Goal: Task Accomplishment & Management: Manage account settings

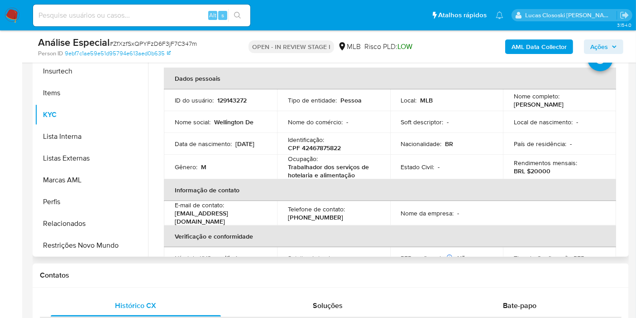
scroll to position [201, 0]
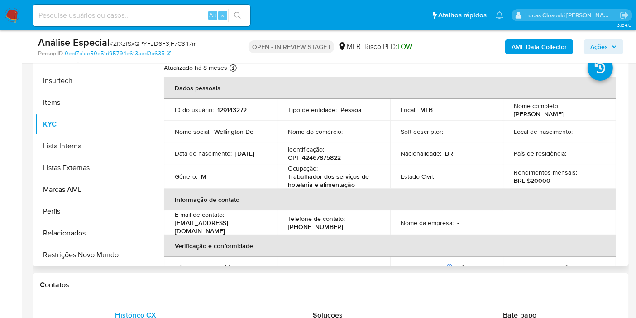
click at [305, 165] on p "Ocupação :" at bounding box center [303, 168] width 30 height 8
click at [307, 155] on p "CPF 42467875822" at bounding box center [314, 157] width 53 height 8
copy p "42467875822"
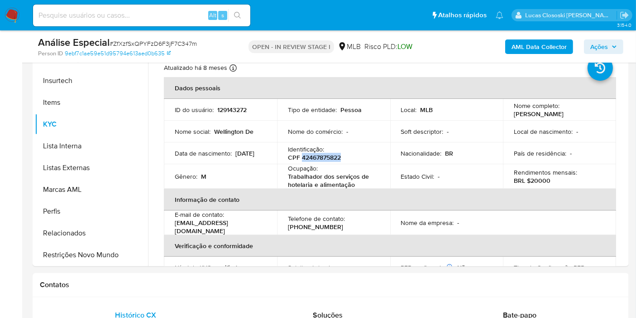
copy p "42467875822"
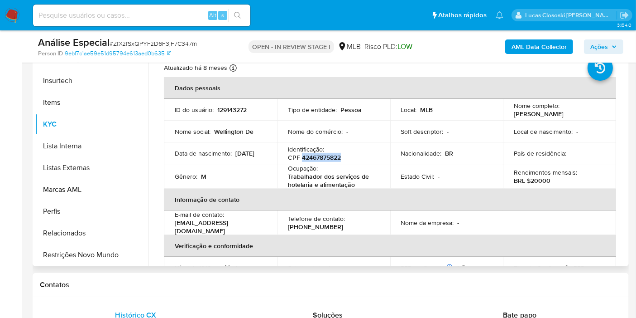
copy p "42467875822"
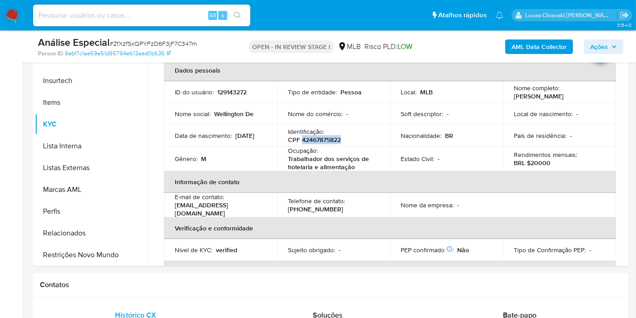
scroll to position [0, 0]
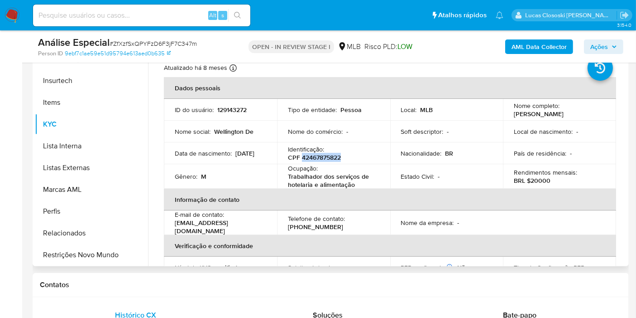
copy p "42467875822"
click at [381, 179] on td "Ocupação : Trabalhador dos serviços de hotelaria e alimentação" at bounding box center [333, 176] width 113 height 24
click at [321, 159] on p "CPF 42467875822" at bounding box center [314, 157] width 53 height 8
copy p "42467875822"
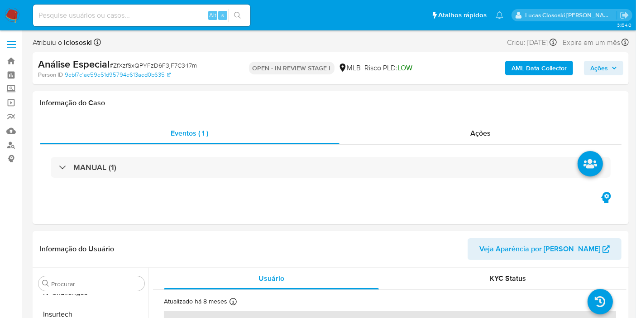
click at [539, 69] on b "AML Data Collector" at bounding box center [539, 68] width 55 height 14
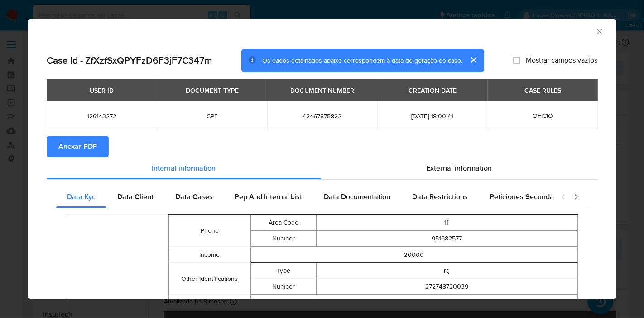
click at [90, 143] on span "Anexar PDF" at bounding box center [77, 146] width 38 height 20
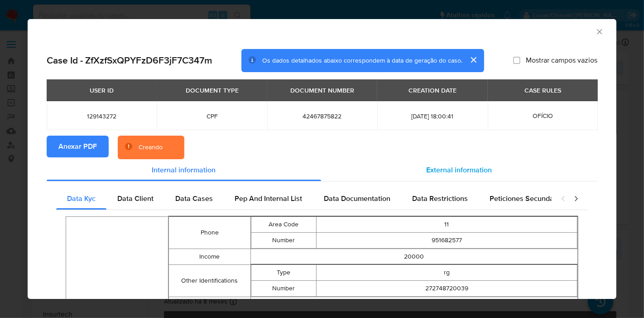
click at [444, 164] on div "External information" at bounding box center [459, 170] width 276 height 22
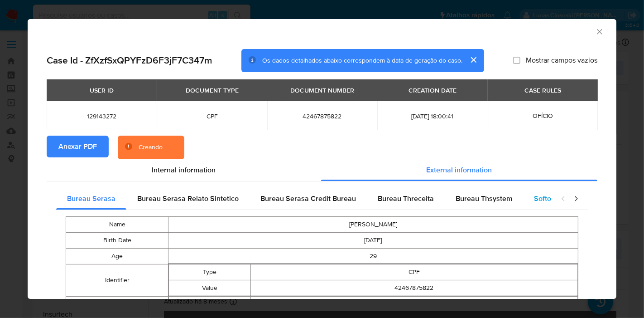
click at [532, 205] on div "Softon" at bounding box center [544, 199] width 43 height 22
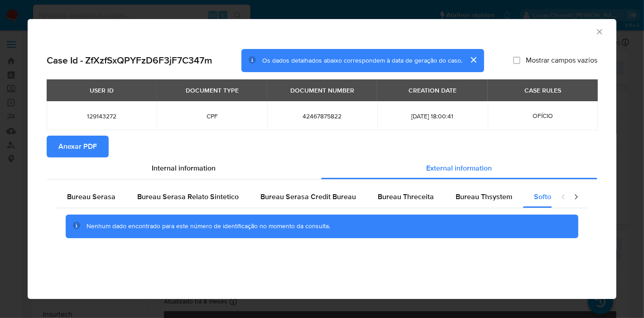
click at [602, 34] on icon "Fechar a janela" at bounding box center [599, 31] width 9 height 9
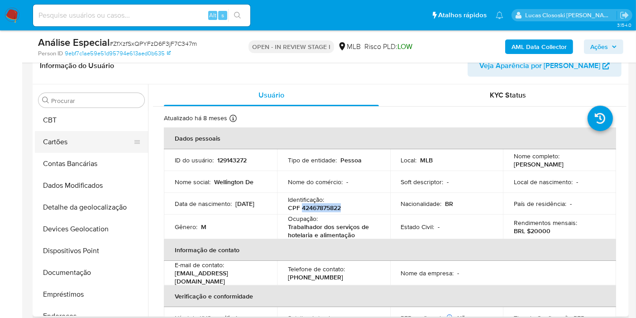
scroll to position [1, 0]
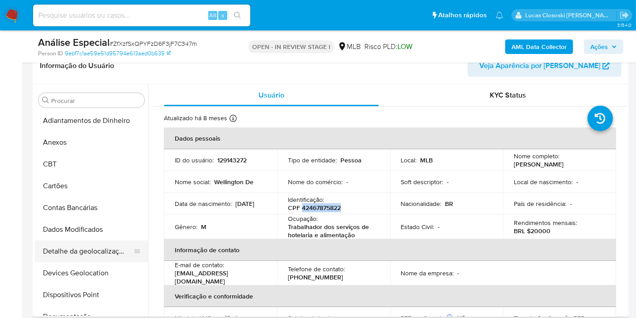
click at [80, 257] on button "Detalhe da geolocalização" at bounding box center [88, 251] width 106 height 22
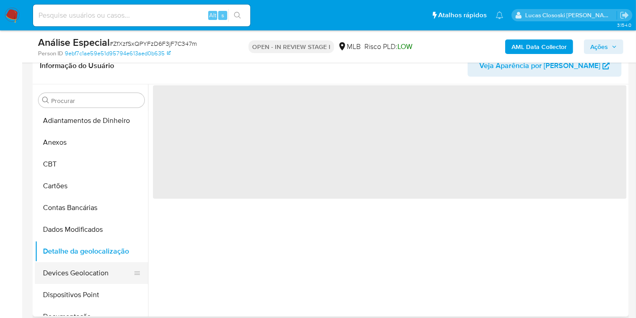
click at [81, 264] on button "Devices Geolocation" at bounding box center [88, 273] width 106 height 22
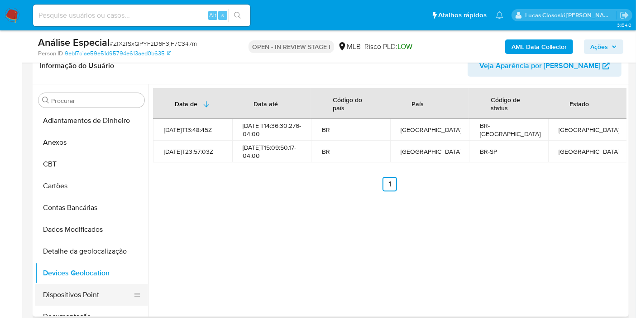
click at [106, 293] on button "Dispositivos Point" at bounding box center [88, 295] width 106 height 22
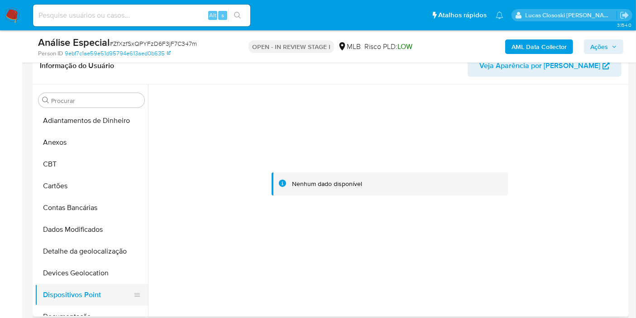
scroll to position [102, 0]
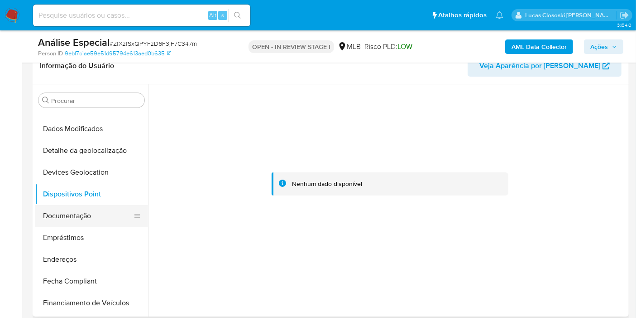
click at [72, 218] on button "Documentação" at bounding box center [88, 216] width 106 height 22
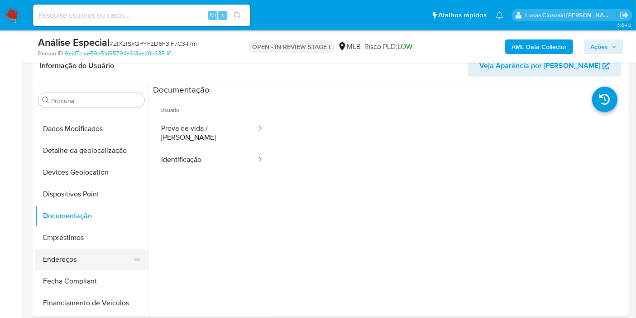
click at [82, 248] on button "Endereços" at bounding box center [88, 259] width 106 height 22
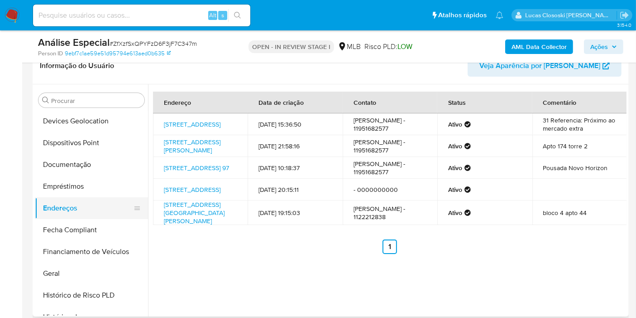
scroll to position [203, 0]
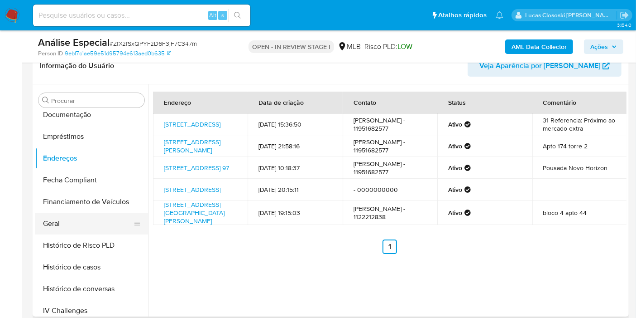
click at [71, 227] on button "Geral" at bounding box center [88, 223] width 106 height 22
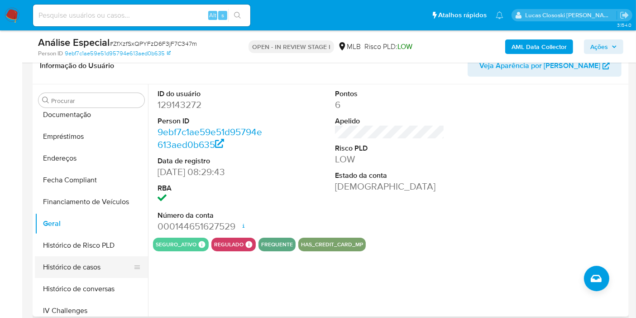
click at [98, 257] on button "Histórico de casos" at bounding box center [88, 267] width 106 height 22
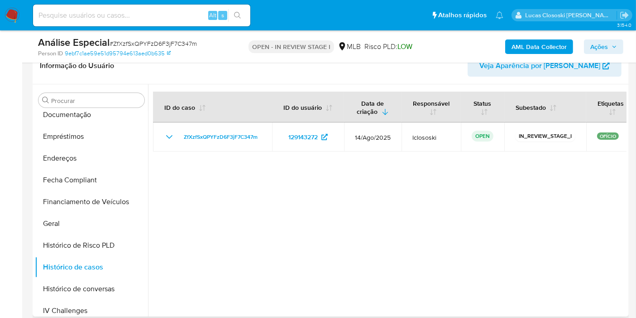
scroll to position [303, 0]
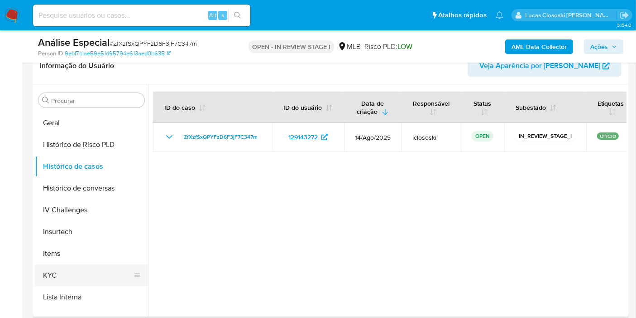
click at [77, 268] on button "KYC" at bounding box center [88, 275] width 106 height 22
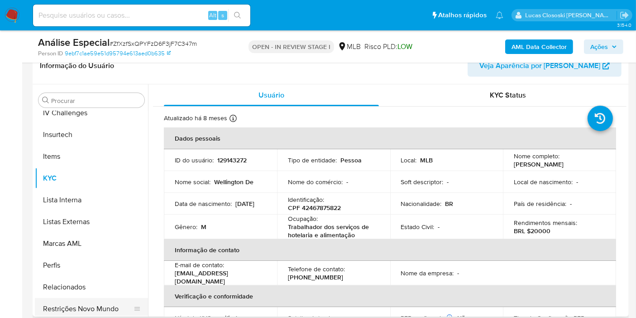
scroll to position [404, 0]
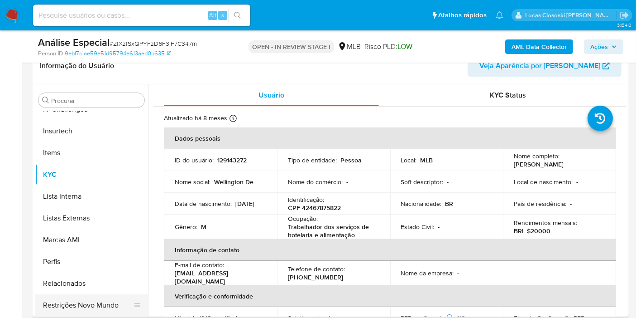
click at [116, 313] on button "Restrições Novo Mundo" at bounding box center [88, 305] width 106 height 22
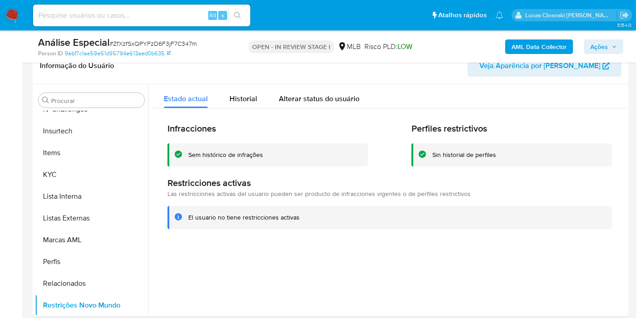
click at [158, 37] on div "Análise Especial # ZfXzfSxQPYFzD6F3jF7C347m" at bounding box center [134, 43] width 192 height 14
click at [158, 40] on span "# ZfXzfSxQPYFzD6F3jF7C347m" at bounding box center [153, 43] width 87 height 9
copy span "ZfXzfSxQPYFzD6F3jF7C347m"
click at [376, 242] on div "Infracciones Sem histórico de infrações Perfiles restrictivos Sin historial de …" at bounding box center [390, 175] width 474 height 135
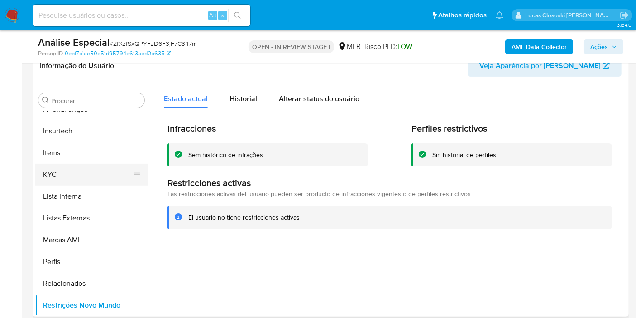
click at [86, 176] on button "KYC" at bounding box center [88, 175] width 106 height 22
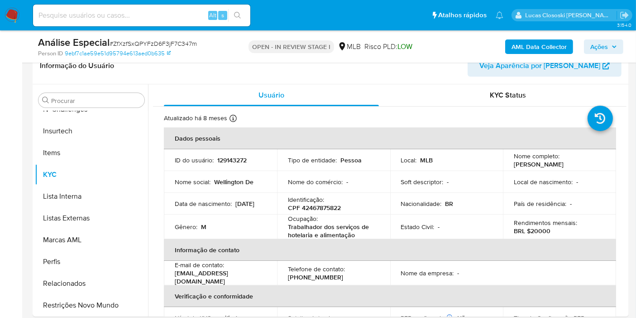
click at [162, 39] on span "# ZfXzfSxQPYFzD6F3jF7C347m" at bounding box center [153, 43] width 87 height 9
click at [163, 41] on span "# ZfXzfSxQPYFzD6F3jF7C347m" at bounding box center [153, 43] width 87 height 9
copy span "ZfXzfSxQPYFzD6F3jF7C347m"
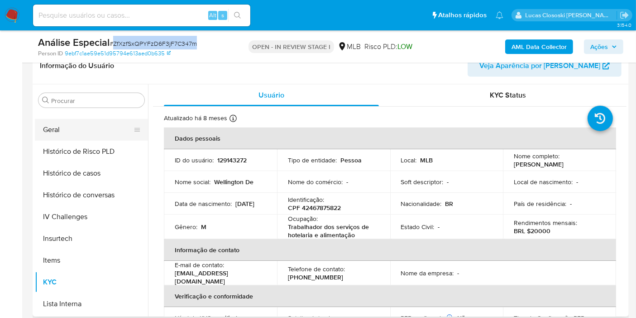
scroll to position [253, 0]
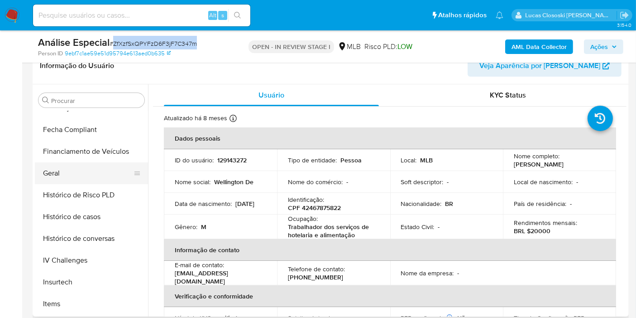
click at [83, 176] on button "Geral" at bounding box center [88, 173] width 106 height 22
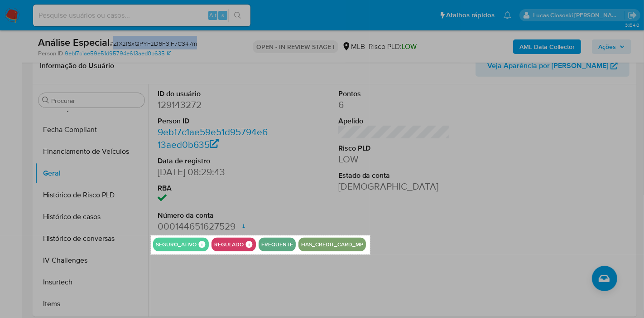
drag, startPoint x: 151, startPoint y: 235, endPoint x: 370, endPoint y: 254, distance: 220.0
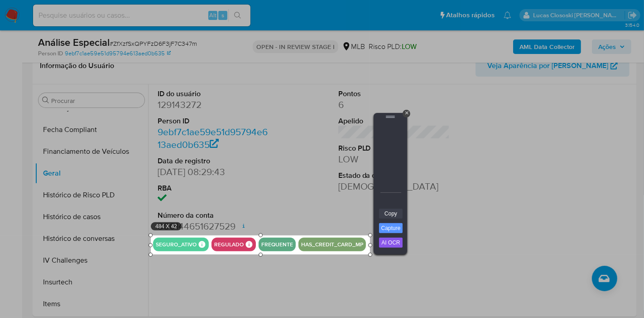
click at [392, 210] on link "Copy" at bounding box center [391, 213] width 24 height 10
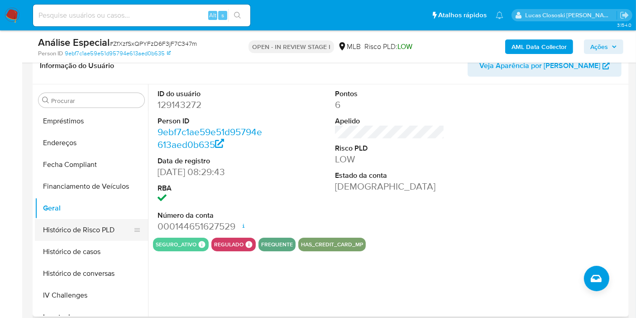
scroll to position [203, 0]
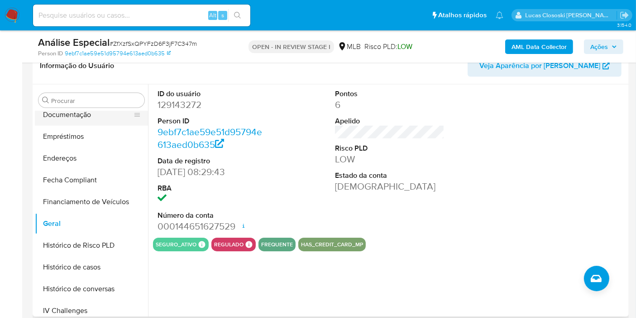
click at [78, 112] on button "Documentação" at bounding box center [88, 115] width 106 height 22
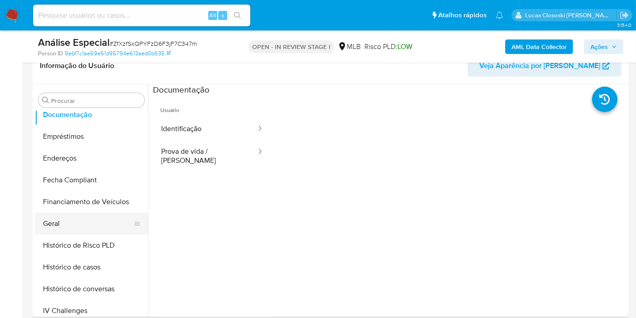
click at [54, 216] on button "Geral" at bounding box center [88, 223] width 106 height 22
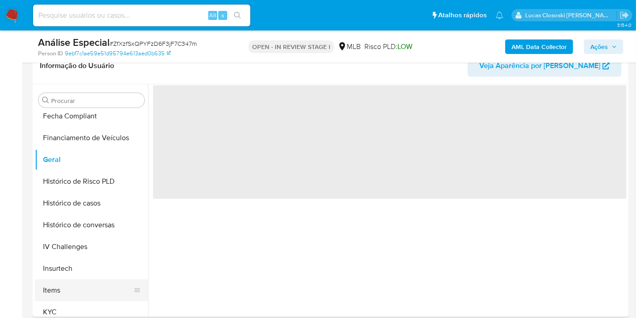
scroll to position [303, 0]
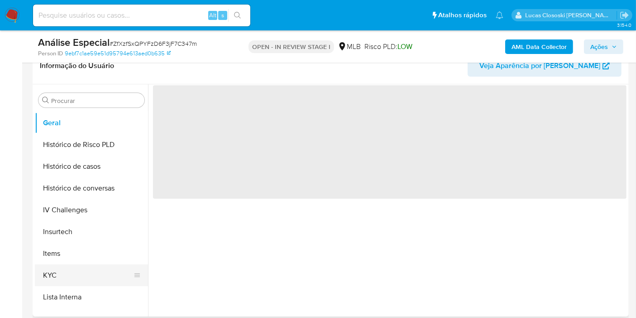
click at [73, 274] on button "KYC" at bounding box center [88, 275] width 106 height 22
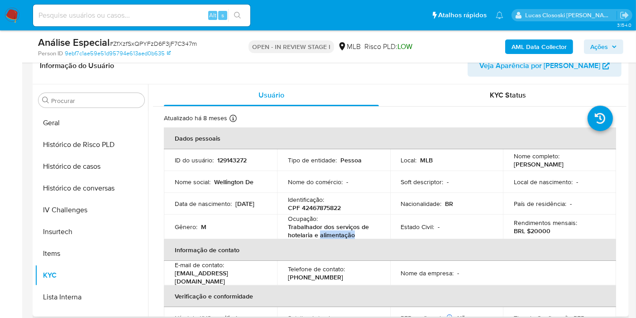
drag, startPoint x: 361, startPoint y: 236, endPoint x: 295, endPoint y: 228, distance: 67.1
click at [318, 236] on p "Trabalhador dos serviços de hotelaria e alimentação" at bounding box center [332, 230] width 88 height 16
click at [292, 228] on p "Trabalhador dos serviços de hotelaria e alimentação" at bounding box center [332, 230] width 88 height 16
drag, startPoint x: 290, startPoint y: 227, endPoint x: 371, endPoint y: 236, distance: 81.1
click at [371, 236] on p "Trabalhador dos serviços de hotelaria e alimentação" at bounding box center [332, 230] width 88 height 16
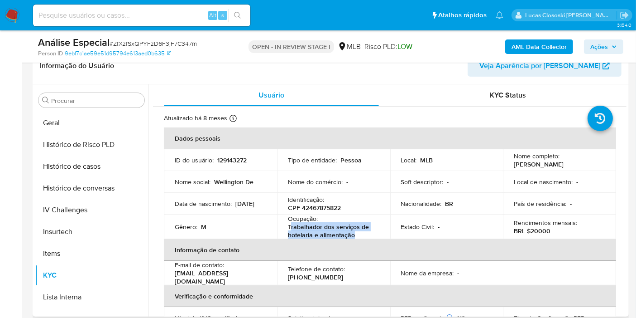
copy p "rabalhador dos serviços de hotelaria e alimentação"
click at [616, 49] on span "Ações" at bounding box center [604, 46] width 27 height 13
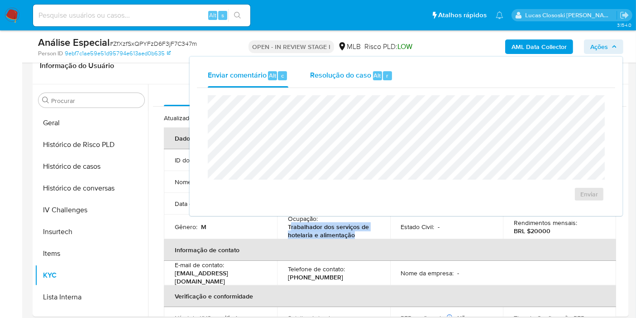
click at [390, 84] on div "Resolução do caso Alt r" at bounding box center [351, 76] width 83 height 24
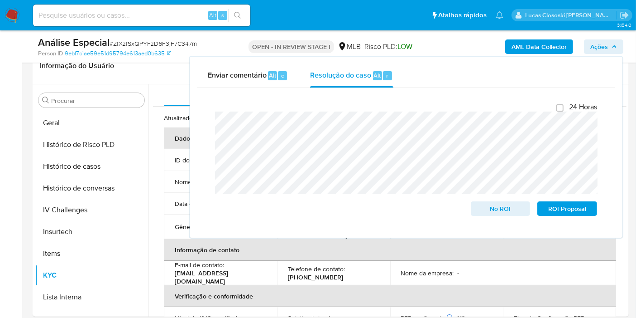
click at [617, 47] on icon "button" at bounding box center [614, 46] width 5 height 5
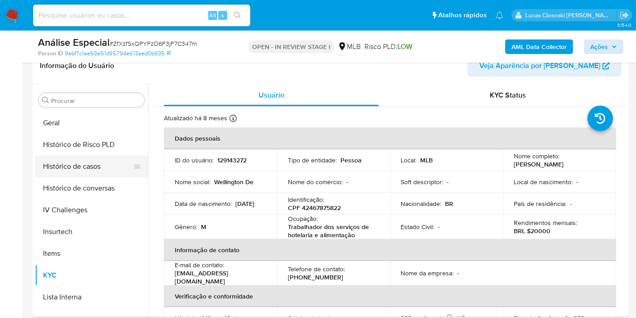
click at [68, 168] on button "Histórico de casos" at bounding box center [88, 166] width 106 height 22
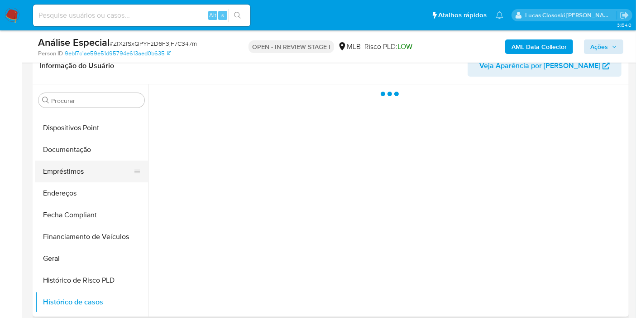
scroll to position [153, 0]
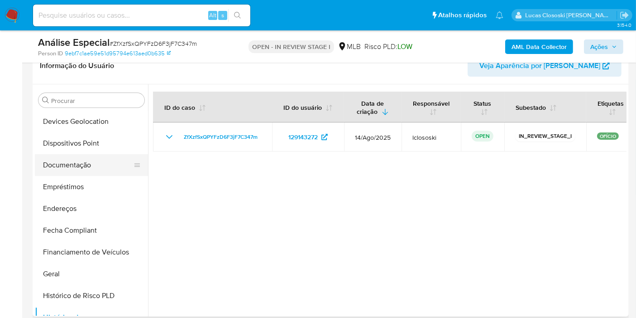
click at [64, 172] on button "Documentação" at bounding box center [88, 165] width 106 height 22
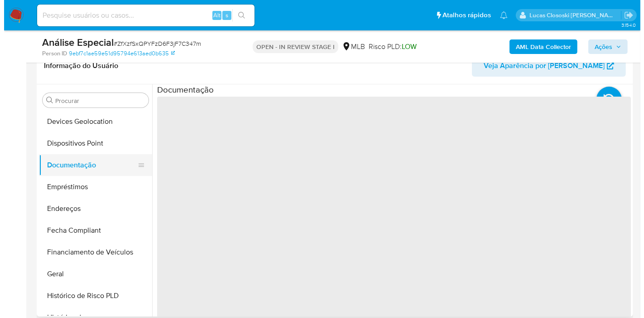
scroll to position [1, 0]
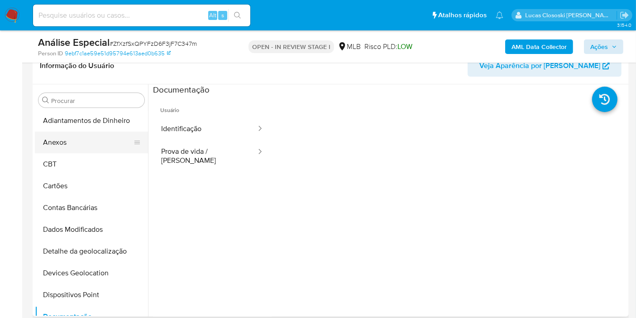
click at [74, 144] on button "Anexos" at bounding box center [88, 142] width 106 height 22
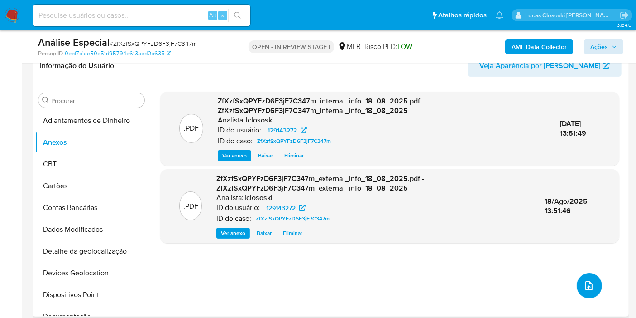
click at [582, 279] on button "upload-file" at bounding box center [589, 285] width 25 height 25
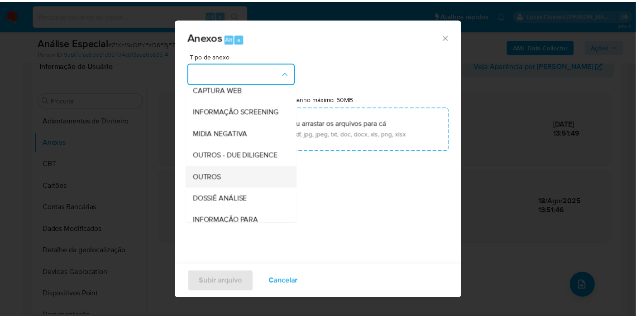
scroll to position [139, 0]
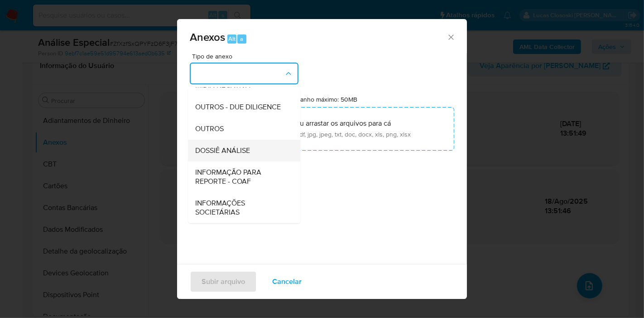
click at [234, 149] on span "DOSSIÊ ANÁLISE" at bounding box center [222, 150] width 55 height 9
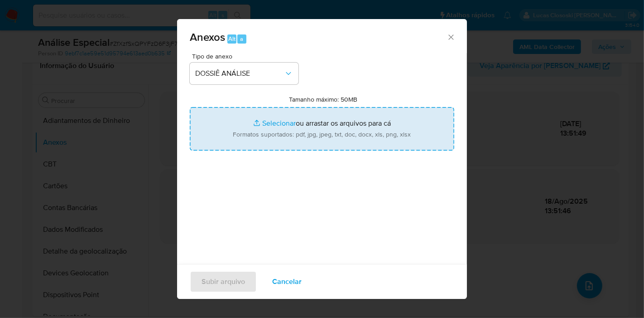
click at [278, 131] on input "Tamanho máximo: 50MB Selecionar arquivos" at bounding box center [322, 128] width 265 height 43
type input "C:\fakepath\SAR - XXXX - CPF 42467875822 - WELLINGTON DE SOUZA COSTA.pdf"
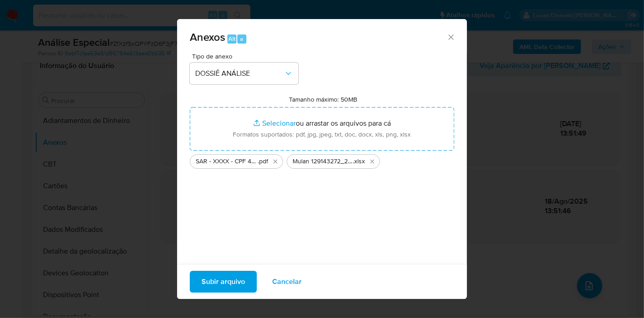
click at [245, 286] on button "Subir arquivo" at bounding box center [223, 281] width 67 height 22
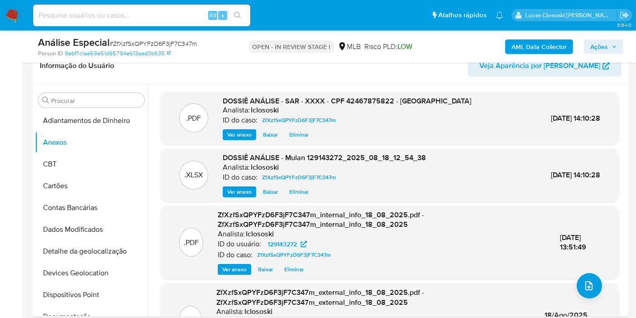
click at [602, 44] on span "Ações" at bounding box center [600, 46] width 18 height 14
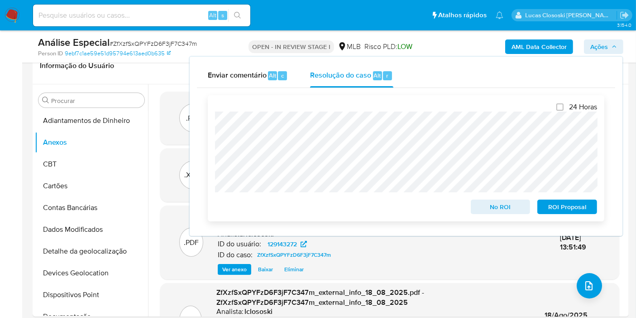
click at [580, 218] on div "24 Horas No ROI ROI Proposal" at bounding box center [406, 158] width 397 height 126
click at [578, 213] on span "ROI Proposal" at bounding box center [567, 206] width 47 height 13
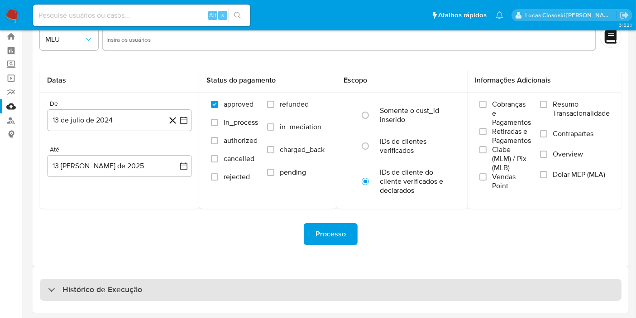
click at [162, 283] on div "Histórico de Execução" at bounding box center [331, 290] width 582 height 22
select select "10"
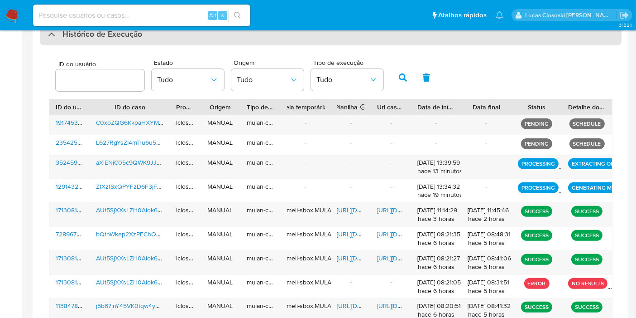
click at [216, 42] on div "Histórico de Execução" at bounding box center [331, 35] width 582 height 22
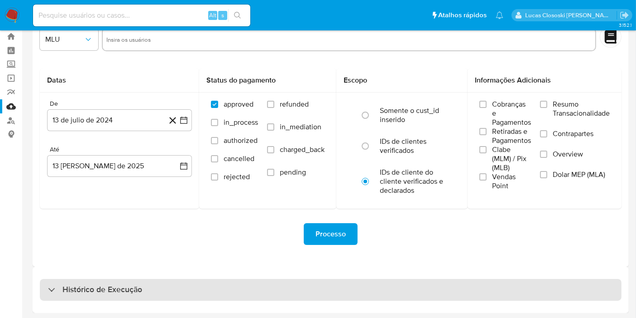
click at [162, 289] on div "Histórico de Execução" at bounding box center [331, 290] width 582 height 22
select select "10"
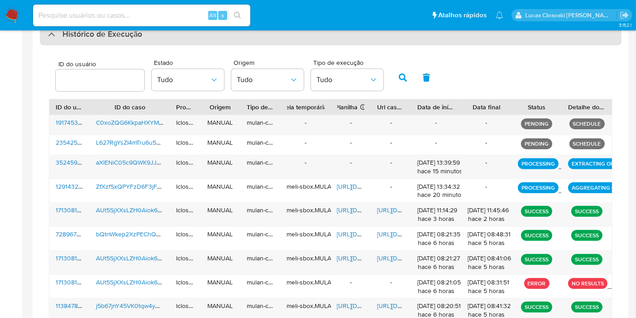
click at [212, 41] on div "Histórico de Execução" at bounding box center [331, 35] width 582 height 22
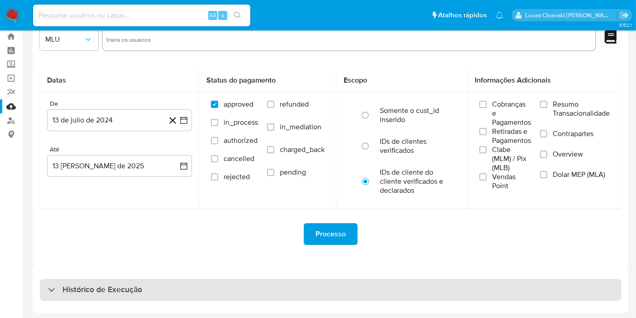
click at [194, 285] on div "Histórico de Execução" at bounding box center [331, 290] width 582 height 22
select select "10"
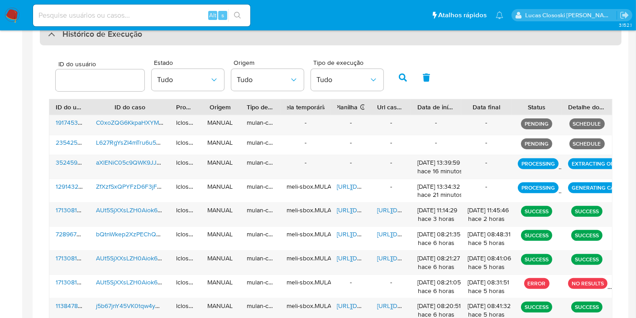
click at [144, 32] on div "Histórico de Execução" at bounding box center [331, 35] width 582 height 22
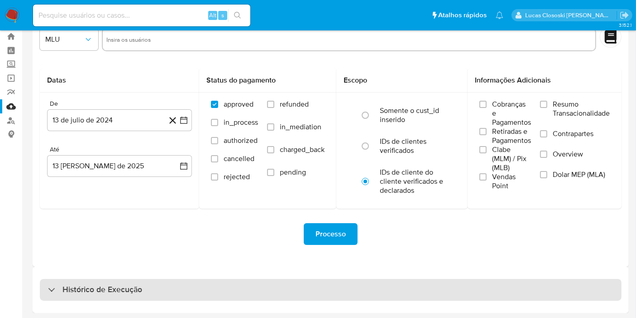
click at [155, 289] on div "Histórico de Execução" at bounding box center [331, 290] width 582 height 22
select select "10"
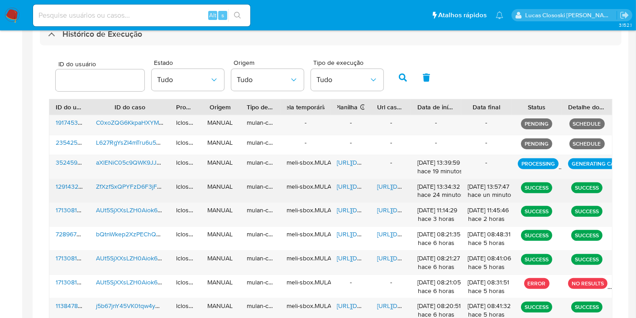
click at [348, 183] on span "https://docs.google.com/spreadsheets/d/1xHhZpi9W9i18SAlwJfp-zHocnEy3dX1DjBjXD2q…" at bounding box center [368, 186] width 63 height 9
click at [388, 184] on span "https://docs.google.com/document/d/1BUiu_gg7Hdz8-neeJs6GrxcE4IoeWhIEnDKo3mNGLIY…" at bounding box center [408, 186] width 63 height 9
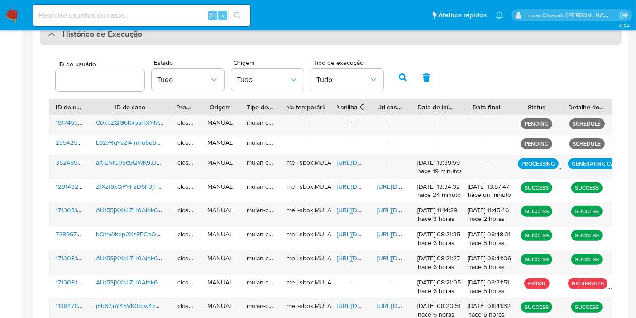
click at [83, 41] on div "Histórico de Execução" at bounding box center [331, 35] width 582 height 22
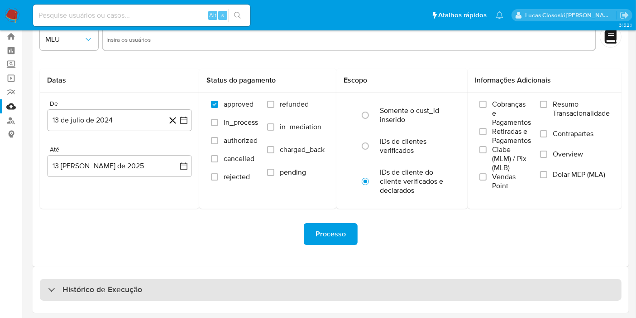
click at [133, 280] on div "Histórico de Execução" at bounding box center [331, 290] width 582 height 22
select select "10"
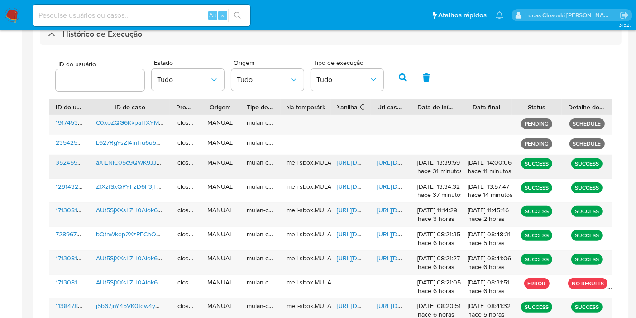
click at [349, 163] on span "https://docs.google.com/spreadsheets/d/1ll0K2ih_fhKHY8xXWQCbij1n6OXy4n77jhlmngc…" at bounding box center [368, 162] width 63 height 9
click at [396, 159] on span "https://docs.google.com/document/d/1mUaeUdMdFr_4UDuThAsZLQ048eVGKQZvyoqyS-fho3w…" at bounding box center [408, 162] width 63 height 9
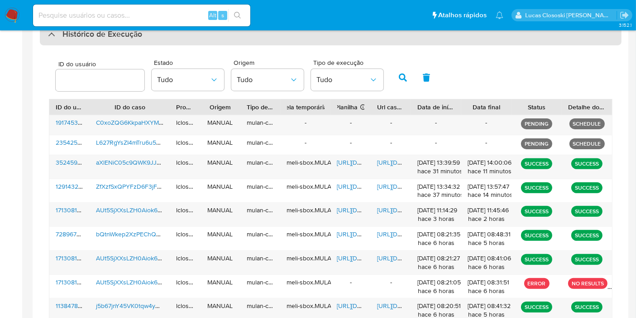
click at [147, 38] on div "Histórico de Execução" at bounding box center [331, 35] width 582 height 22
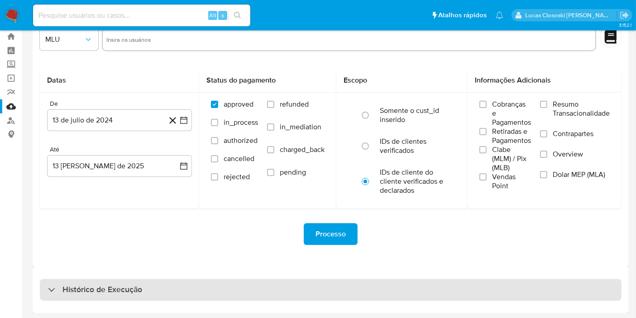
click at [154, 288] on div "Histórico de Execução" at bounding box center [331, 290] width 582 height 22
select select "10"
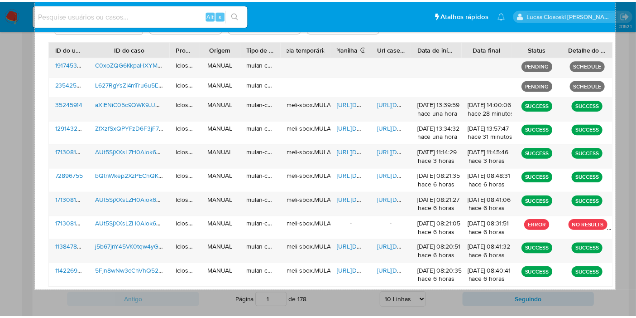
scroll to position [280, 0]
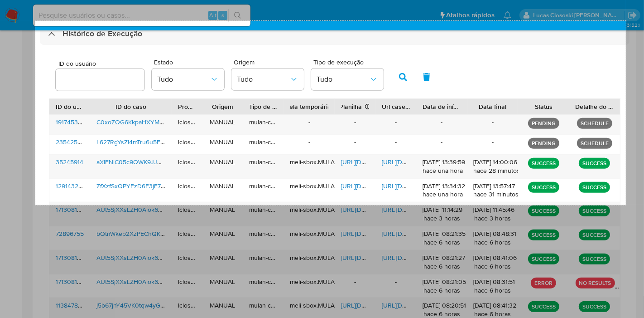
drag, startPoint x: 35, startPoint y: 131, endPoint x: 626, endPoint y: 204, distance: 595.2
click at [626, 204] on div "1304 X 406" at bounding box center [322, 57] width 644 height 675
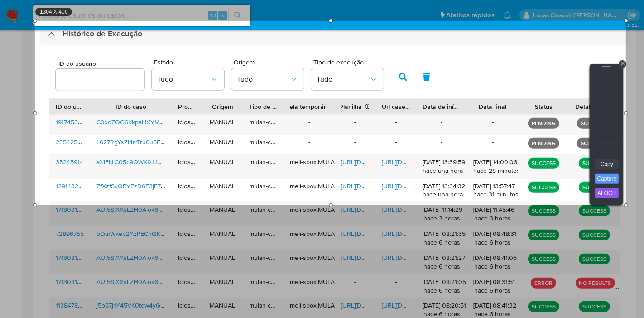
click at [606, 165] on link "Copy" at bounding box center [607, 164] width 24 height 10
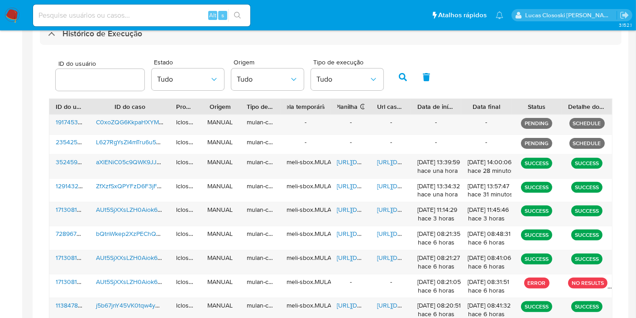
click at [194, 47] on div "ID do usuário Estado Tudo Origem Tudo Tipo de execução Tudo ID do usuário ID do…" at bounding box center [331, 212] width 582 height 334
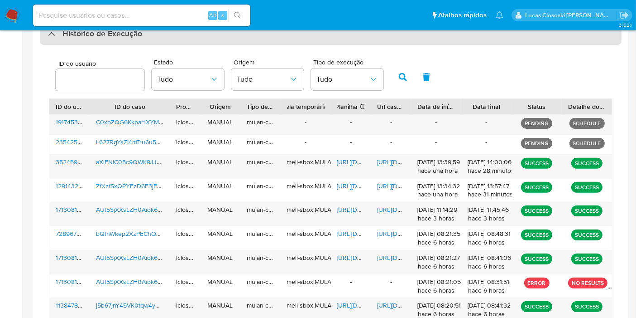
click at [193, 41] on div "Histórico de Execução" at bounding box center [331, 34] width 582 height 22
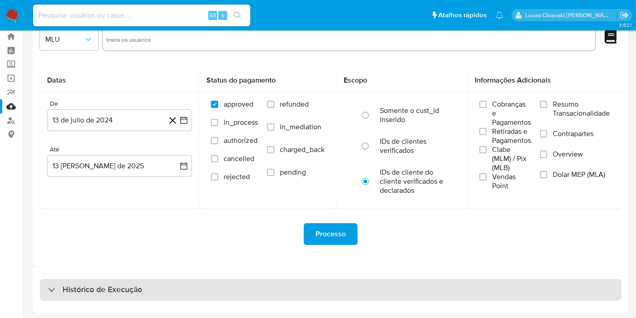
click at [106, 284] on h3 "Histórico de Execução" at bounding box center [103, 289] width 80 height 11
select select "10"
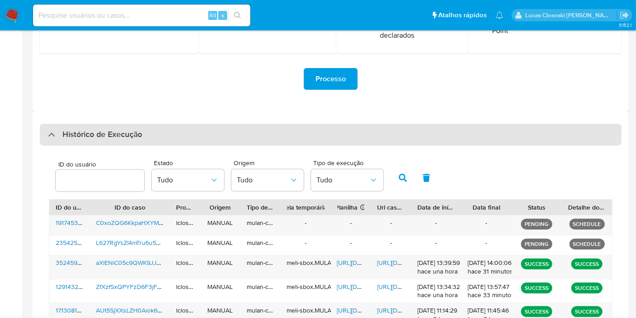
click at [169, 136] on div "Histórico de Execução" at bounding box center [331, 135] width 582 height 22
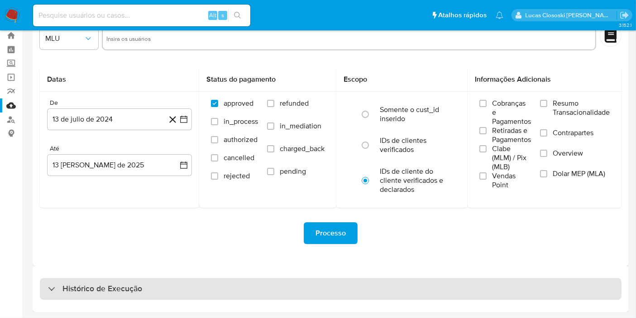
scroll to position [24, 0]
click at [184, 290] on div "Histórico de Execução" at bounding box center [331, 290] width 582 height 22
select select "10"
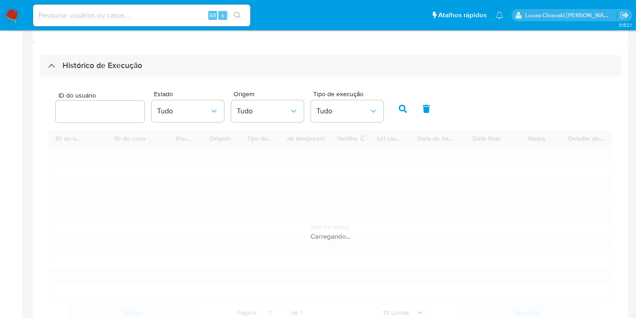
scroll to position [279, 0]
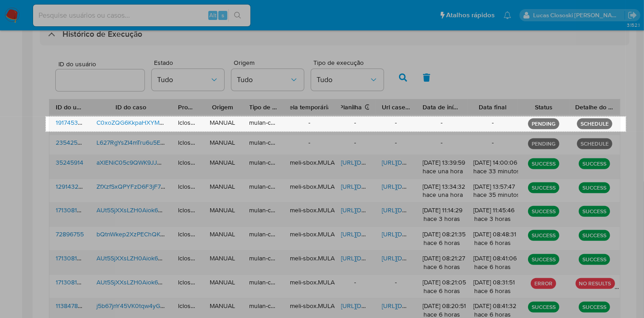
drag, startPoint x: 46, startPoint y: 116, endPoint x: 626, endPoint y: 131, distance: 580.4
click at [626, 131] on div "1281 X 33" at bounding box center [322, 58] width 644 height 675
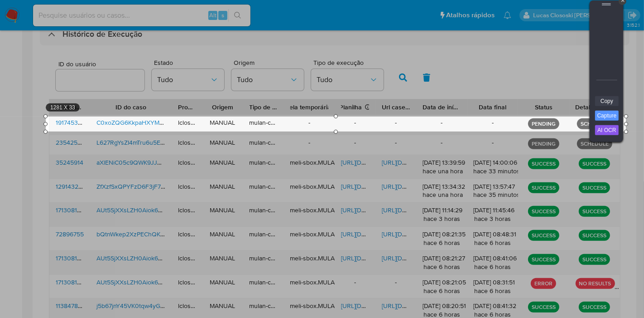
click at [611, 100] on link "Copy" at bounding box center [607, 101] width 24 height 10
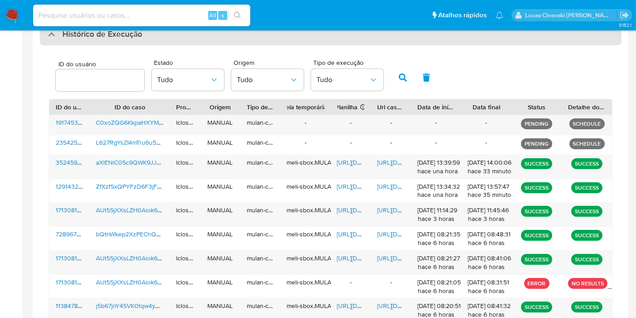
click at [146, 37] on div "Histórico de Execução" at bounding box center [331, 35] width 582 height 22
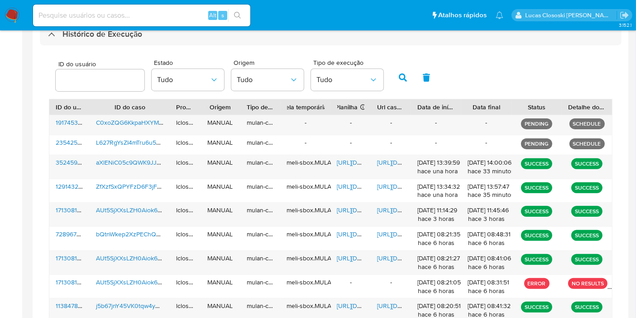
scroll to position [24, 0]
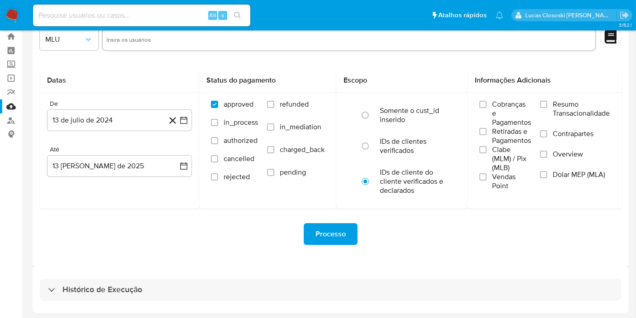
click at [125, 276] on div "Histórico de Execução" at bounding box center [331, 289] width 597 height 46
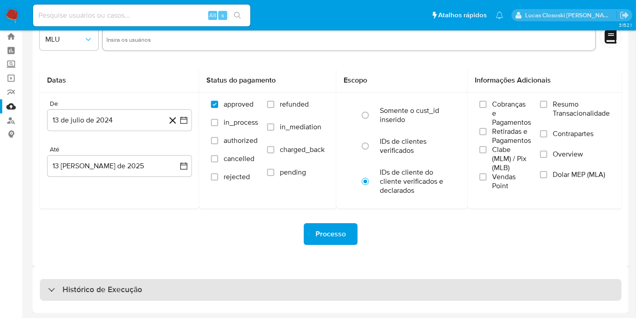
click at [126, 284] on h3 "Histórico de Execução" at bounding box center [103, 289] width 80 height 11
select select "10"
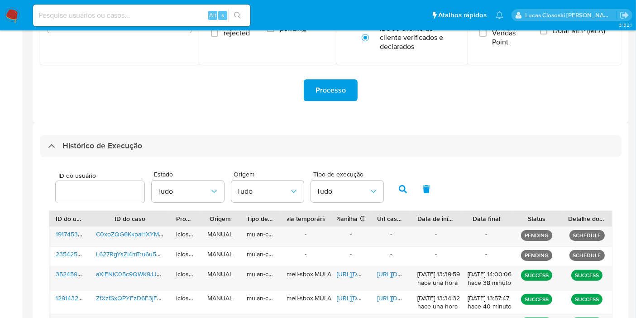
scroll to position [226, 0]
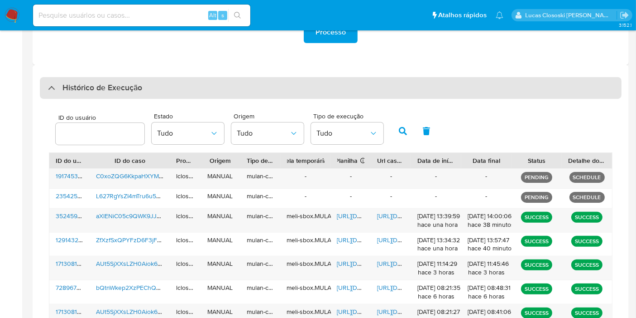
click at [144, 91] on div "Histórico de Execução" at bounding box center [331, 88] width 582 height 22
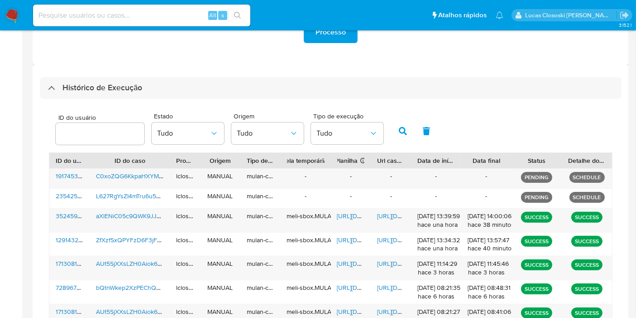
scroll to position [24, 0]
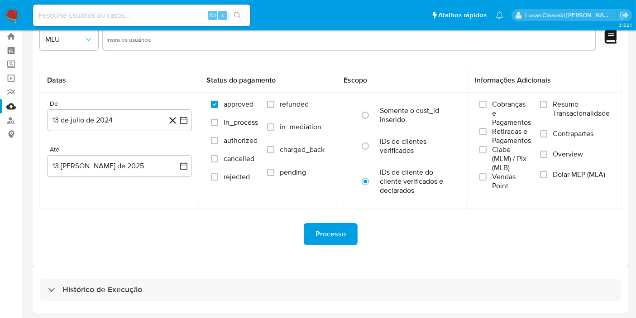
click at [137, 276] on div "Histórico de Execução" at bounding box center [331, 289] width 597 height 46
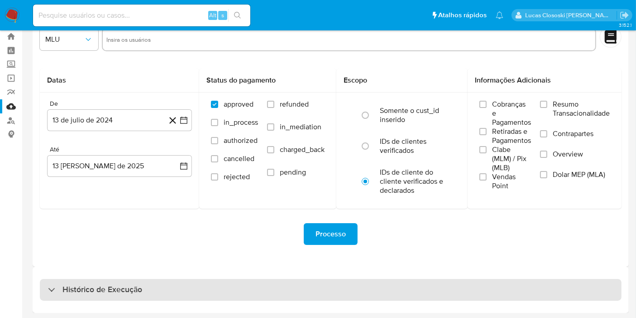
click at [137, 280] on div "Histórico de Execução" at bounding box center [331, 290] width 582 height 22
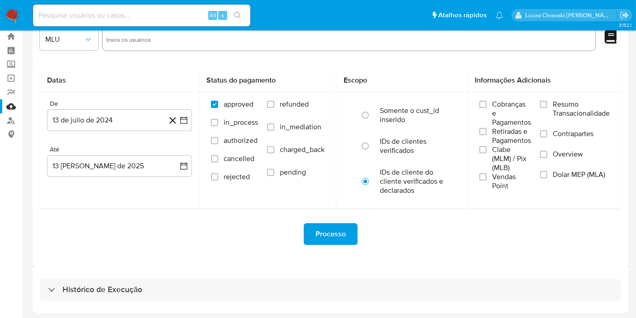
select select "10"
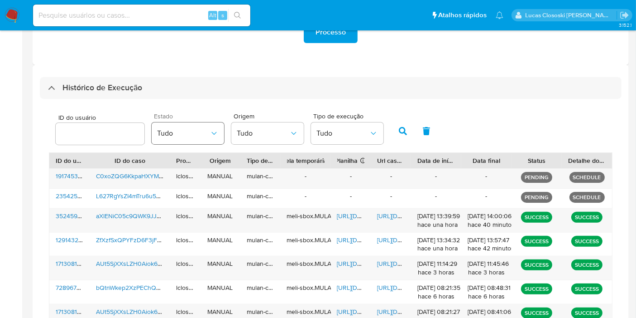
scroll to position [327, 0]
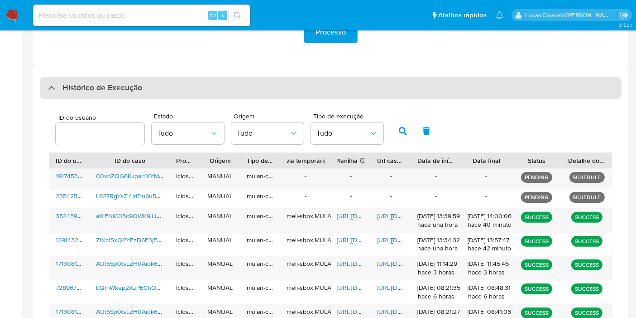
click at [145, 91] on div "Histórico de Execução" at bounding box center [331, 88] width 582 height 22
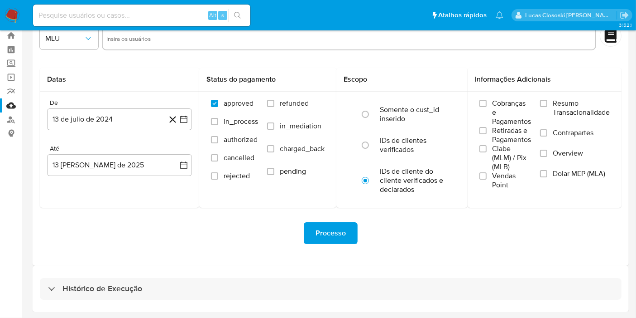
scroll to position [24, 0]
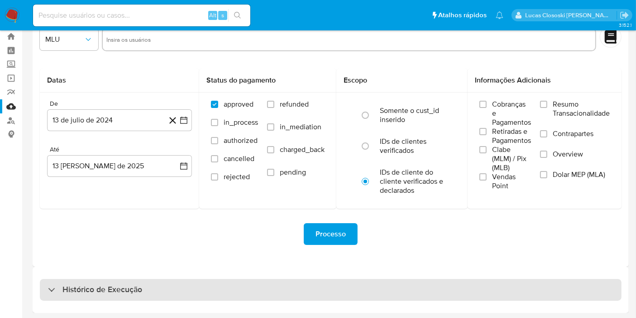
click at [138, 299] on div "Histórico de Execução" at bounding box center [331, 289] width 597 height 46
click at [153, 290] on div "Histórico de Execução" at bounding box center [331, 290] width 582 height 22
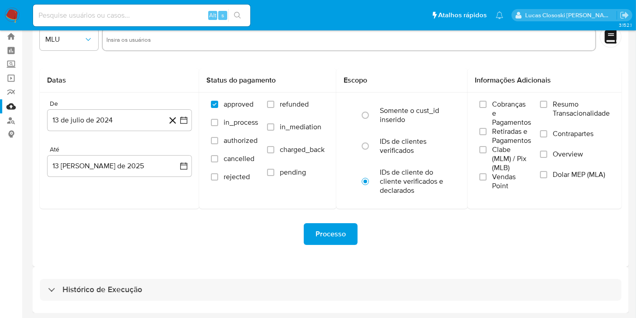
select select "10"
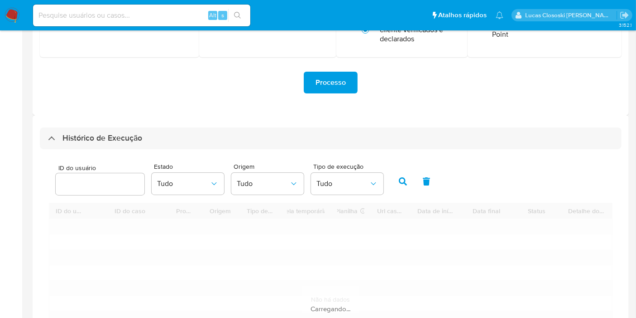
scroll to position [226, 0]
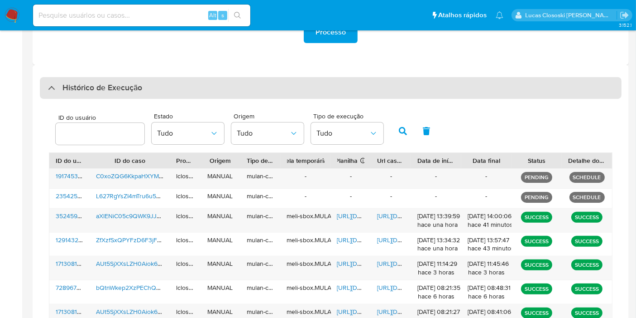
click at [180, 89] on div "Histórico de Execução" at bounding box center [331, 88] width 582 height 22
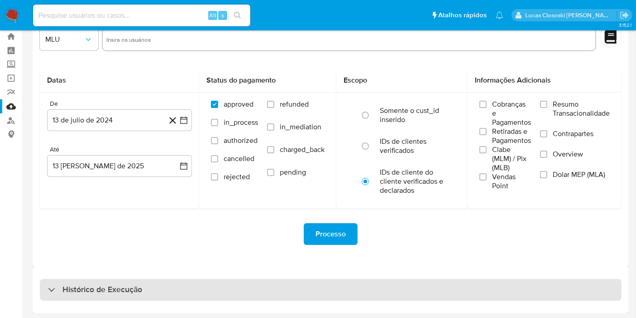
click at [149, 292] on div "Histórico de Execução" at bounding box center [331, 290] width 582 height 22
select select "10"
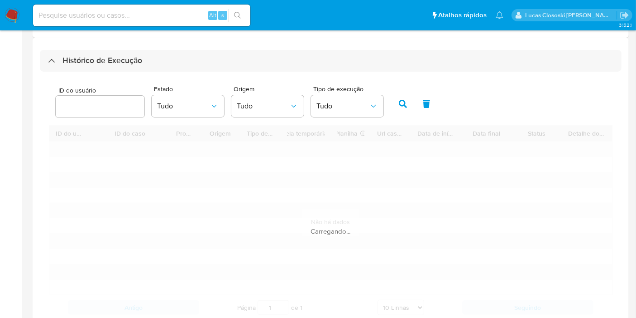
scroll to position [276, 0]
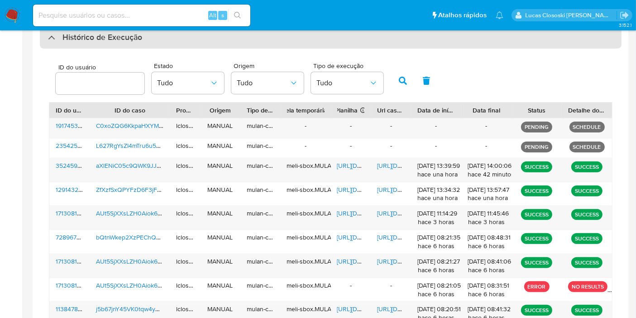
click at [119, 43] on div "Histórico de Execução" at bounding box center [331, 38] width 582 height 22
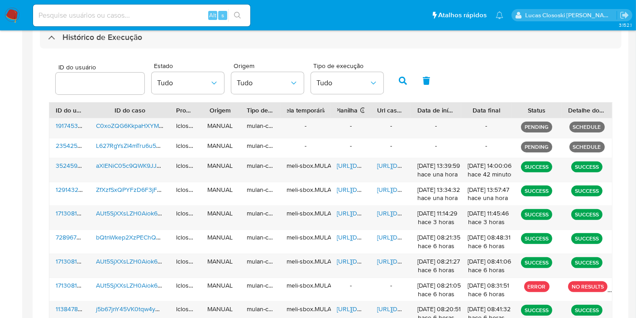
scroll to position [24, 0]
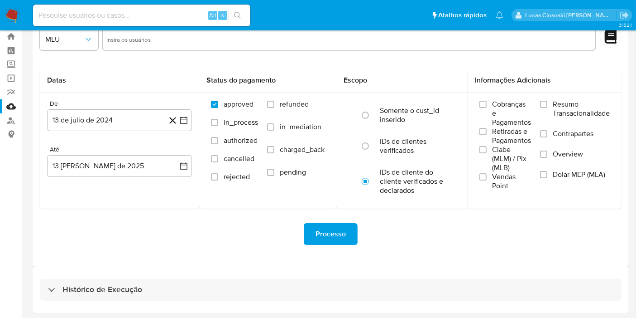
click at [128, 276] on div "Histórico de Execução" at bounding box center [331, 289] width 597 height 46
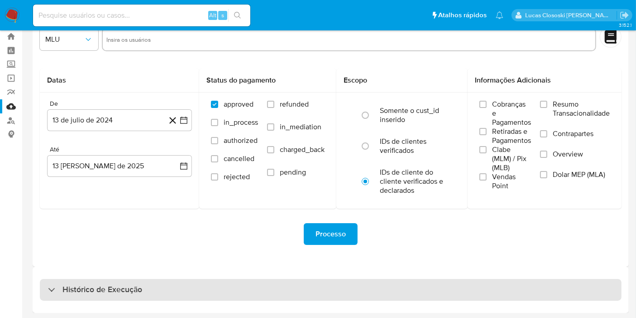
click at [125, 290] on h3 "Histórico de Execução" at bounding box center [103, 289] width 80 height 11
select select "10"
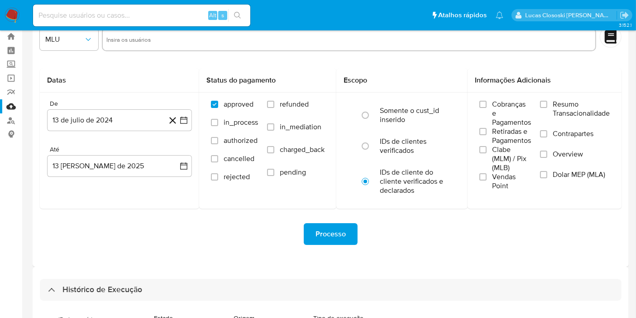
scroll to position [226, 0]
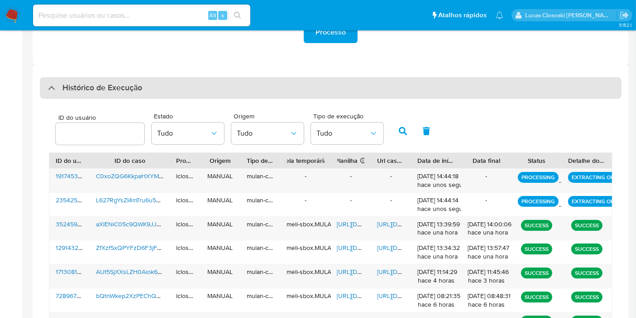
click at [191, 77] on div "Histórico de Execução" at bounding box center [331, 88] width 582 height 22
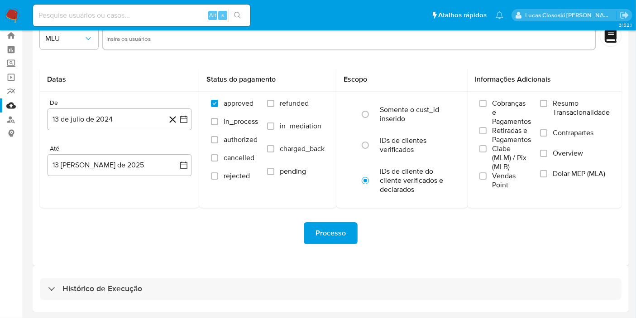
scroll to position [24, 0]
click at [192, 300] on div "Histórico de Execução" at bounding box center [331, 289] width 597 height 46
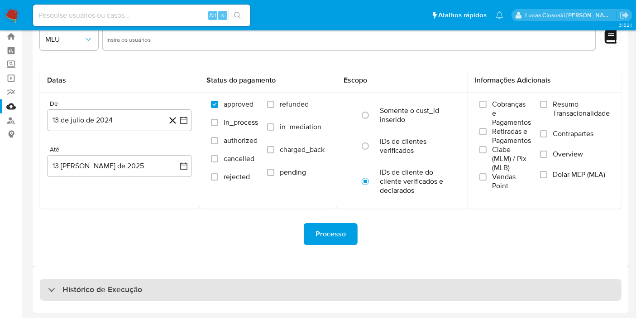
click at [221, 287] on div "Histórico de Execução" at bounding box center [331, 290] width 582 height 22
select select "10"
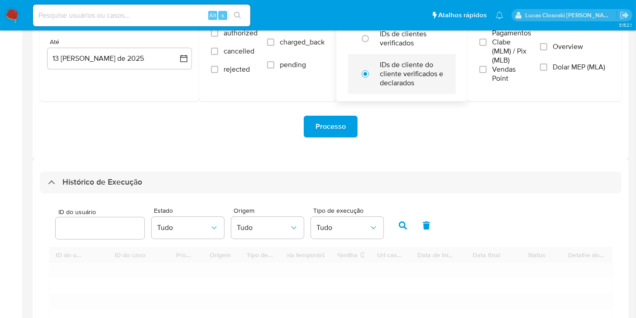
scroll to position [176, 0]
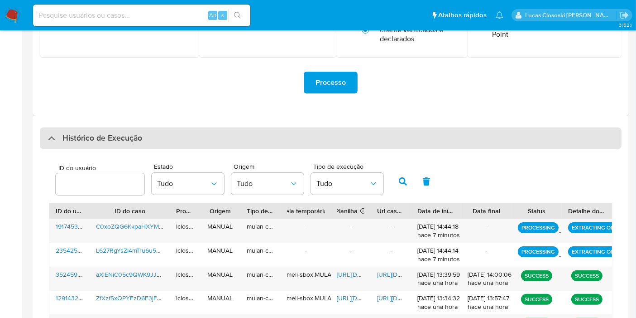
click at [177, 135] on div "Histórico de Execução" at bounding box center [331, 138] width 582 height 22
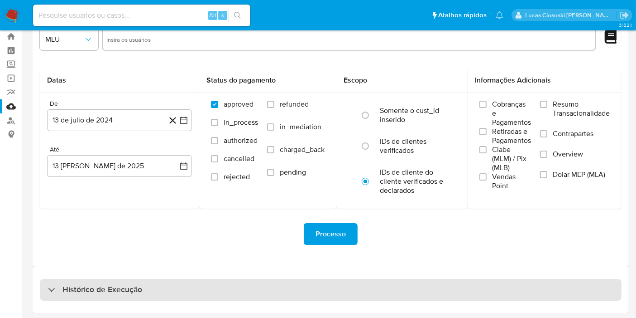
click at [167, 299] on div "Histórico de Execução" at bounding box center [331, 290] width 582 height 22
select select "10"
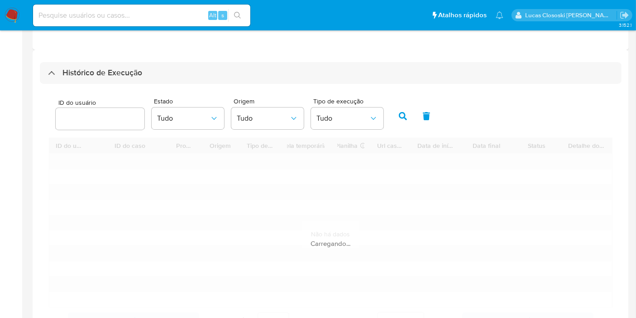
scroll to position [279, 0]
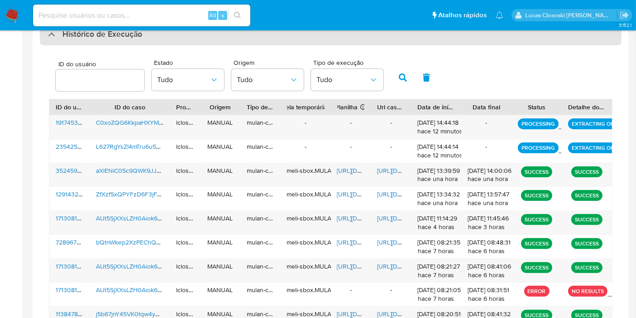
click at [107, 34] on h3 "Histórico de Execução" at bounding box center [103, 34] width 80 height 11
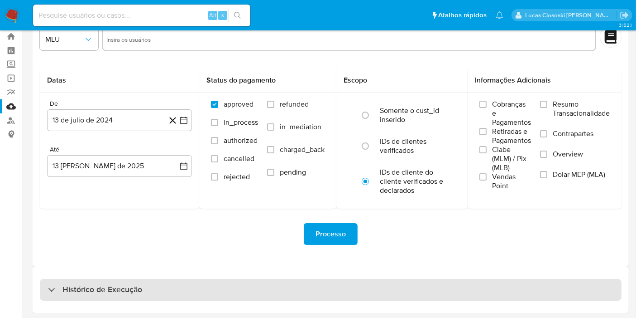
click at [122, 285] on h3 "Histórico de Execução" at bounding box center [103, 289] width 80 height 11
select select "10"
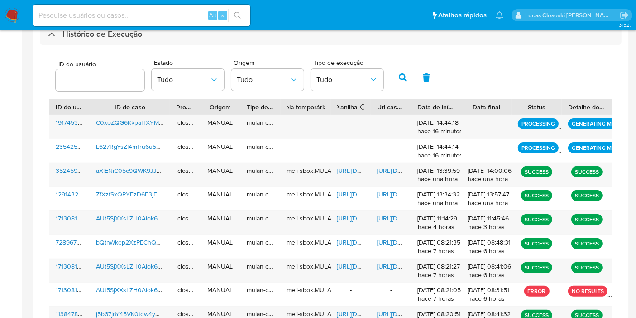
click at [196, 47] on div "ID do usuário Estado Tudo Origem Tudo Tipo de execução Tudo ID do usuário ID do…" at bounding box center [331, 216] width 582 height 342
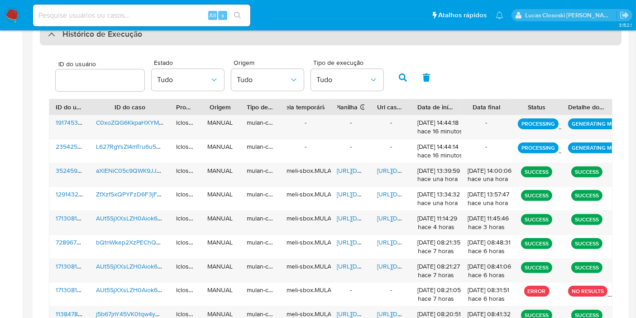
click at [196, 43] on div "Histórico de Execução" at bounding box center [331, 35] width 582 height 22
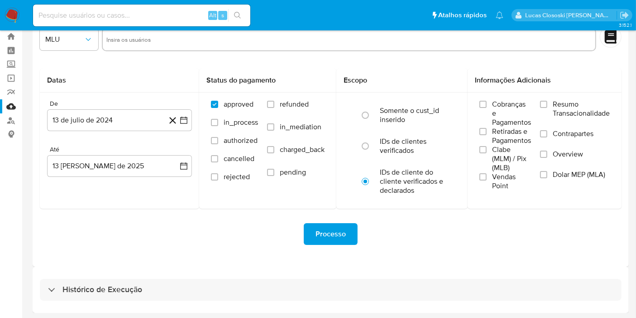
click at [202, 271] on div "Histórico de Execução" at bounding box center [331, 289] width 597 height 46
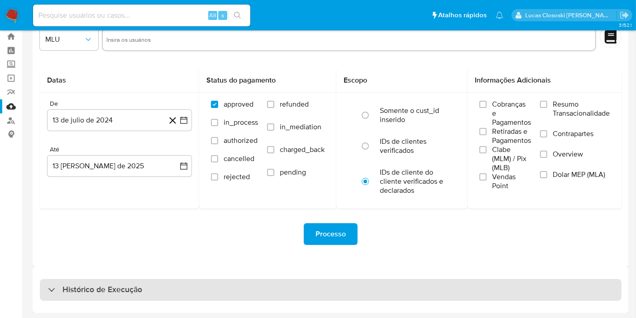
click at [206, 289] on div "Histórico de Execução" at bounding box center [331, 290] width 582 height 22
select select "10"
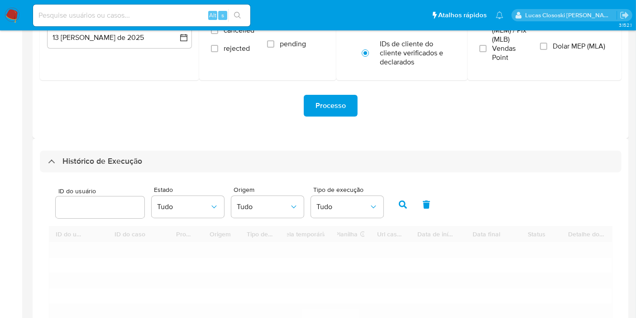
scroll to position [226, 0]
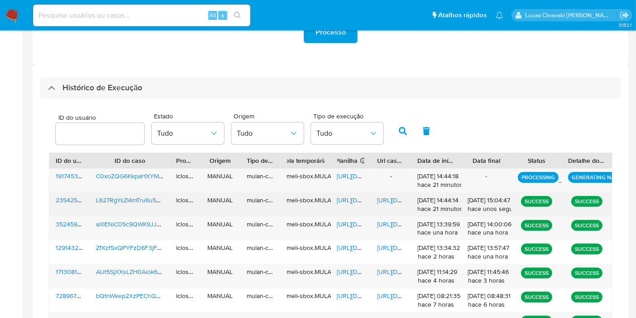
click at [334, 195] on div "https://docs.google.com/spreadsheets/d/1fXQqqyei9W9XDB88c5JW-Q9hv_yHu0q-fWPT7At…" at bounding box center [351, 204] width 40 height 24
click at [337, 202] on span "https://docs.google.com/spreadsheets/d/1fXQqqyei9W9XDB88c5JW-Q9hv_yHu0q-fWPT7At…" at bounding box center [368, 199] width 63 height 9
click at [387, 200] on span "https://docs.google.com/document/d/1do9WFEqRwx7YeiXwSWCav1vBUqIfayuXgNkp78hmdqg…" at bounding box center [408, 199] width 63 height 9
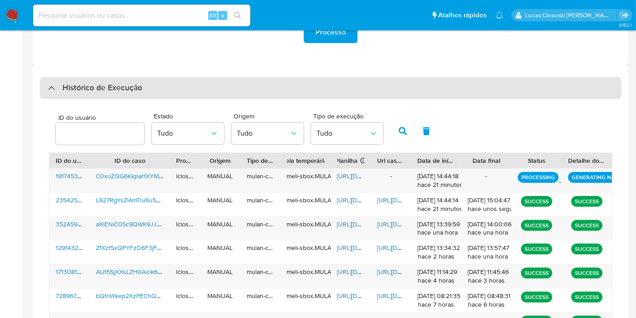
click at [178, 86] on div "Histórico de Execução" at bounding box center [331, 88] width 582 height 22
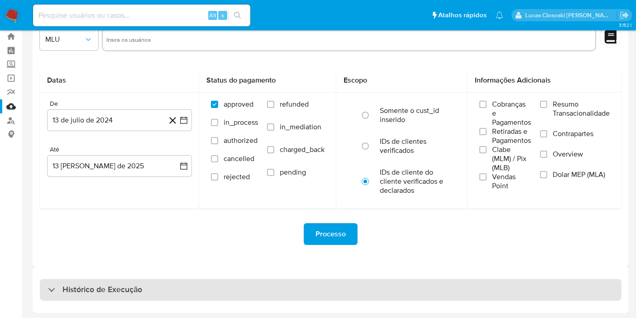
click at [204, 285] on div "Histórico de Execução" at bounding box center [331, 290] width 582 height 22
select select "10"
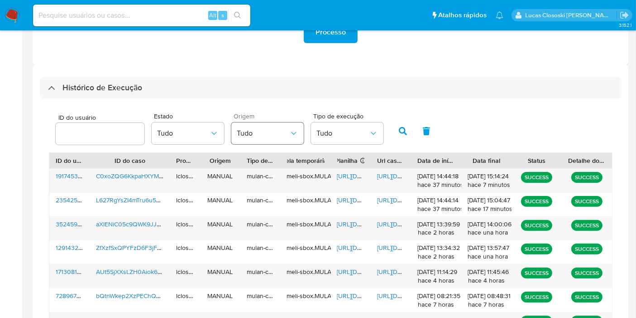
scroll to position [24, 0]
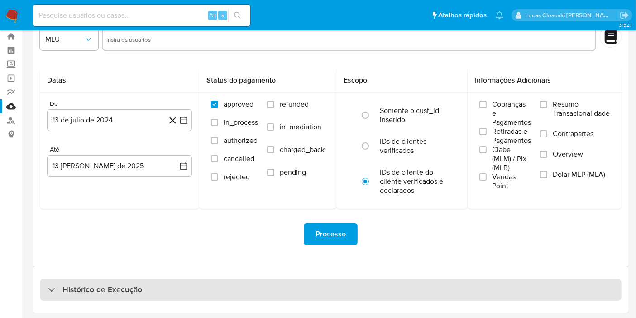
click at [263, 289] on div "Histórico de Execução" at bounding box center [331, 290] width 582 height 22
select select "10"
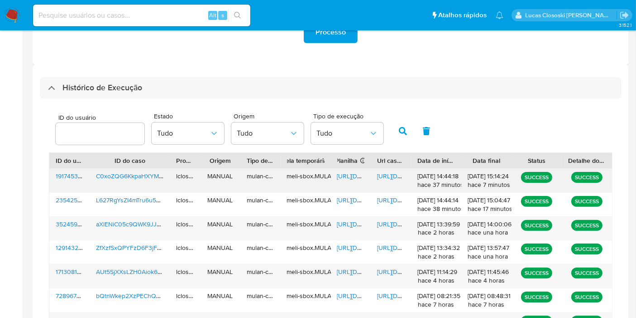
click at [356, 177] on span "https://docs.google.com/spreadsheets/d/1vfLvMY93wv4Zp3mBagvYVdFOScaojY4xfPdgoMn…" at bounding box center [368, 175] width 63 height 9
click at [392, 178] on span "https://docs.google.com/document/d/1G32JwQNF8WfcXjBB5QHSZJA-RRdUwgzk4DrHNZMogMc…" at bounding box center [408, 175] width 63 height 9
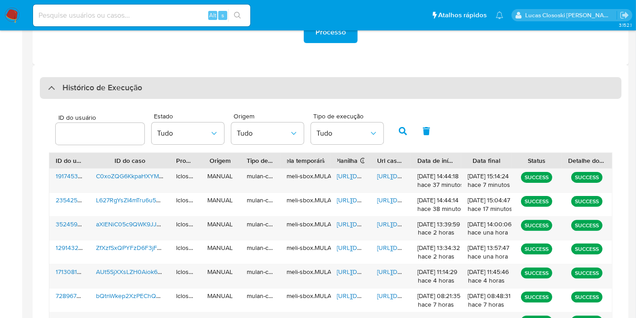
click at [114, 90] on h3 "Histórico de Execução" at bounding box center [103, 87] width 80 height 11
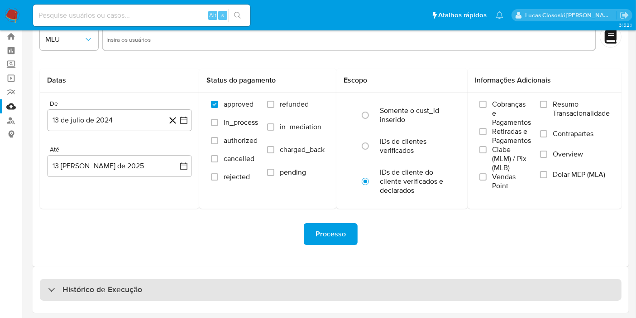
click at [204, 296] on div "Histórico de Execução" at bounding box center [331, 290] width 582 height 22
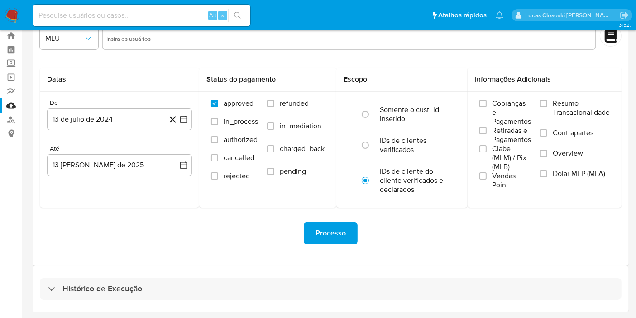
select select "10"
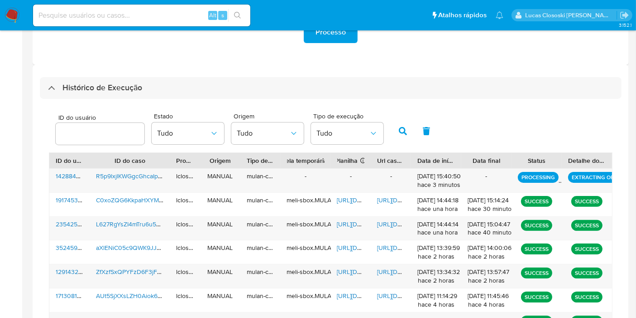
click at [260, 91] on div "Histórico de Execução" at bounding box center [331, 88] width 582 height 22
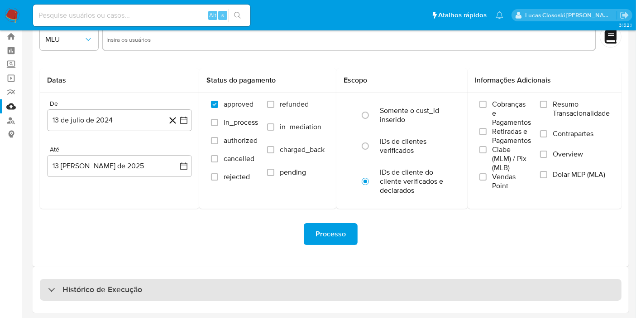
click at [234, 292] on div "Histórico de Execução" at bounding box center [331, 290] width 582 height 22
select select "10"
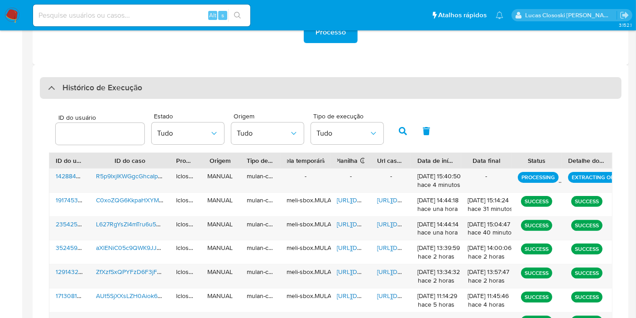
click at [249, 90] on div "Histórico de Execução" at bounding box center [331, 88] width 582 height 22
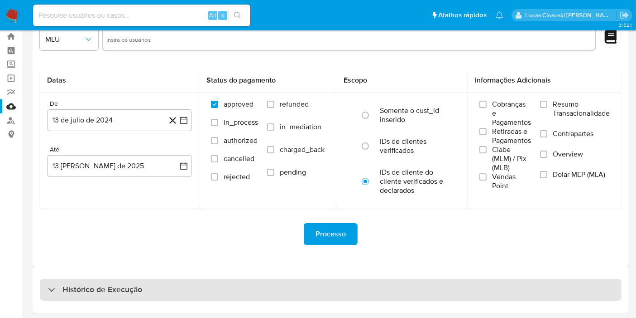
click at [198, 284] on div "Histórico de Execução" at bounding box center [331, 290] width 582 height 22
select select "10"
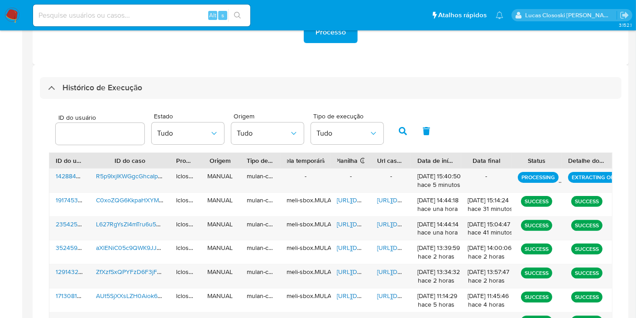
drag, startPoint x: 6, startPoint y: 15, endPoint x: 8, endPoint y: 7, distance: 8.3
click at [6, 15] on img at bounding box center [12, 15] width 15 height 15
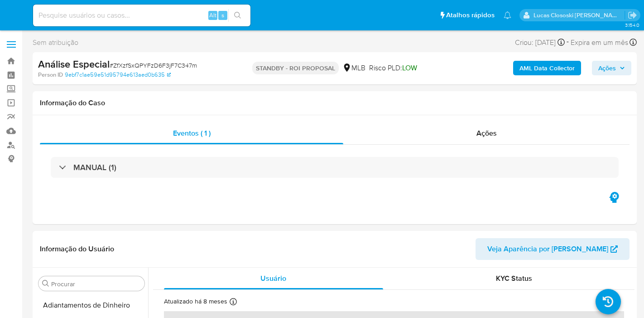
select select "10"
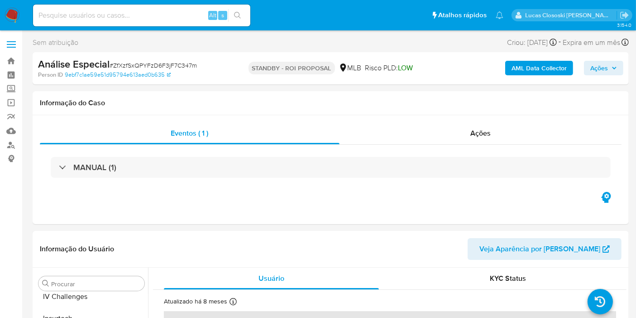
scroll to position [404, 0]
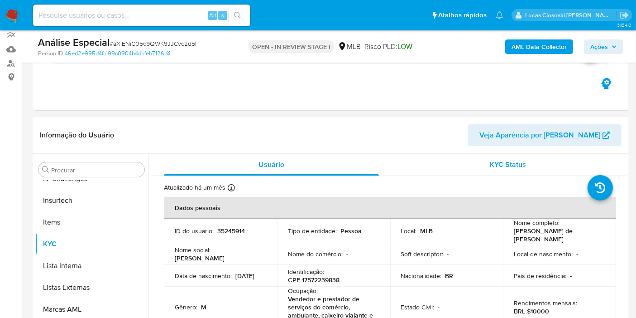
scroll to position [151, 0]
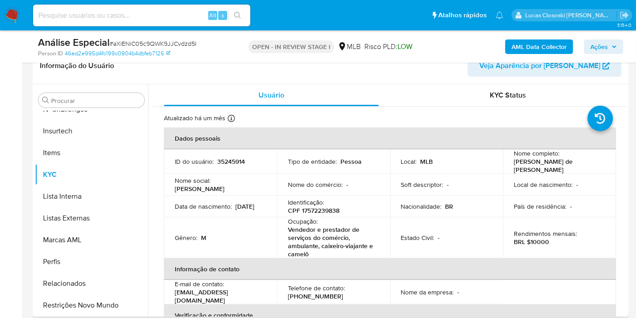
click at [316, 206] on p "CPF 17572239838" at bounding box center [314, 210] width 52 height 8
click at [318, 209] on p "CPF 17572239838" at bounding box center [314, 210] width 52 height 8
copy p "17572239838"
click at [522, 39] on b "AML Data Collector" at bounding box center [539, 46] width 55 height 14
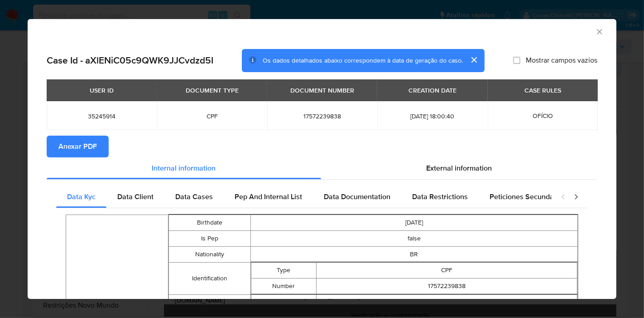
click at [96, 142] on span "Anexar PDF" at bounding box center [77, 146] width 38 height 20
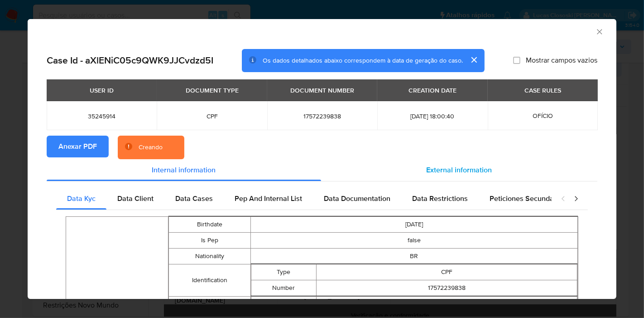
click at [417, 174] on div "External information" at bounding box center [459, 170] width 276 height 22
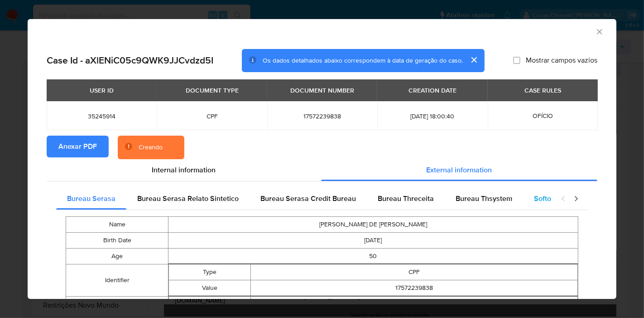
drag, startPoint x: 518, startPoint y: 197, endPoint x: 535, endPoint y: 198, distance: 17.7
click at [523, 197] on div "Softon" at bounding box center [544, 199] width 43 height 22
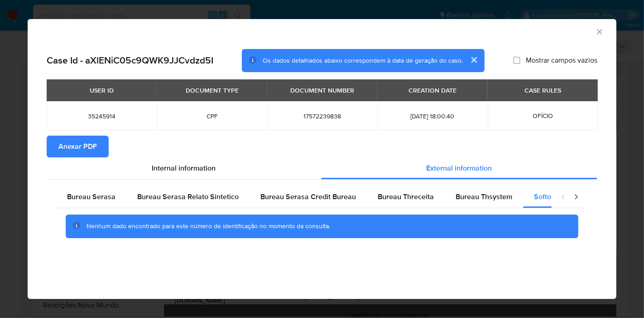
click at [599, 25] on div "AML Data Collector" at bounding box center [322, 30] width 589 height 23
click at [600, 34] on icon "Fechar a janela" at bounding box center [599, 31] width 9 height 9
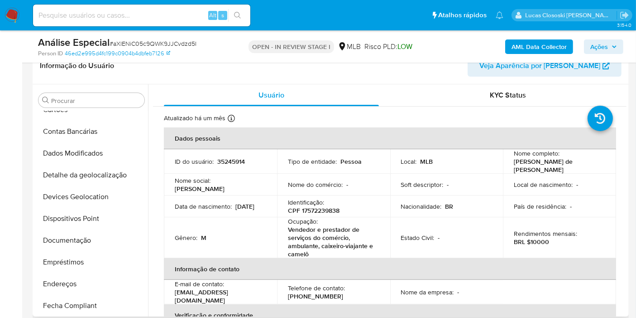
scroll to position [1, 0]
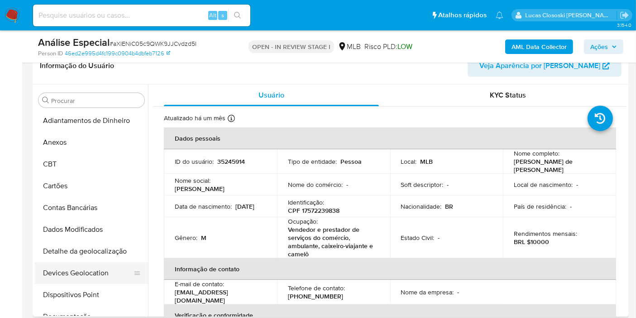
click at [80, 263] on button "Devices Geolocation" at bounding box center [88, 273] width 106 height 22
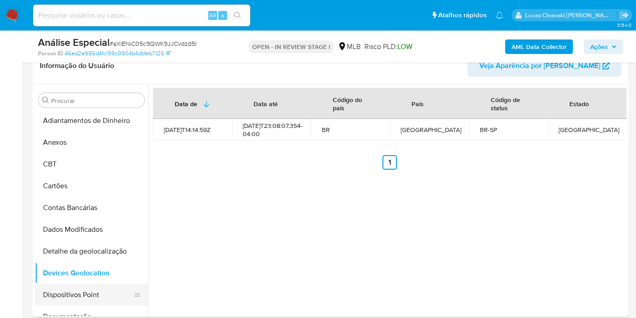
click at [67, 294] on button "Dispositivos Point" at bounding box center [88, 295] width 106 height 22
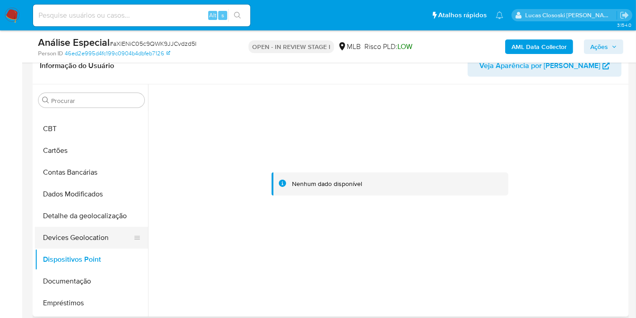
scroll to position [52, 0]
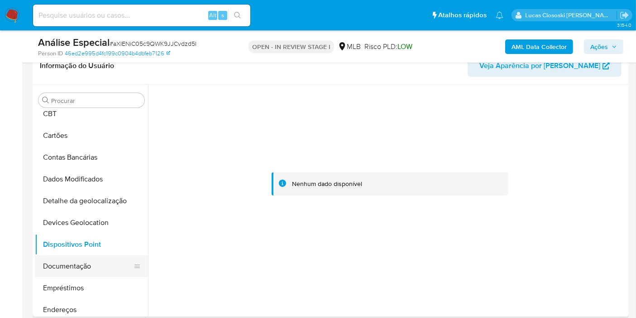
click at [63, 256] on button "Documentação" at bounding box center [88, 266] width 106 height 22
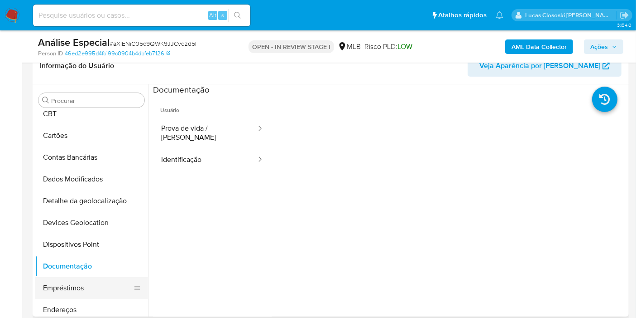
drag, startPoint x: 105, startPoint y: 306, endPoint x: 113, endPoint y: 295, distance: 13.0
click at [105, 305] on button "Endereços" at bounding box center [91, 309] width 113 height 22
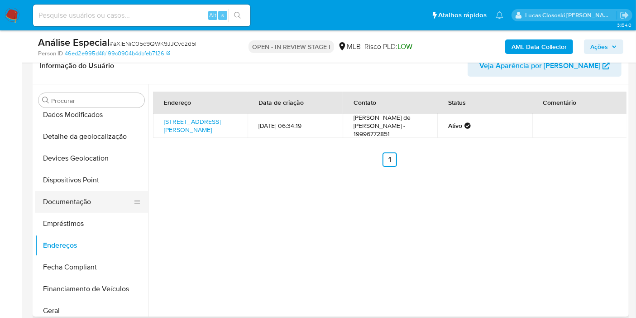
scroll to position [153, 0]
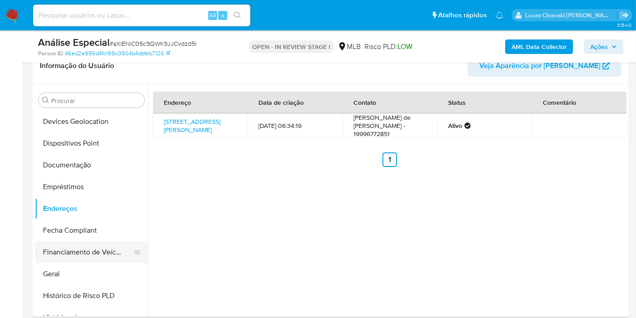
drag, startPoint x: 91, startPoint y: 273, endPoint x: 103, endPoint y: 253, distance: 23.1
click at [91, 273] on button "Geral" at bounding box center [91, 274] width 113 height 22
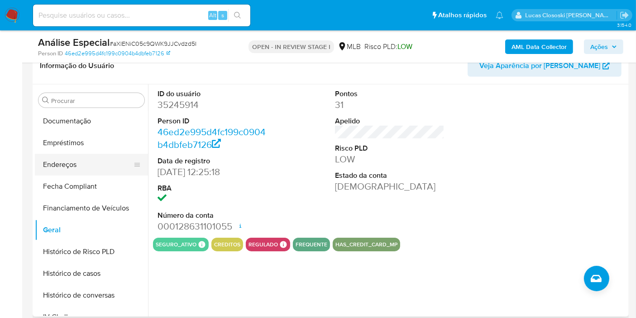
scroll to position [253, 0]
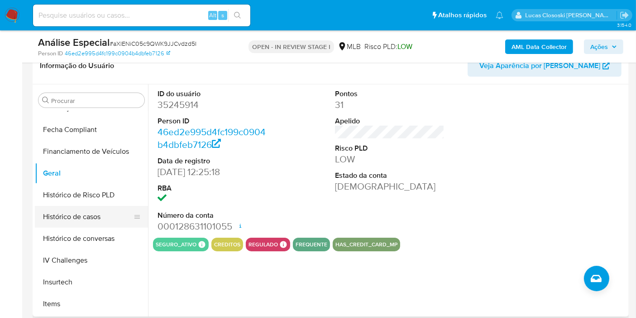
click at [93, 213] on button "Histórico de casos" at bounding box center [88, 217] width 106 height 22
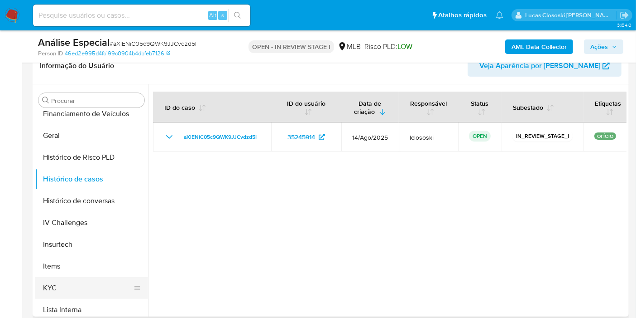
scroll to position [303, 0]
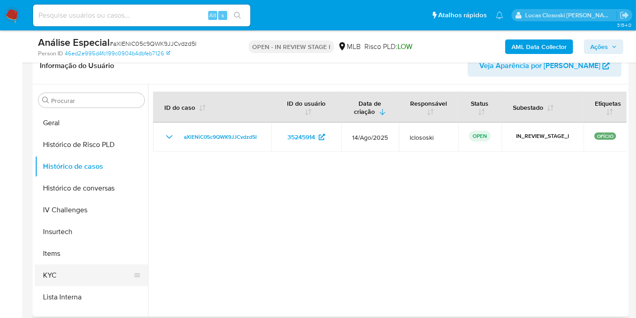
click at [75, 272] on button "KYC" at bounding box center [88, 275] width 106 height 22
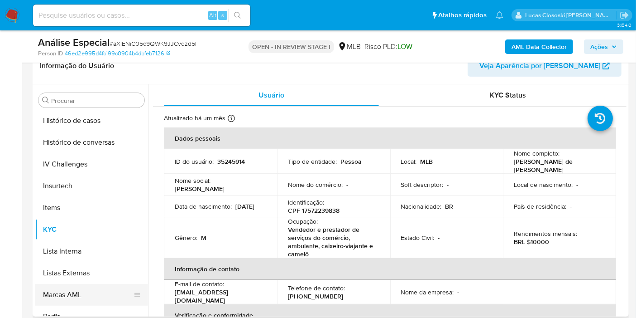
scroll to position [404, 0]
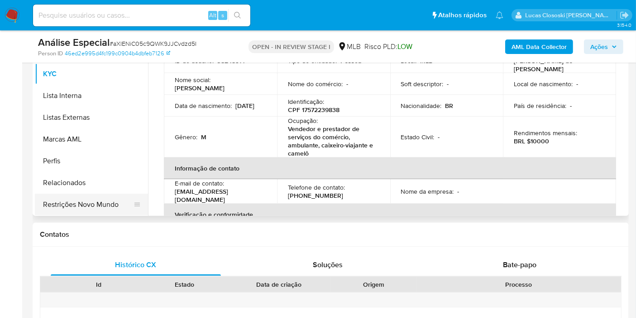
click at [95, 206] on button "Restrições Novo Mundo" at bounding box center [88, 204] width 106 height 22
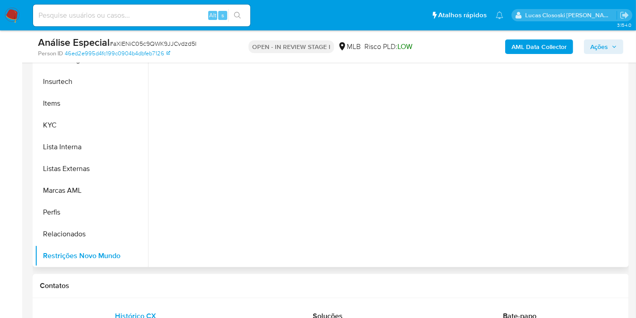
scroll to position [151, 0]
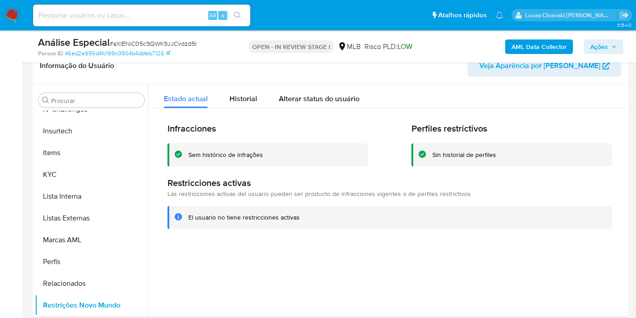
click at [143, 43] on span "# aXlENiC05c9QWK9JJCvdzd5I" at bounding box center [153, 43] width 87 height 9
copy span "aXlENiC05c9QWK9JJCvdzd5I"
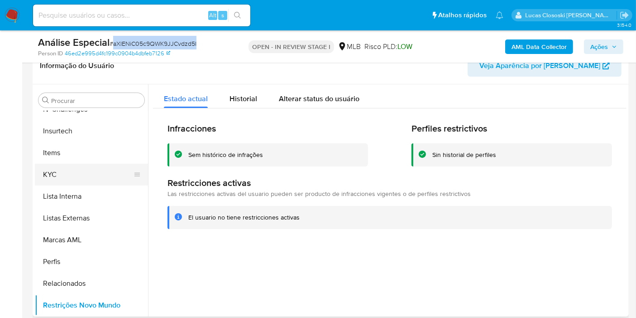
click at [98, 182] on button "KYC" at bounding box center [88, 175] width 106 height 22
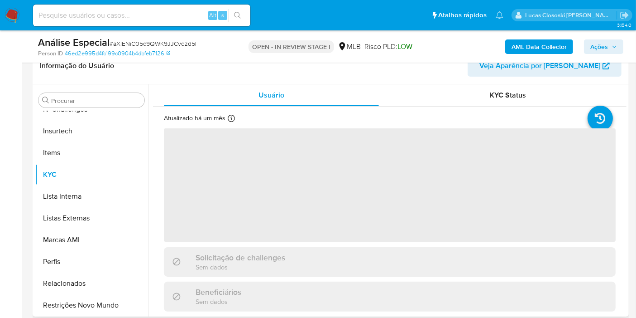
click at [268, 67] on header "Informação do Usuário Veja Aparência por Pessoa" at bounding box center [331, 66] width 582 height 22
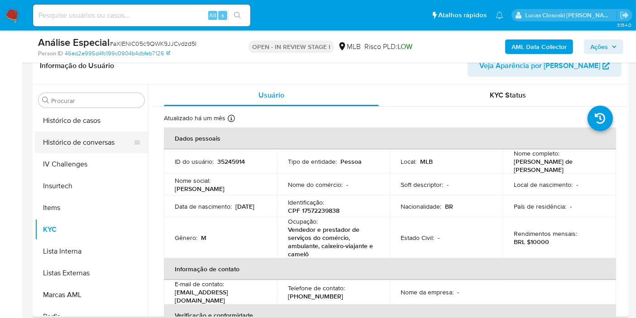
scroll to position [303, 0]
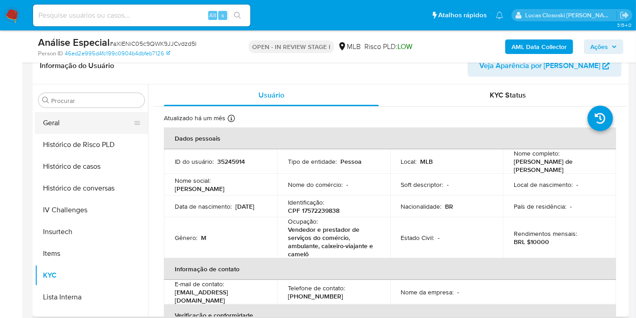
click at [51, 122] on button "Geral" at bounding box center [88, 123] width 106 height 22
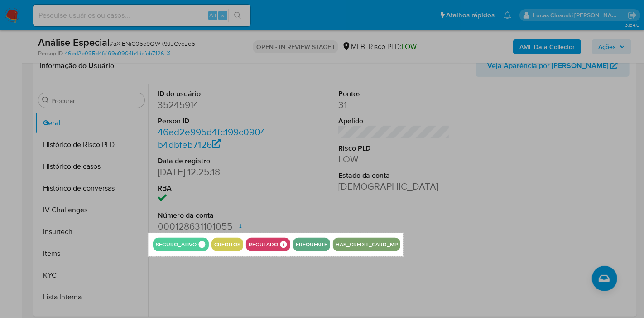
drag, startPoint x: 148, startPoint y: 232, endPoint x: 403, endPoint y: 255, distance: 256.0
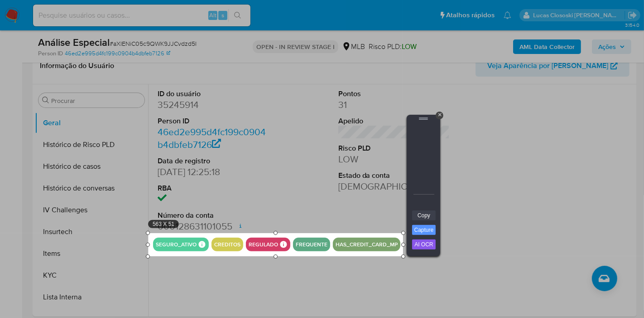
click at [433, 213] on link "Copy" at bounding box center [424, 215] width 24 height 10
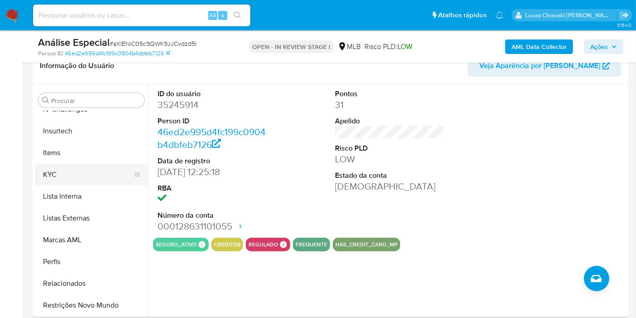
click at [60, 174] on button "KYC" at bounding box center [88, 175] width 106 height 22
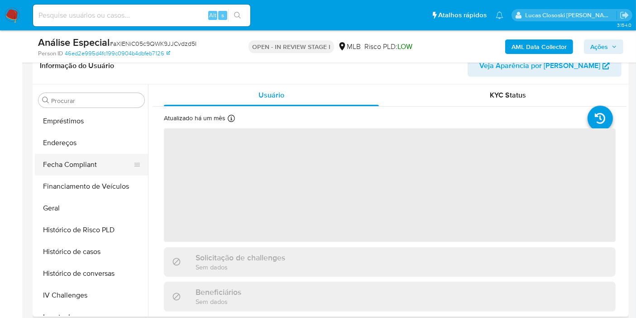
scroll to position [203, 0]
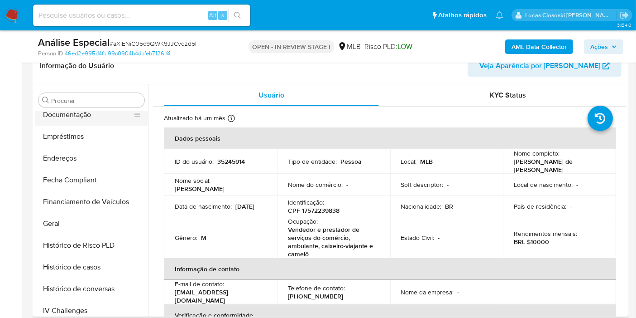
click at [66, 122] on button "Documentação" at bounding box center [88, 115] width 106 height 22
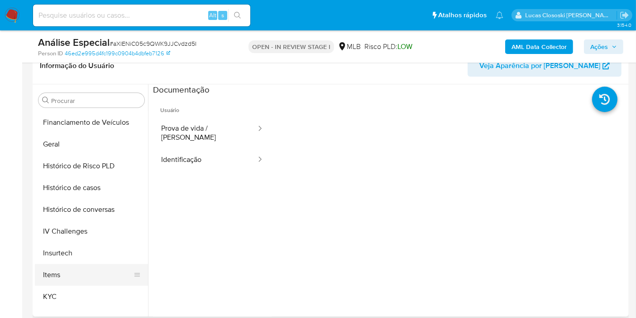
scroll to position [354, 0]
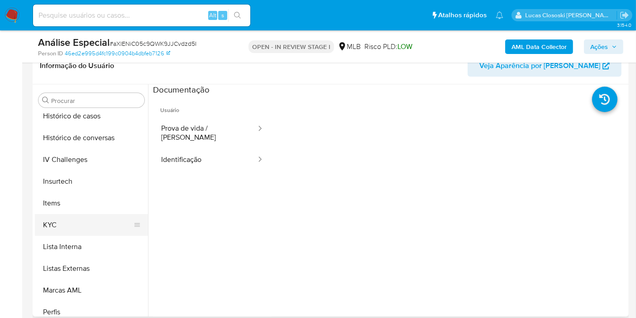
click at [86, 222] on button "KYC" at bounding box center [88, 225] width 106 height 22
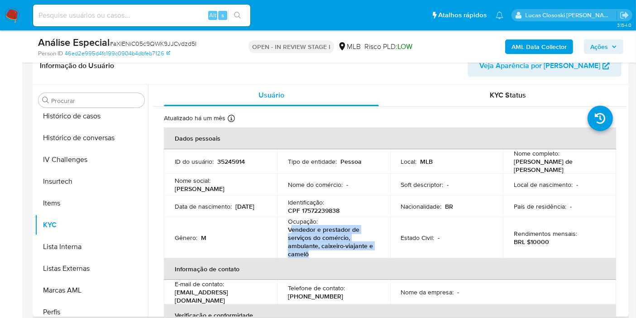
drag, startPoint x: 313, startPoint y: 254, endPoint x: 292, endPoint y: 229, distance: 33.1
click at [292, 229] on p "Vendedor e prestador de serviços do comércio, ambulante, caixeiro-viajante e ca…" at bounding box center [332, 241] width 88 height 33
copy p "endedor e prestador de serviços do comércio, ambulante, caixeiro-viajante e cam…"
click at [622, 39] on div "Ações" at bounding box center [603, 46] width 39 height 14
click at [606, 44] on span "Ações" at bounding box center [600, 46] width 18 height 14
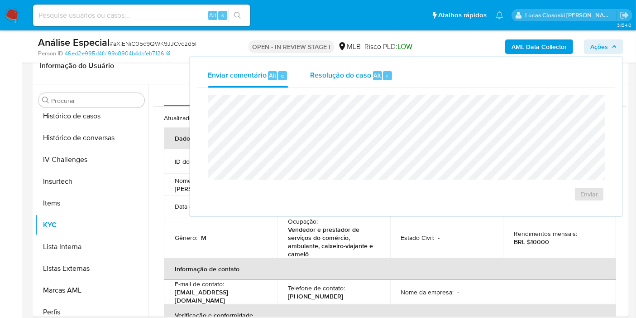
click at [335, 71] on span "Resolução do caso" at bounding box center [340, 75] width 61 height 10
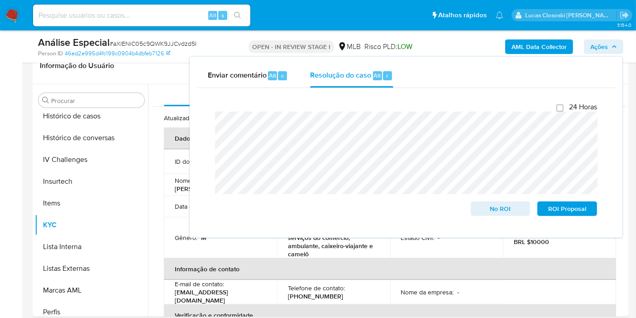
click at [601, 44] on span "Ações" at bounding box center [600, 46] width 18 height 14
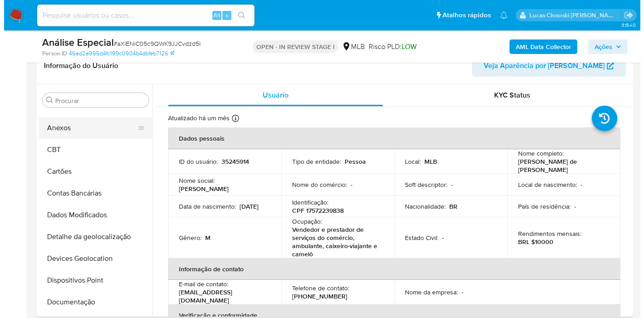
scroll to position [0, 0]
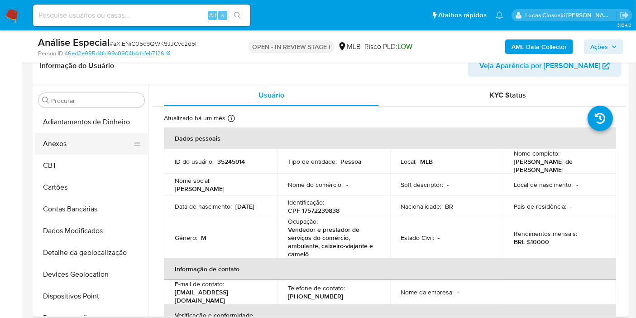
click at [63, 134] on button "Anexos" at bounding box center [88, 144] width 106 height 22
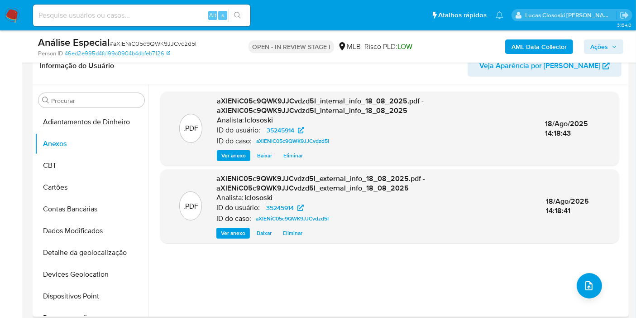
click at [589, 266] on div ".PDF aXlENiC05c9QWK9JJCvdzd5I_internal_info_18_08_2025.pdf - aXlENiC05c9QWK9JJC…" at bounding box center [389, 199] width 459 height 217
click at [584, 280] on icon "upload-file" at bounding box center [589, 285] width 11 height 11
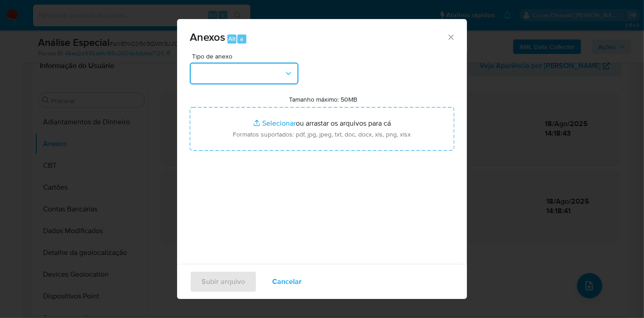
click at [283, 82] on button "button" at bounding box center [244, 74] width 109 height 22
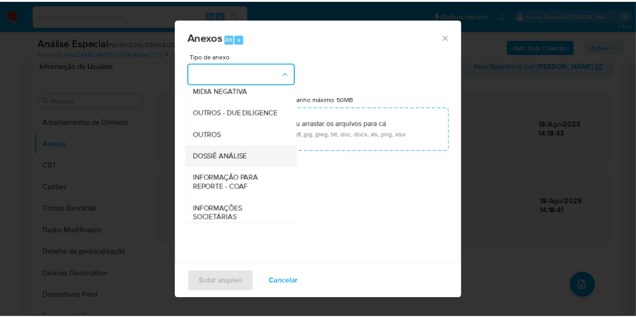
scroll to position [139, 0]
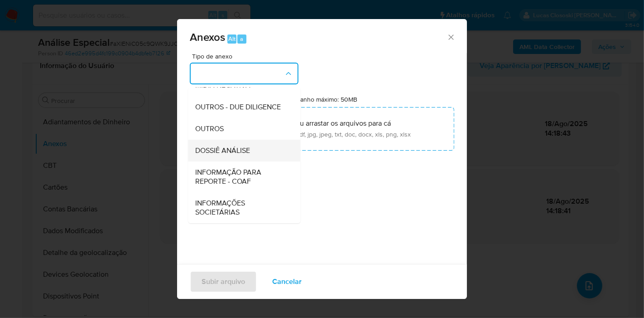
click at [250, 150] on span "DOSSIÊ ANÁLISE" at bounding box center [222, 150] width 55 height 9
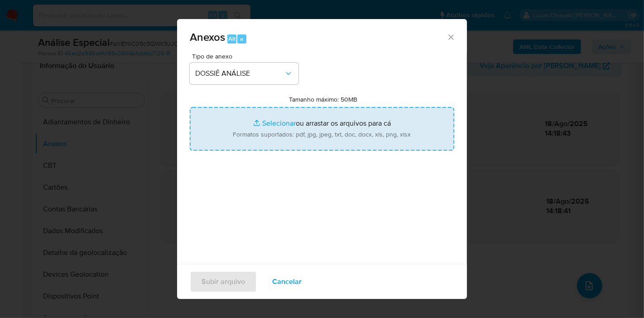
click at [266, 123] on input "Tamanho máximo: 50MB Selecionar arquivos" at bounding box center [322, 128] width 265 height 43
type input "C:\fakepath\SAR - XXXX - CPF 17572239838 - MARCELO SEBASTIAO DE JESUS.pdf"
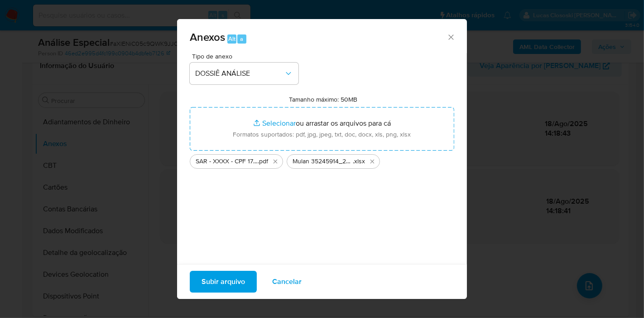
click at [236, 293] on div "Subir arquivo Cancelar" at bounding box center [322, 281] width 290 height 35
click at [202, 284] on span "Subir arquivo" at bounding box center [223, 281] width 43 height 20
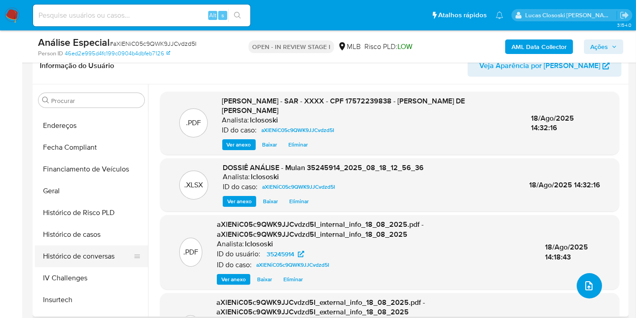
scroll to position [251, 0]
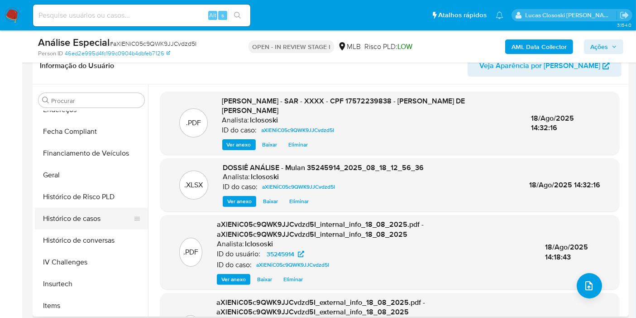
click at [77, 224] on button "Histórico de casos" at bounding box center [88, 218] width 106 height 22
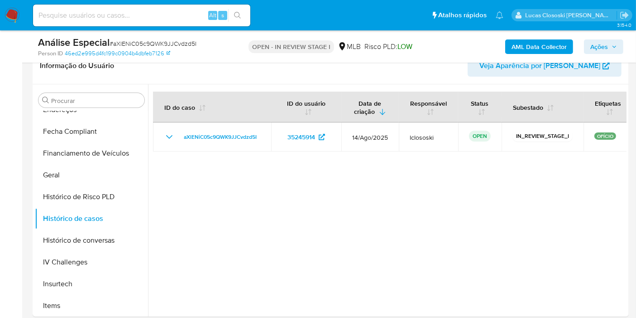
click at [597, 41] on span "Ações" at bounding box center [600, 46] width 18 height 14
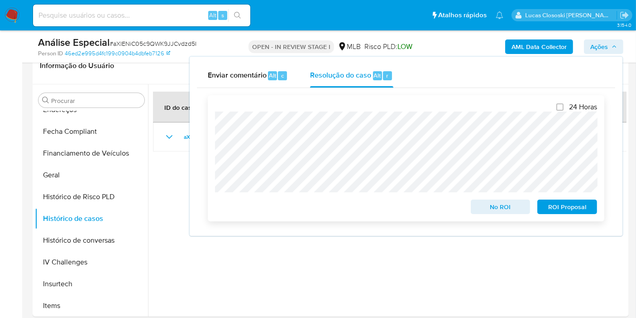
click at [559, 207] on span "ROI Proposal" at bounding box center [567, 206] width 47 height 13
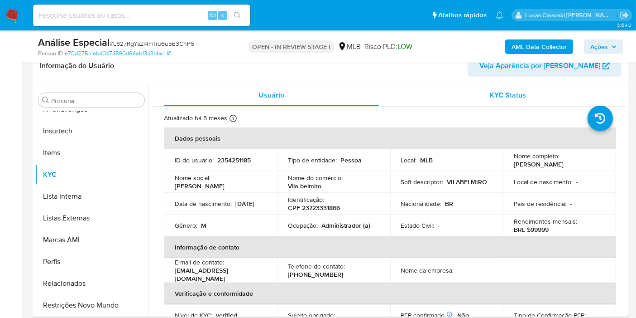
scroll to position [50, 0]
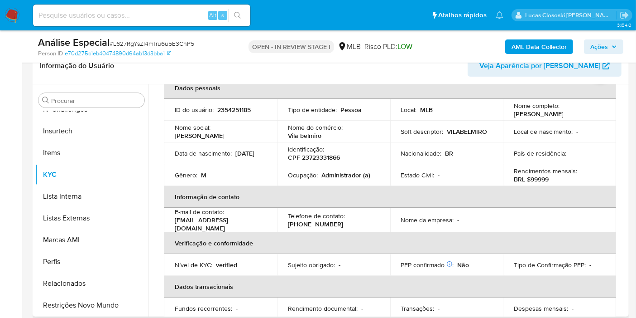
click at [342, 145] on div "Identificação : CPF 23723331866" at bounding box center [333, 153] width 91 height 16
click at [327, 154] on p "CPF 23723331866" at bounding box center [314, 157] width 52 height 8
copy p "23723331866"
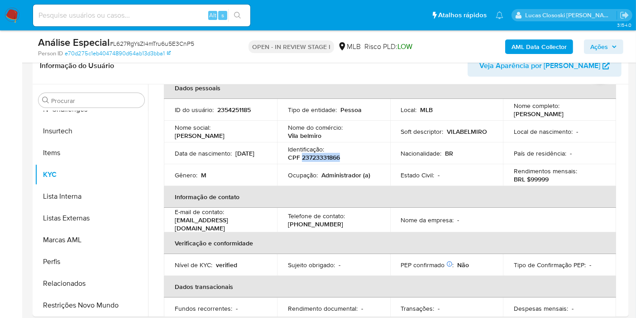
copy p "23723331866"
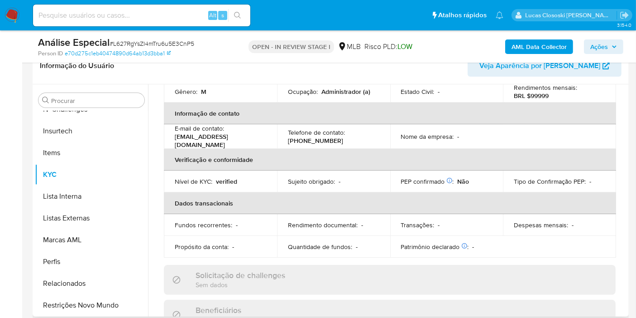
scroll to position [118, 0]
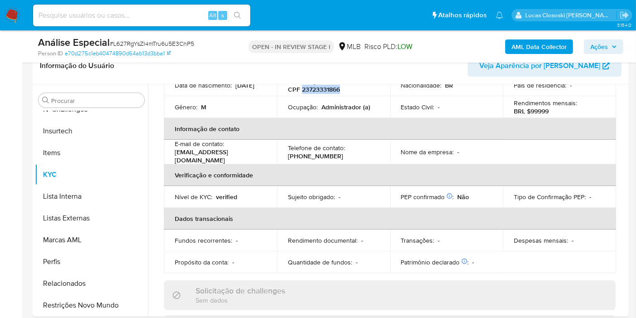
click at [519, 52] on b "AML Data Collector" at bounding box center [539, 46] width 55 height 14
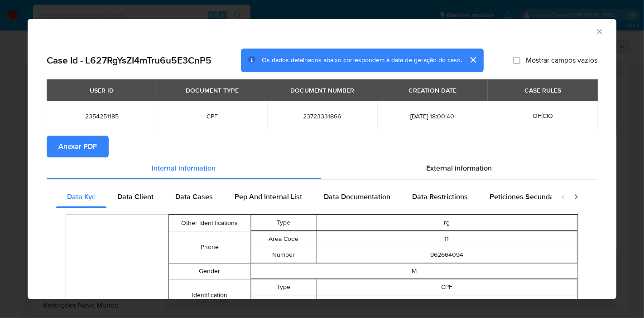
click at [91, 141] on span "Anexar PDF" at bounding box center [77, 146] width 38 height 20
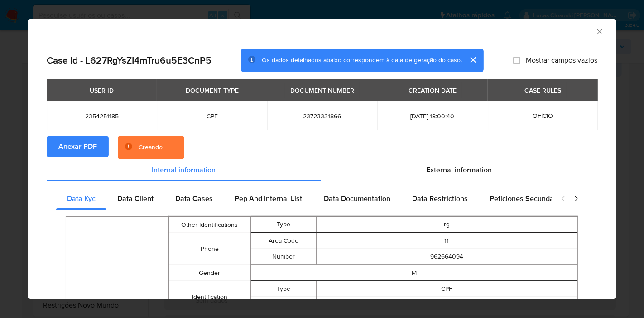
click at [459, 173] on span "External information" at bounding box center [460, 169] width 66 height 10
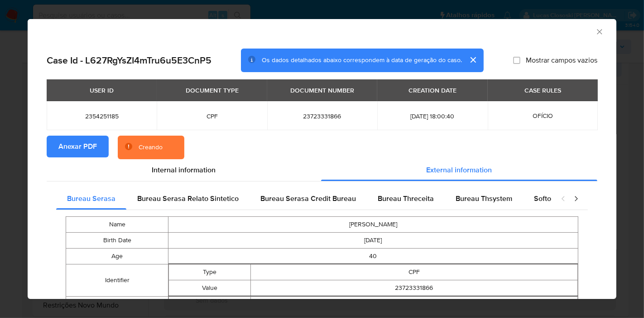
drag, startPoint x: 527, startPoint y: 196, endPoint x: 524, endPoint y: 181, distance: 14.8
click at [528, 196] on div "Softon" at bounding box center [544, 199] width 43 height 22
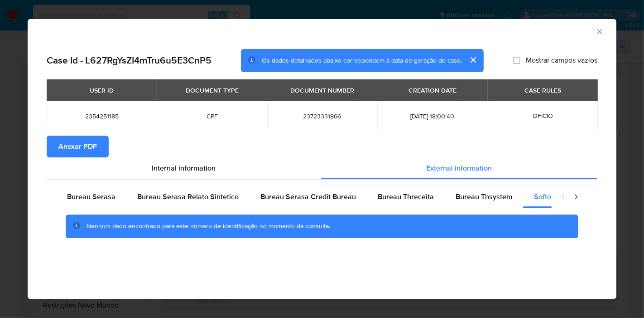
click at [602, 31] on icon "Fechar a janela" at bounding box center [599, 31] width 9 height 9
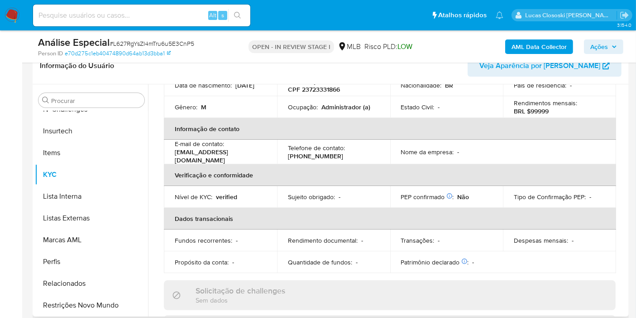
click at [370, 286] on div "Solicitação de challenges Sem dados" at bounding box center [390, 294] width 452 height 29
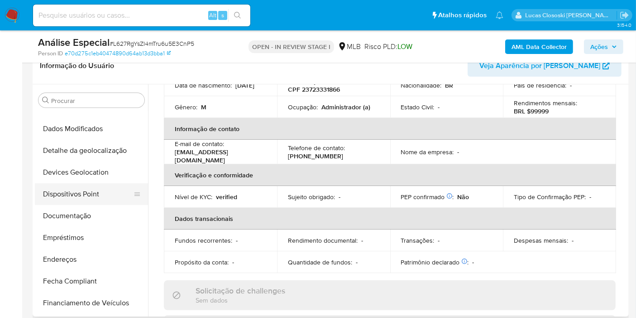
scroll to position [0, 0]
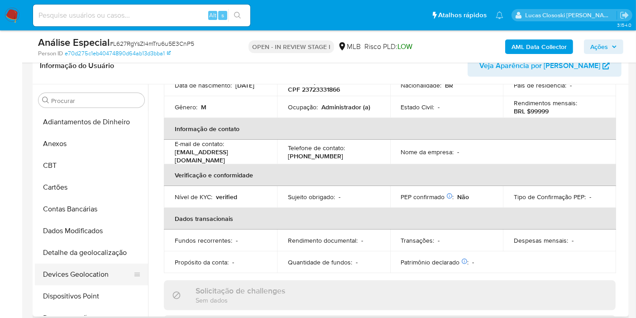
click at [77, 263] on button "Devices Geolocation" at bounding box center [88, 274] width 106 height 22
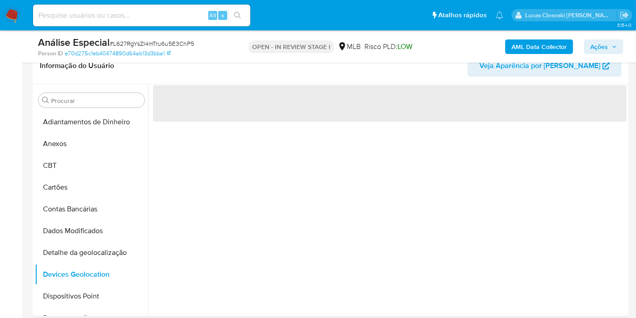
scroll to position [162, 0]
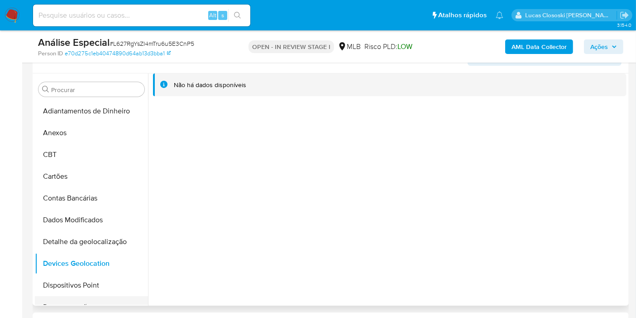
click at [87, 297] on button "Documentação" at bounding box center [88, 307] width 106 height 22
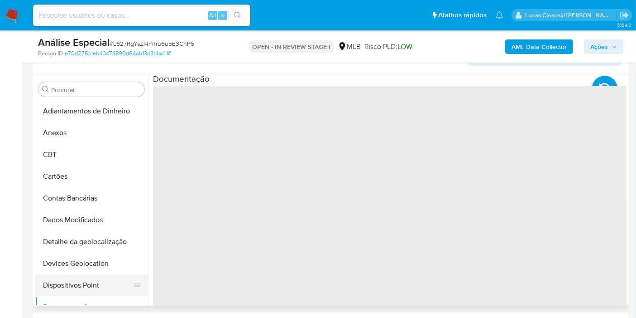
click at [86, 288] on button "Dispositivos Point" at bounding box center [88, 285] width 106 height 22
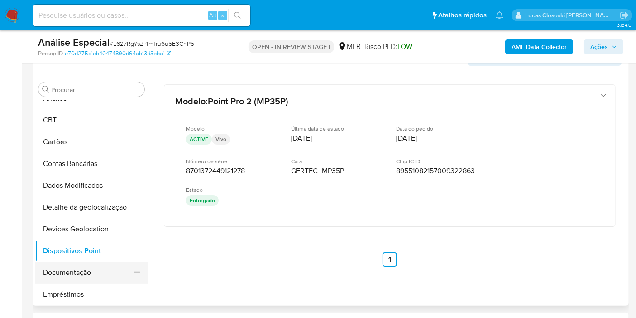
scroll to position [50, 0]
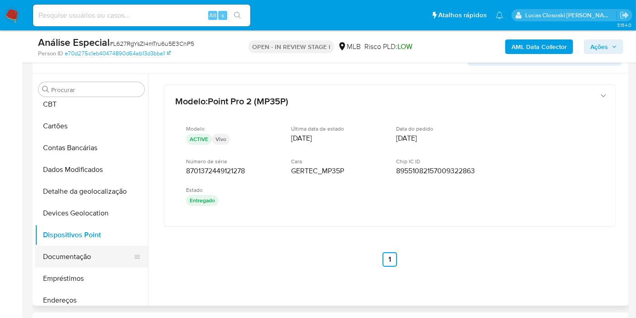
click at [77, 263] on button "Documentação" at bounding box center [88, 256] width 106 height 22
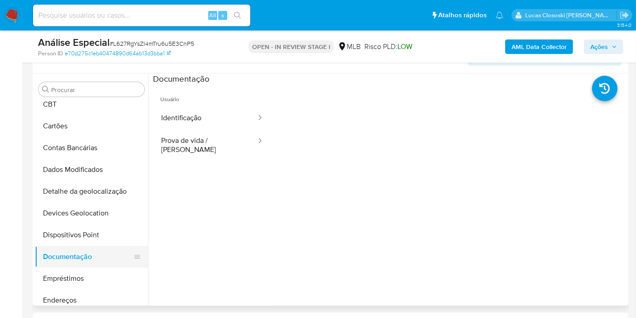
scroll to position [101, 0]
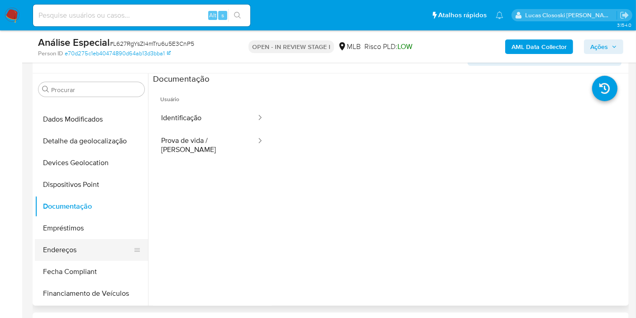
click at [77, 254] on button "Endereços" at bounding box center [88, 250] width 106 height 22
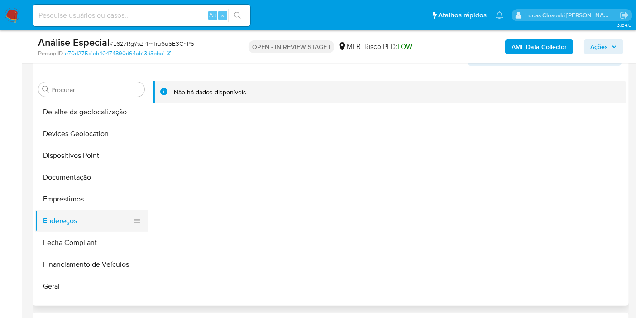
scroll to position [201, 0]
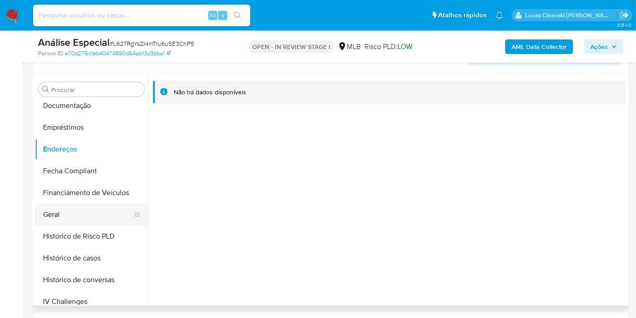
click at [81, 217] on button "Geral" at bounding box center [88, 214] width 106 height 22
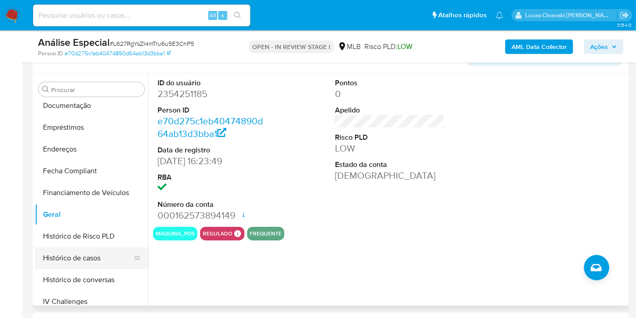
click at [88, 247] on button "Histórico de casos" at bounding box center [88, 258] width 106 height 22
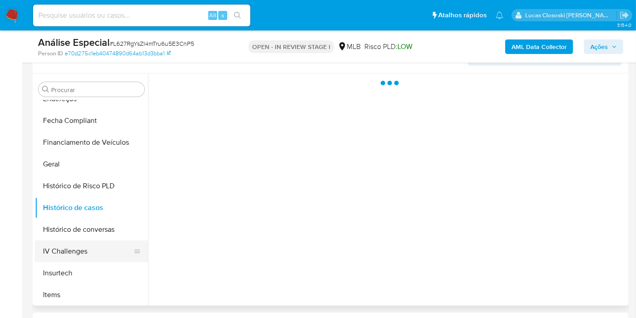
scroll to position [302, 0]
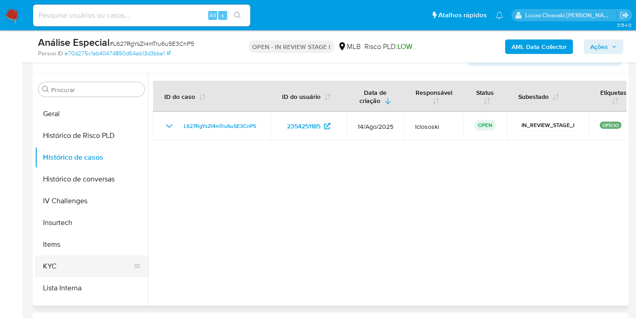
click at [78, 259] on button "KYC" at bounding box center [88, 266] width 106 height 22
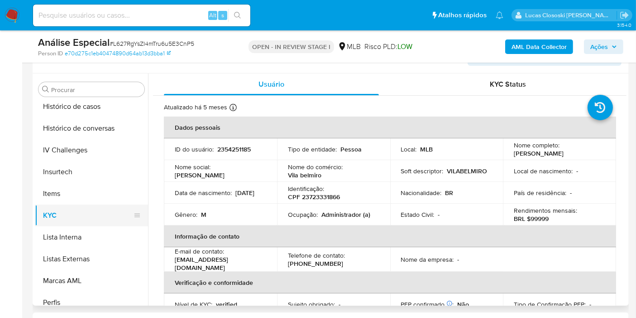
scroll to position [402, 0]
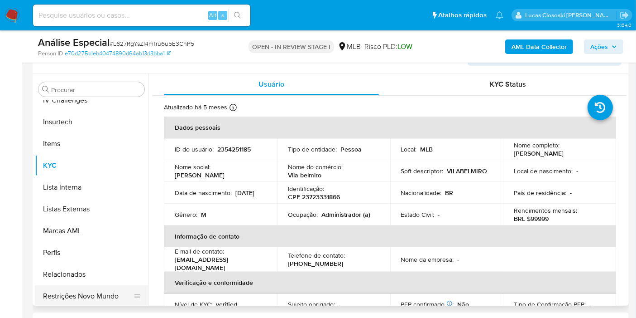
click at [110, 294] on button "Restrições Novo Mundo" at bounding box center [88, 296] width 106 height 22
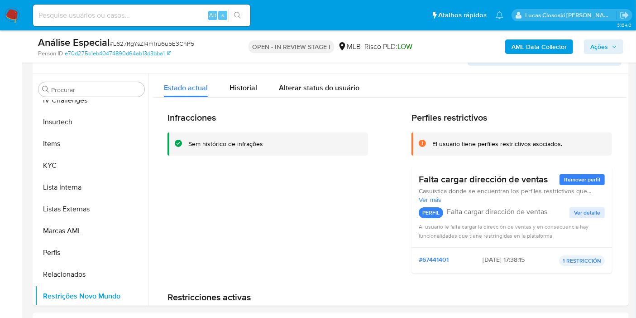
click at [135, 46] on span "# L627RgYsZI4mTru6u5E3CnP5" at bounding box center [152, 43] width 85 height 9
copy span "L627RgYsZI4mTru6u5E3CnP5"
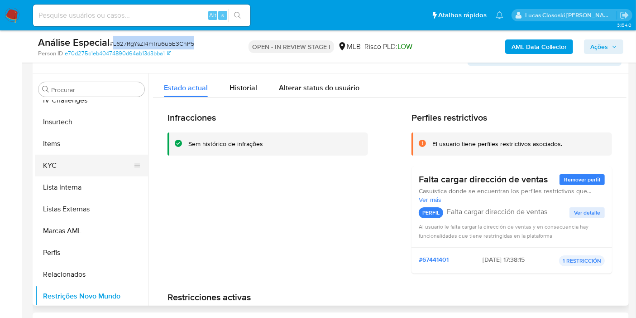
click at [96, 162] on button "KYC" at bounding box center [88, 165] width 106 height 22
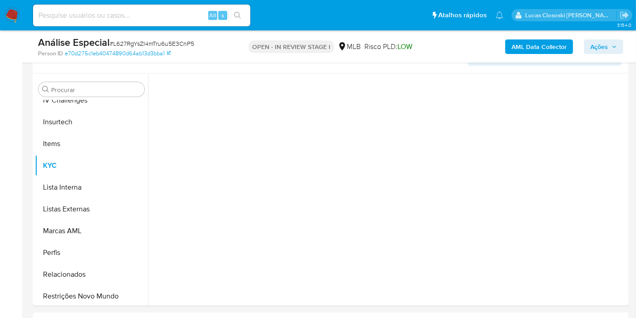
click at [197, 53] on div "Person ID e70d275c1eb40474890d64ab13d3bba1" at bounding box center [134, 53] width 193 height 8
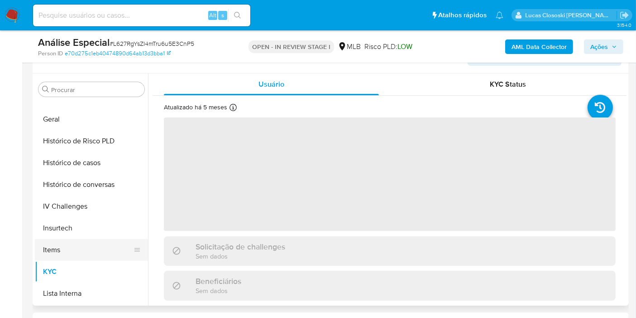
scroll to position [251, 0]
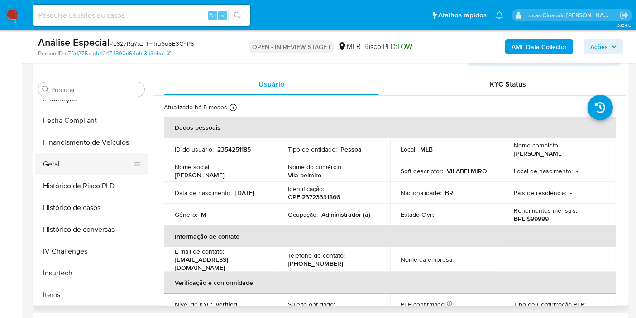
click at [69, 159] on button "Geral" at bounding box center [88, 164] width 106 height 22
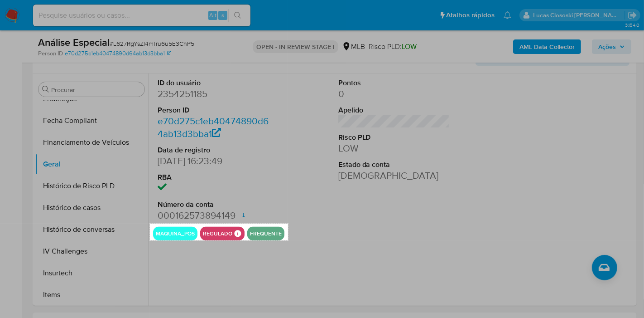
drag, startPoint x: 150, startPoint y: 223, endPoint x: 288, endPoint y: 240, distance: 139.2
click at [291, 244] on div at bounding box center [290, 243] width 4 height 4
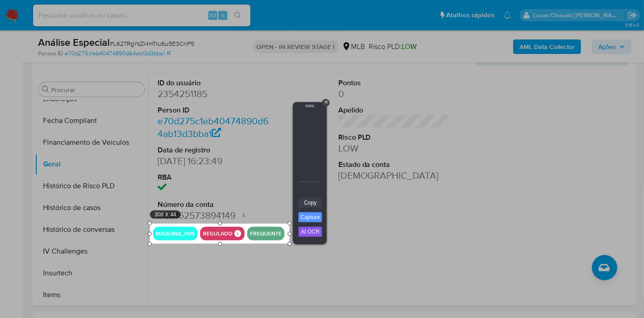
click at [312, 205] on link "Copy" at bounding box center [310, 202] width 24 height 10
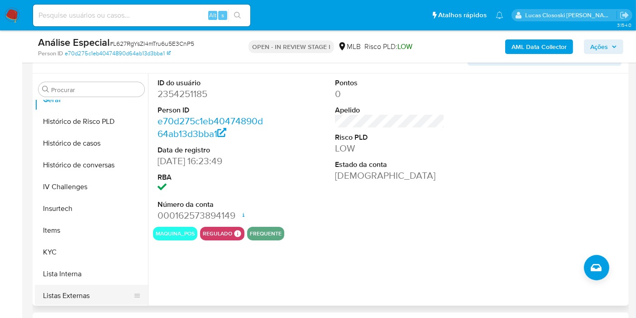
scroll to position [402, 0]
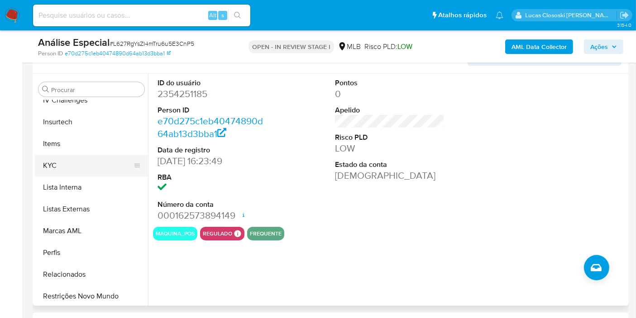
click at [58, 170] on button "KYC" at bounding box center [88, 165] width 106 height 22
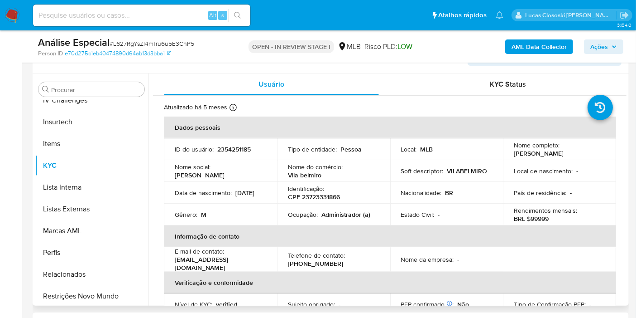
click at [309, 194] on p "CPF 23723331866" at bounding box center [314, 196] width 52 height 8
copy p "23723331866"
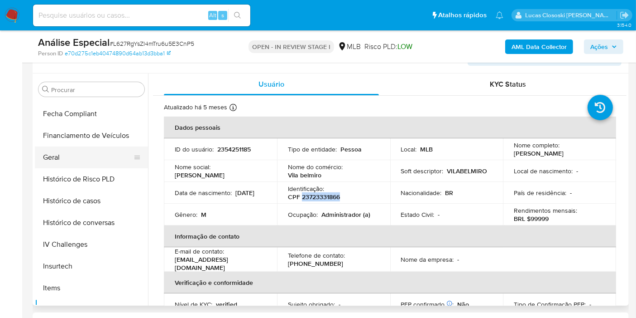
scroll to position [201, 0]
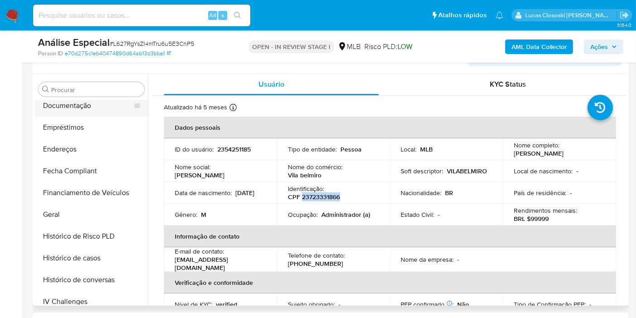
click at [73, 100] on button "Documentação" at bounding box center [88, 106] width 106 height 22
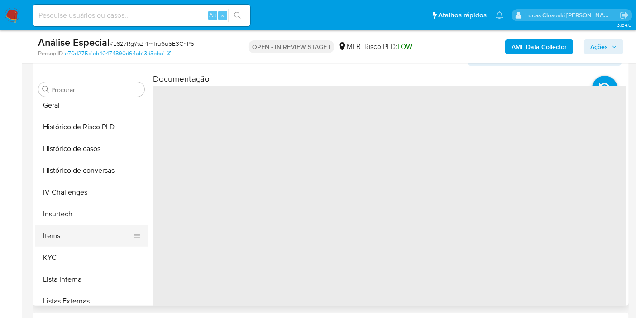
scroll to position [352, 0]
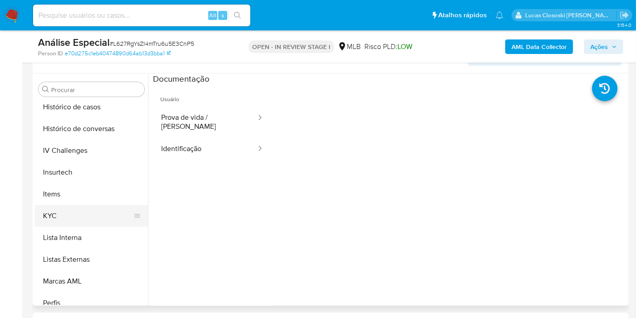
click at [86, 217] on button "KYC" at bounding box center [88, 216] width 106 height 22
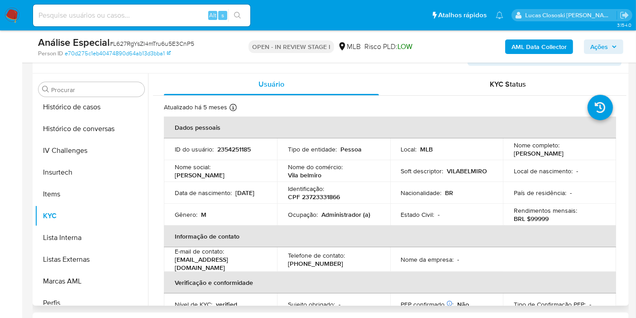
click at [349, 213] on p "Administrador (a)" at bounding box center [346, 214] width 49 height 8
copy p "Administrador"
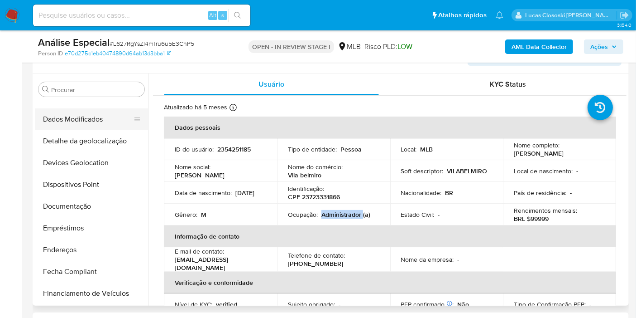
scroll to position [50, 0]
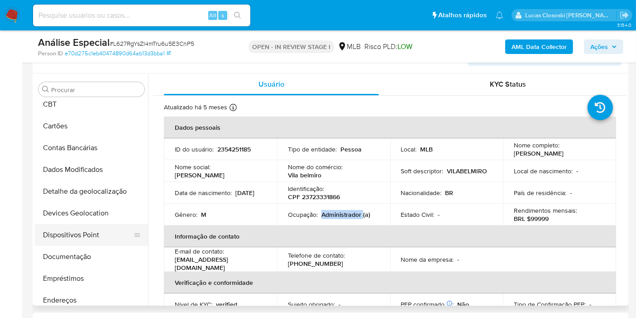
click at [94, 227] on button "Dispositivos Point" at bounding box center [88, 235] width 106 height 22
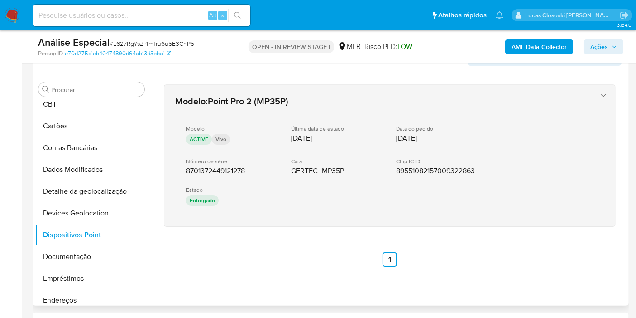
drag, startPoint x: 272, startPoint y: 233, endPoint x: 171, endPoint y: 168, distance: 120.5
click at [171, 168] on div "Modelo : Point Pro 2 (MP35P) Modelo ACTIVE Vivo Última data de estado 31/03/202…" at bounding box center [390, 175] width 474 height 204
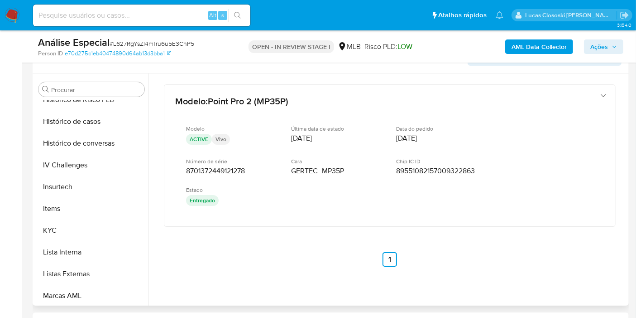
scroll to position [404, 0]
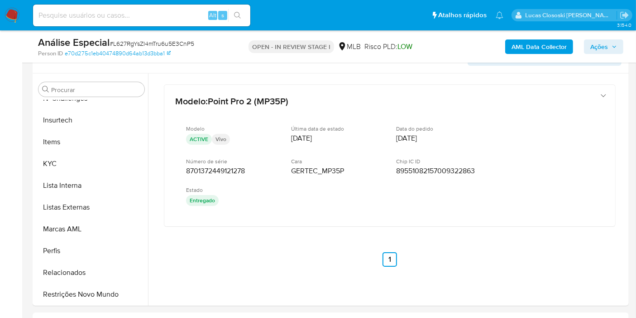
click at [80, 303] on button "Restrições Novo Mundo" at bounding box center [91, 294] width 113 height 22
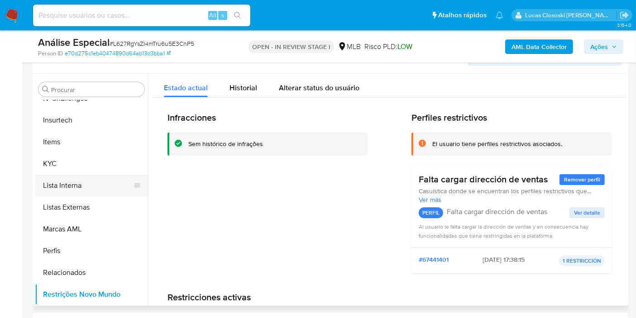
click at [59, 174] on button "Lista Interna" at bounding box center [88, 185] width 106 height 22
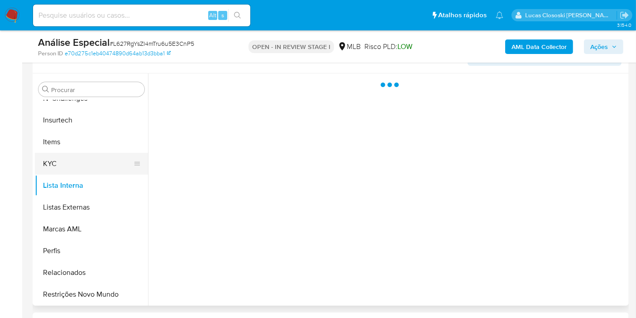
click at [63, 159] on button "KYC" at bounding box center [88, 164] width 106 height 22
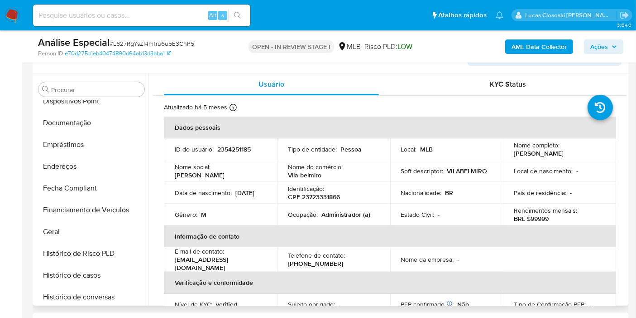
scroll to position [253, 0]
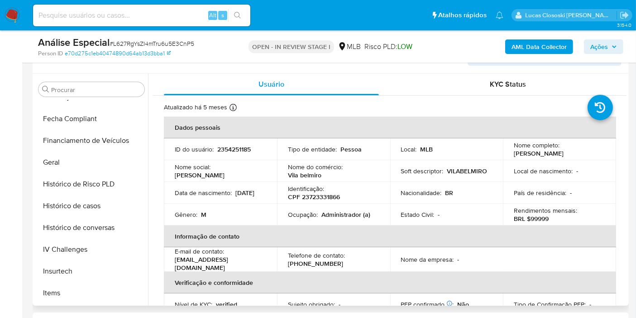
drag, startPoint x: 331, startPoint y: 171, endPoint x: 325, endPoint y: 173, distance: 6.5
click at [325, 173] on div "Nome do comércio : Vila belmiro" at bounding box center [333, 171] width 91 height 16
drag, startPoint x: 294, startPoint y: 171, endPoint x: 289, endPoint y: 168, distance: 5.9
click at [290, 168] on div "Nome do comércio : Vila belmiro" at bounding box center [333, 171] width 91 height 16
click at [289, 168] on p "Nome do comércio :" at bounding box center [315, 167] width 55 height 8
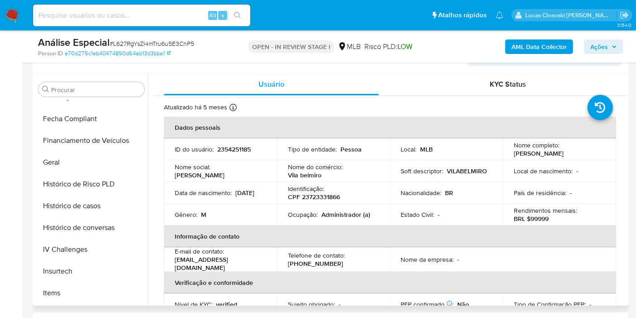
drag, startPoint x: 286, startPoint y: 166, endPoint x: 310, endPoint y: 171, distance: 25.1
click at [293, 168] on td "Nome do comércio : Vila belmiro" at bounding box center [333, 171] width 113 height 22
drag, startPoint x: 310, startPoint y: 171, endPoint x: 322, endPoint y: 175, distance: 12.0
click at [322, 175] on div "Nome do comércio : Vila belmiro" at bounding box center [333, 171] width 91 height 16
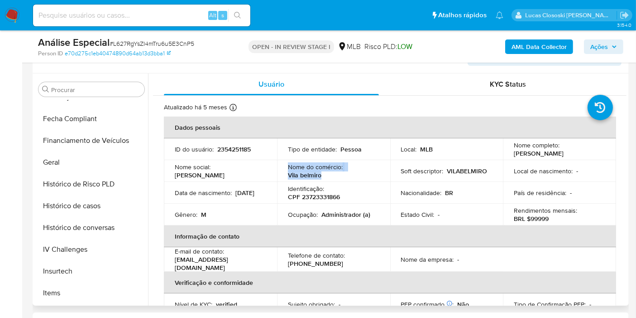
drag, startPoint x: 281, startPoint y: 165, endPoint x: 323, endPoint y: 177, distance: 43.7
click at [323, 177] on td "Nome do comércio : Vila belmiro" at bounding box center [333, 171] width 113 height 22
copy div "Nome do comércio : Vila belmiro"
click at [456, 156] on td "Local : MLB" at bounding box center [446, 149] width 113 height 22
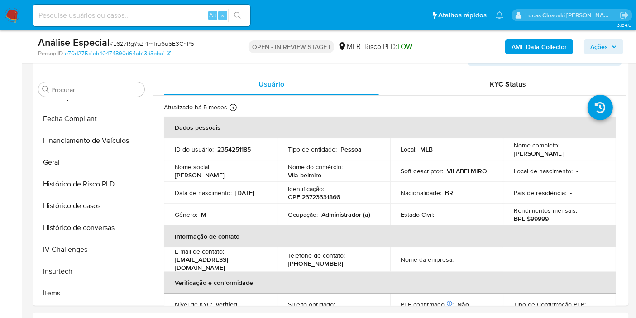
click at [605, 46] on span "Ações" at bounding box center [600, 46] width 18 height 14
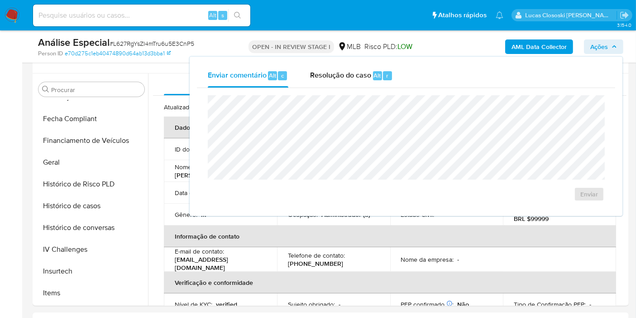
drag, startPoint x: 340, startPoint y: 74, endPoint x: 345, endPoint y: 89, distance: 15.8
click at [343, 77] on span "Resolução do caso" at bounding box center [340, 75] width 61 height 10
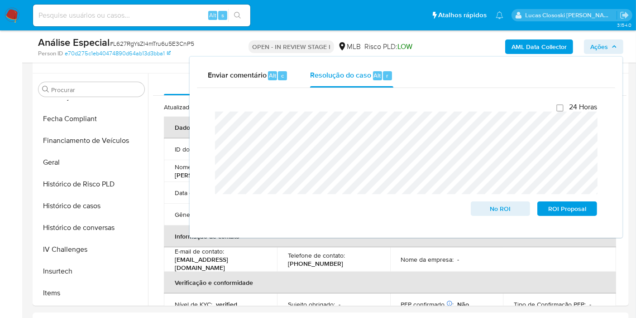
click at [602, 43] on span "Ações" at bounding box center [600, 46] width 18 height 14
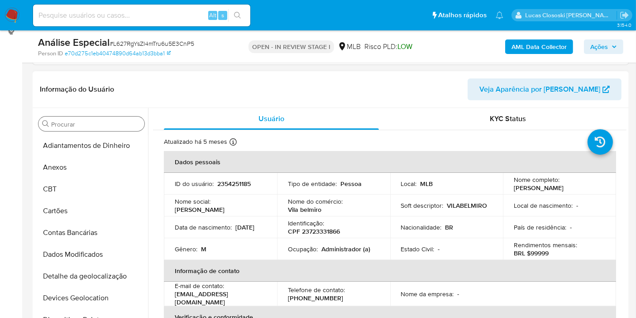
scroll to position [111, 0]
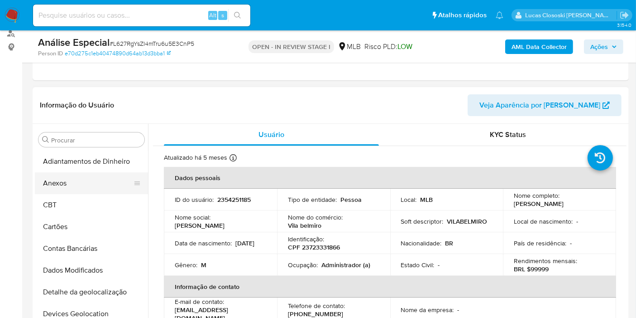
click at [66, 181] on button "Anexos" at bounding box center [88, 183] width 106 height 22
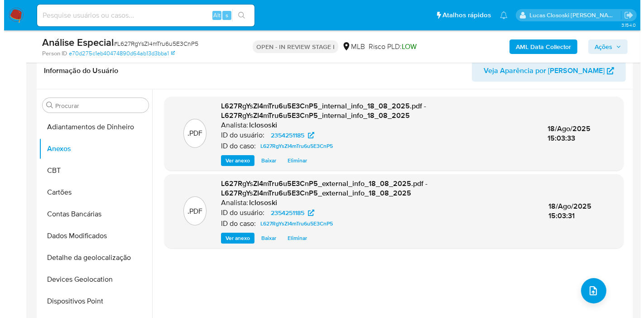
scroll to position [162, 0]
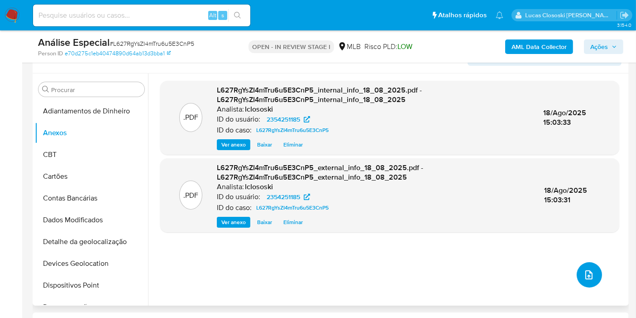
click at [584, 272] on icon "upload-file" at bounding box center [589, 274] width 11 height 11
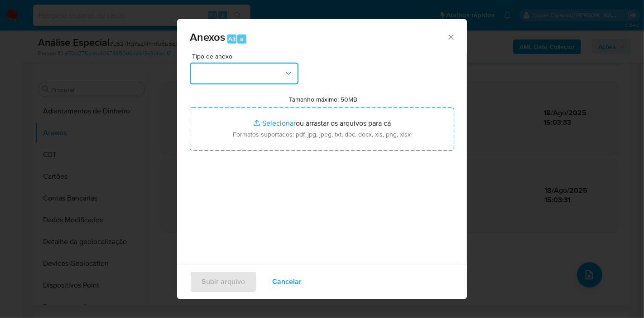
click at [250, 75] on button "button" at bounding box center [244, 74] width 109 height 22
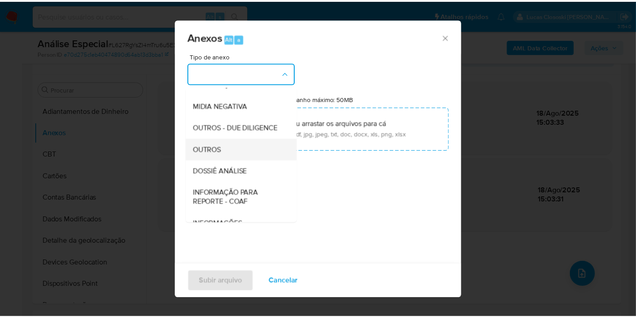
scroll to position [139, 0]
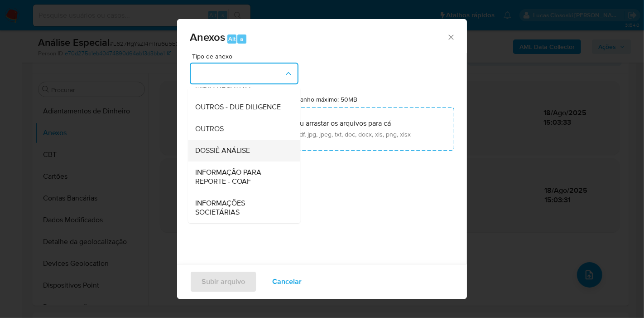
click at [232, 155] on span "DOSSIÊ ANÁLISE" at bounding box center [222, 150] width 55 height 9
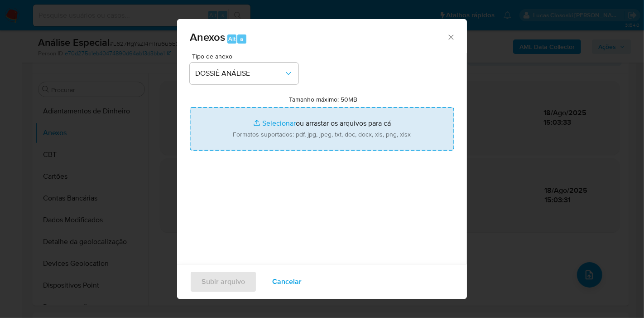
click at [255, 139] on input "Tamanho máximo: 50MB Selecionar arquivos" at bounding box center [322, 128] width 265 height 43
type input "C:\fakepath\SAR - XXXX - CPF 23723331866 - RENATO SANTOS ROQUE.pdf"
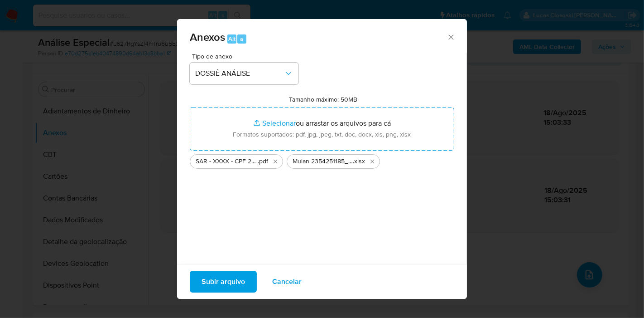
drag, startPoint x: 255, startPoint y: 139, endPoint x: 218, endPoint y: 274, distance: 140.1
click at [218, 274] on span "Subir arquivo" at bounding box center [223, 281] width 43 height 20
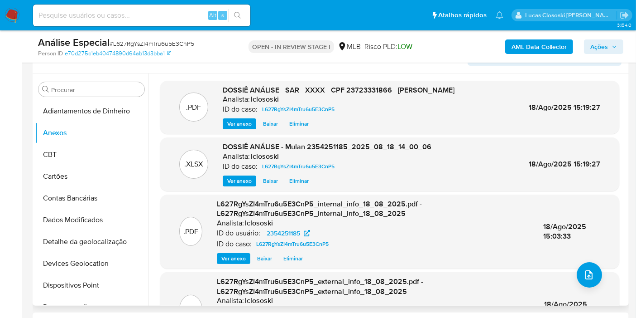
click at [454, 292] on div "L627RgYsZI4mTru6u5E3CnP5_external_info_18_08_2025.pdf - L627RgYsZI4mTru6u5E3CnP…" at bounding box center [373, 308] width 313 height 65
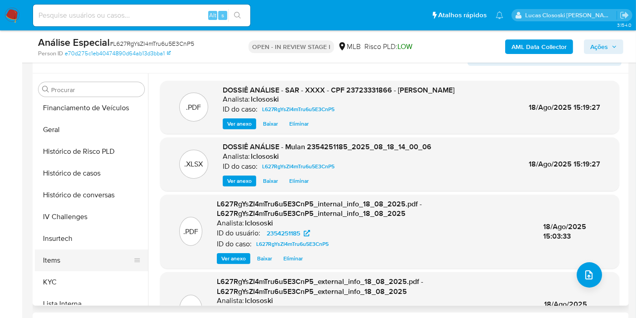
scroll to position [302, 0]
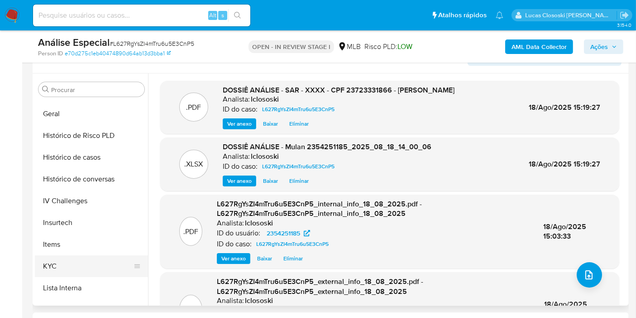
click at [62, 262] on button "KYC" at bounding box center [88, 266] width 106 height 22
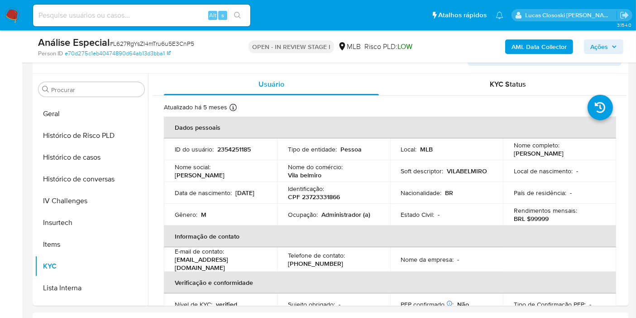
click at [603, 42] on span "Ações" at bounding box center [600, 46] width 18 height 14
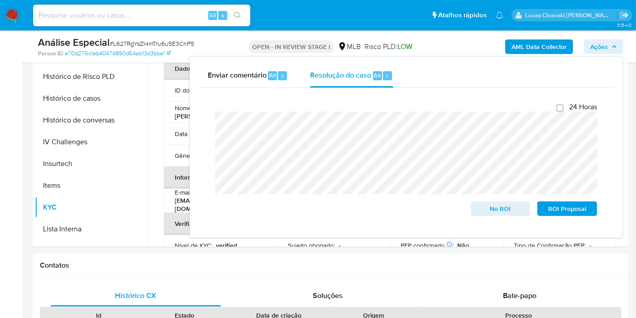
scroll to position [263, 0]
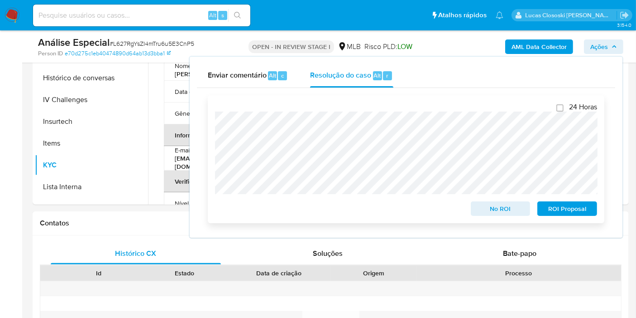
click at [562, 212] on span "ROI Proposal" at bounding box center [567, 208] width 47 height 13
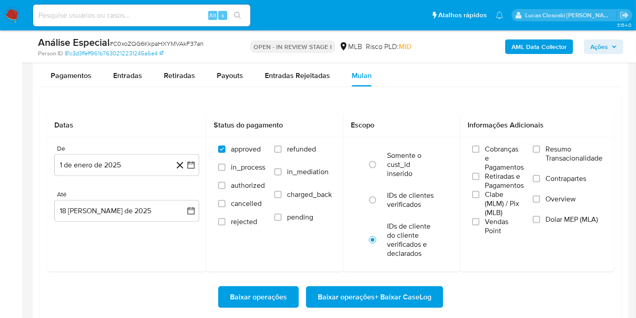
scroll to position [422, 0]
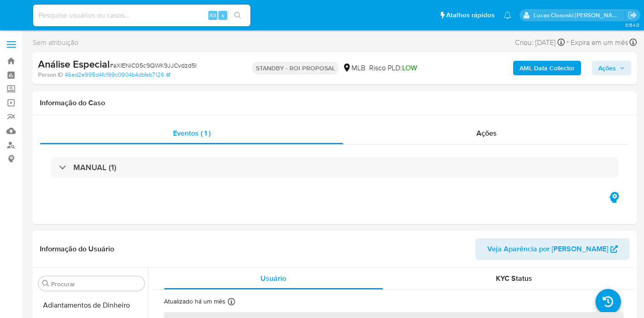
select select "10"
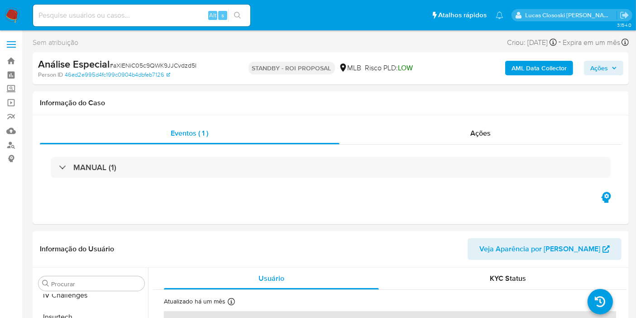
scroll to position [404, 0]
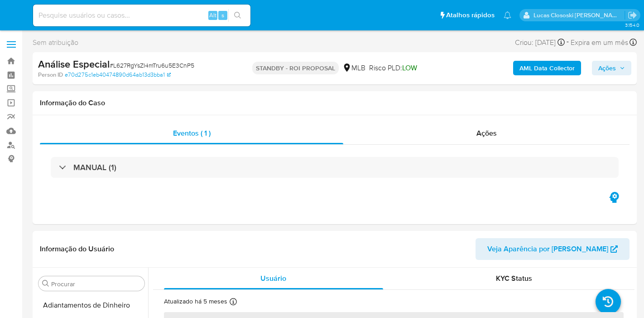
select select "10"
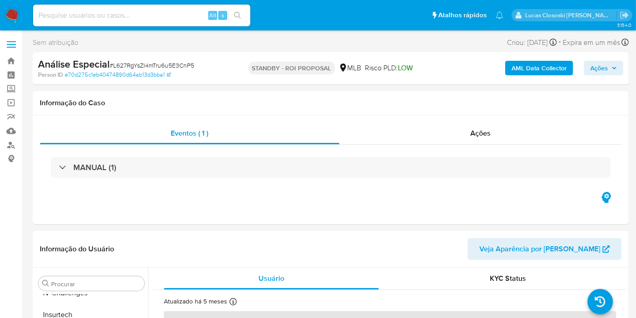
scroll to position [404, 0]
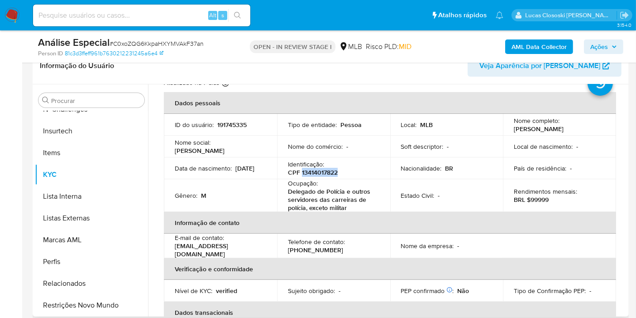
scroll to position [19, 0]
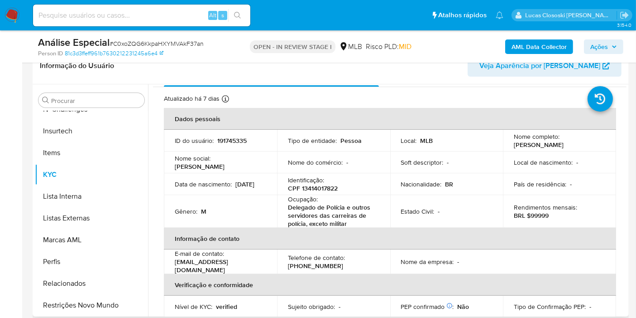
click at [314, 180] on p "Identificação :" at bounding box center [306, 180] width 36 height 8
click at [308, 184] on p "CPF 13414017822" at bounding box center [313, 188] width 50 height 8
copy p "13414017822"
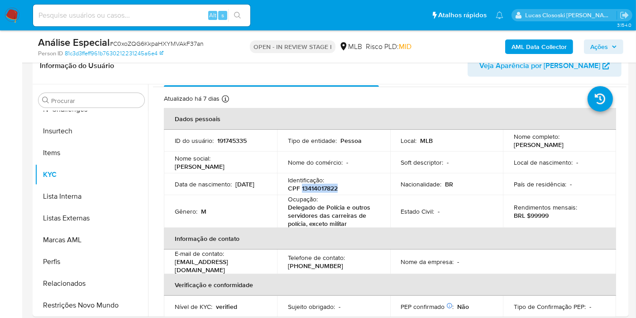
copy p "13414017822"
click at [330, 188] on p "CPF 13414017822" at bounding box center [313, 188] width 50 height 8
click at [352, 162] on div "Nome do comércio : -" at bounding box center [333, 162] width 91 height 8
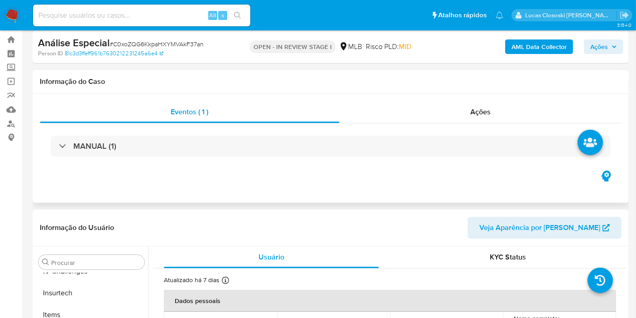
scroll to position [0, 0]
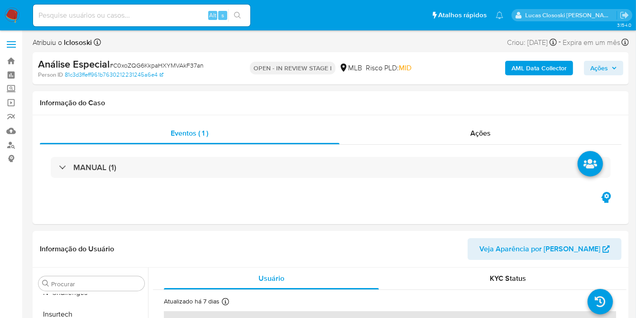
click at [513, 77] on div "AML Data Collector Ações" at bounding box center [527, 68] width 193 height 21
click at [522, 69] on b "AML Data Collector" at bounding box center [539, 68] width 55 height 14
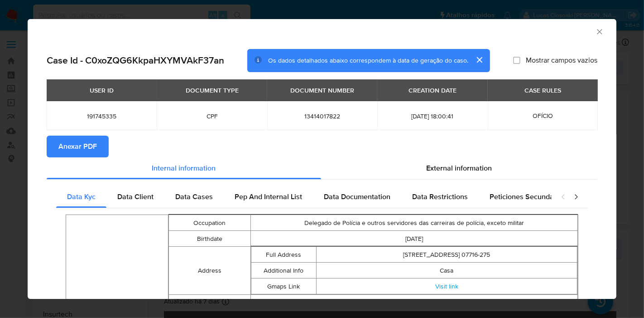
click at [57, 136] on button "Anexar PDF" at bounding box center [78, 146] width 62 height 22
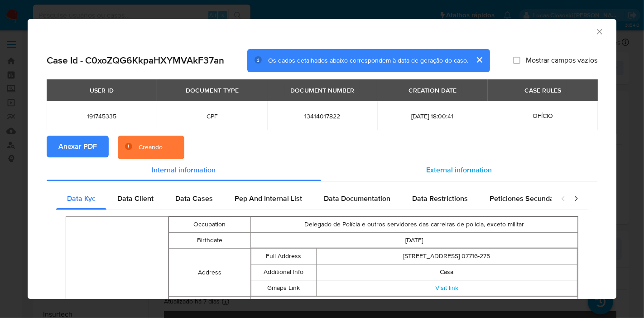
click at [423, 177] on div "External information" at bounding box center [459, 170] width 276 height 22
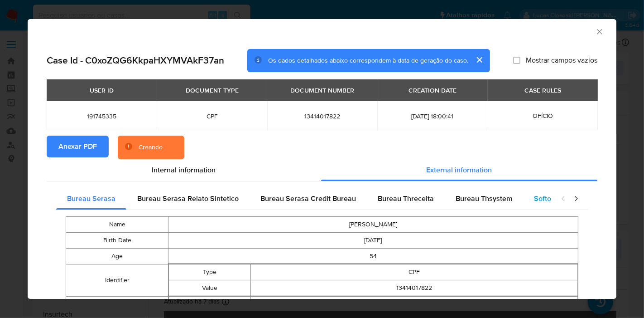
click at [534, 195] on span "Softon" at bounding box center [544, 198] width 21 height 10
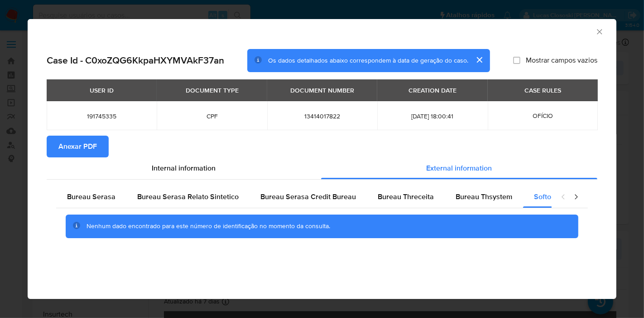
click at [597, 36] on icon "Fechar a janela" at bounding box center [599, 31] width 9 height 9
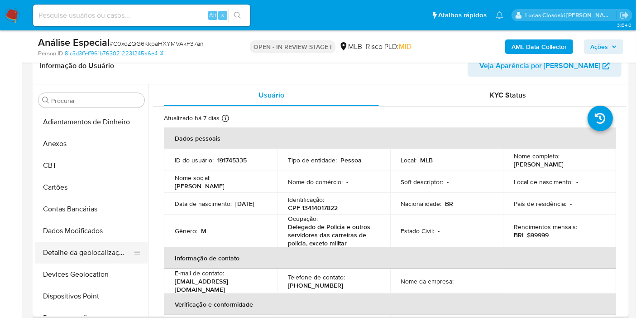
click at [79, 249] on button "Detalhe da geolocalização" at bounding box center [88, 252] width 106 height 22
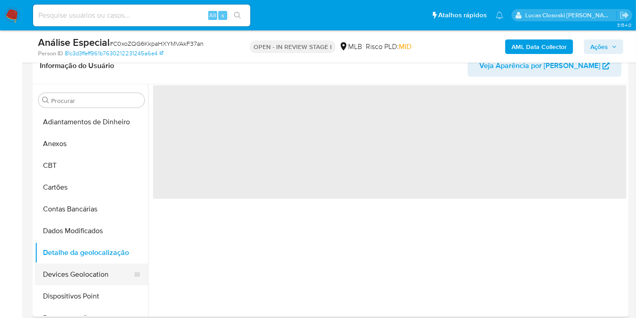
click at [79, 266] on button "Devices Geolocation" at bounding box center [88, 274] width 106 height 22
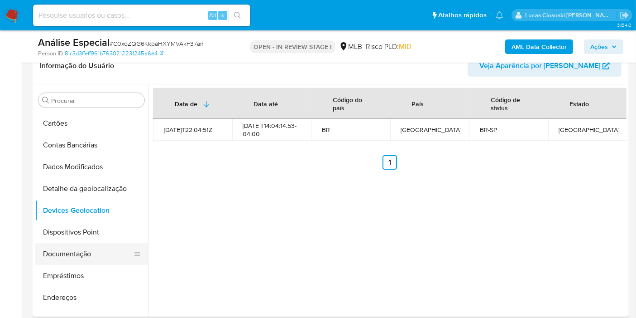
scroll to position [101, 0]
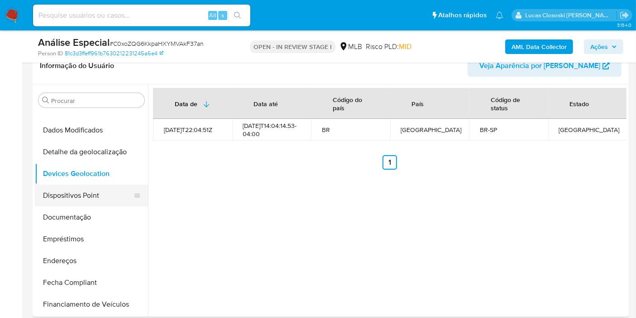
click at [71, 202] on button "Dispositivos Point" at bounding box center [88, 195] width 106 height 22
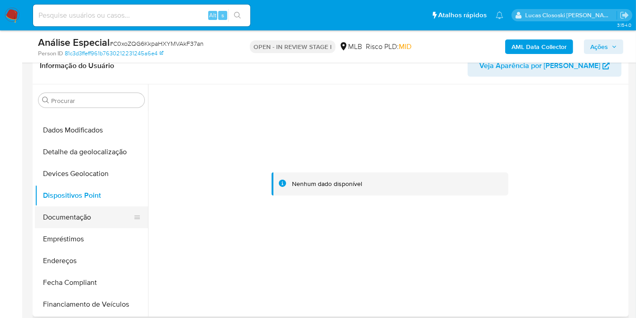
click at [75, 215] on button "Documentação" at bounding box center [88, 217] width 106 height 22
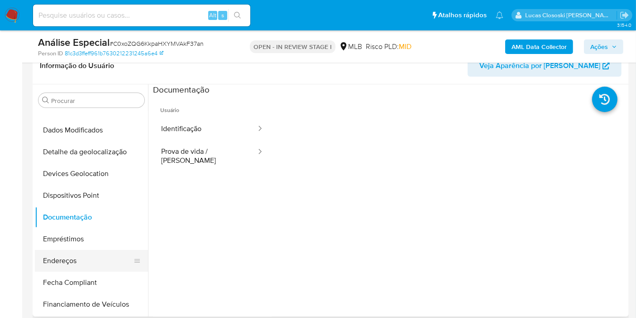
click at [79, 262] on button "Endereços" at bounding box center [88, 261] width 106 height 22
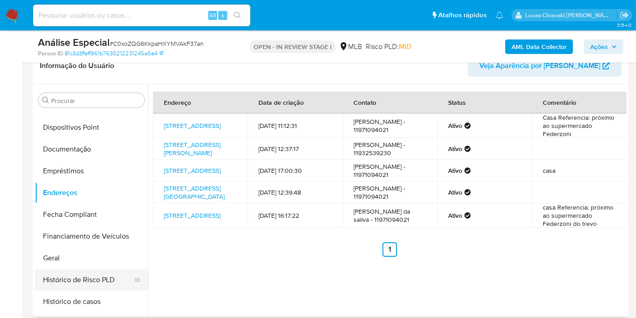
scroll to position [201, 0]
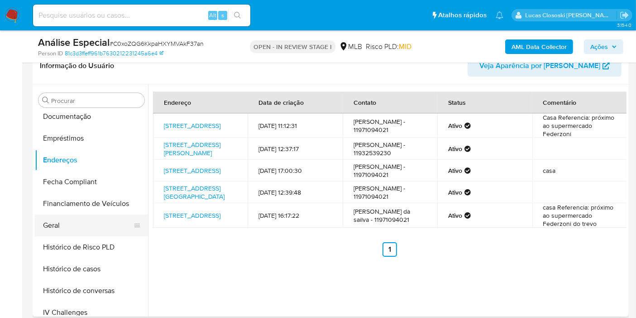
click at [70, 222] on button "Geral" at bounding box center [88, 225] width 106 height 22
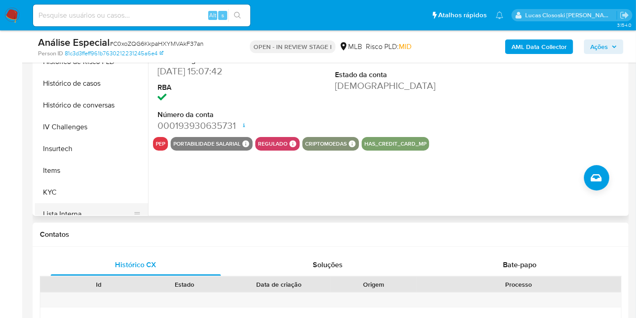
scroll to position [302, 0]
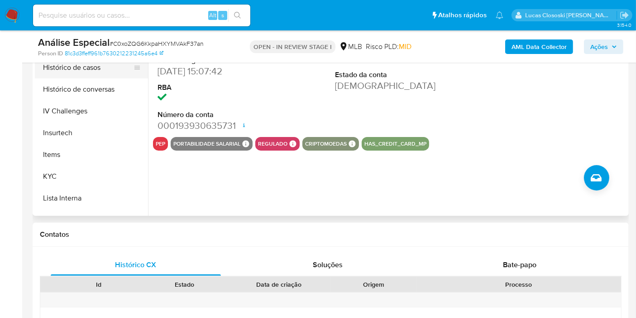
click at [76, 75] on button "Histórico de casos" at bounding box center [88, 68] width 106 height 22
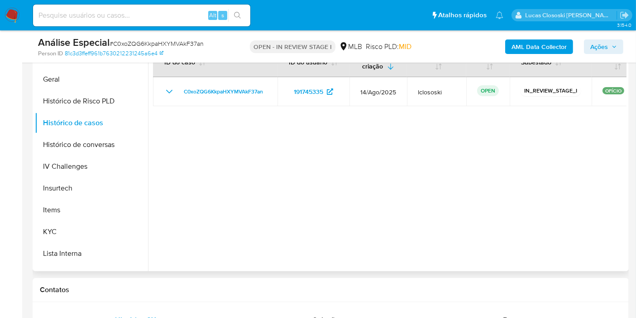
scroll to position [151, 0]
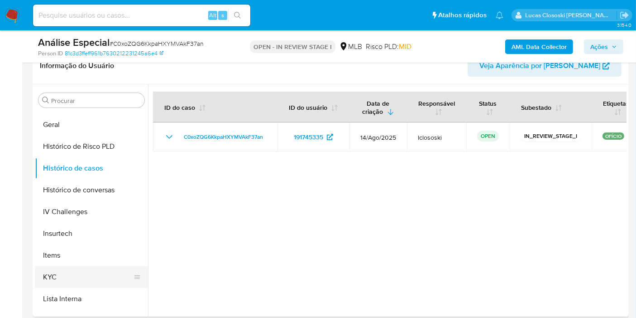
click at [105, 270] on button "KYC" at bounding box center [88, 277] width 106 height 22
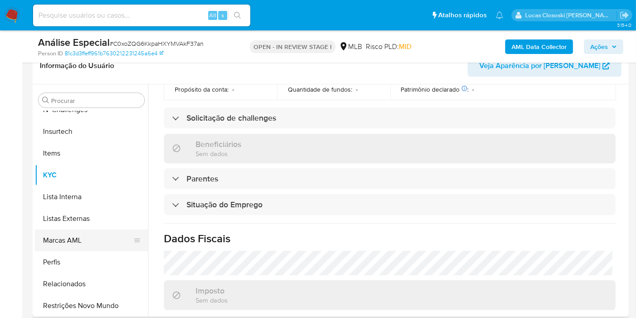
scroll to position [404, 0]
click at [104, 298] on button "Restrições Novo Mundo" at bounding box center [88, 305] width 106 height 22
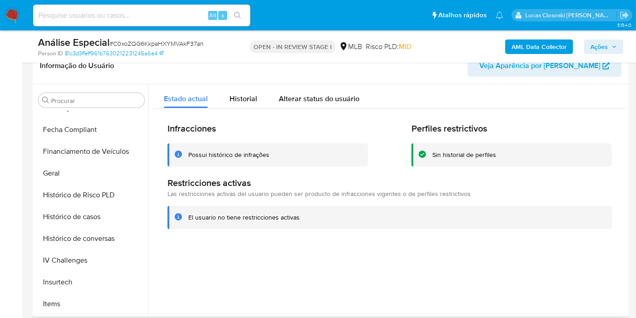
scroll to position [102, 0]
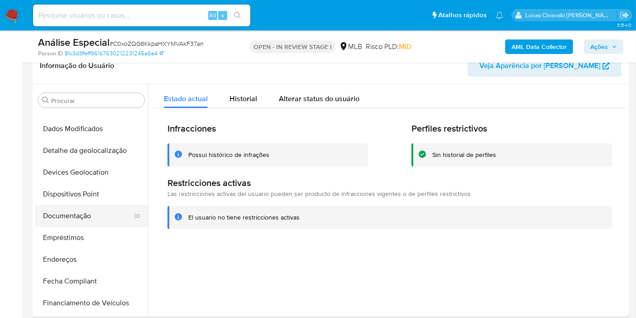
click at [72, 213] on button "Documentação" at bounding box center [88, 216] width 106 height 22
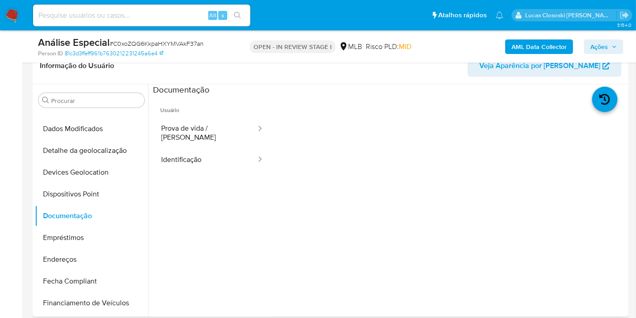
scroll to position [303, 0]
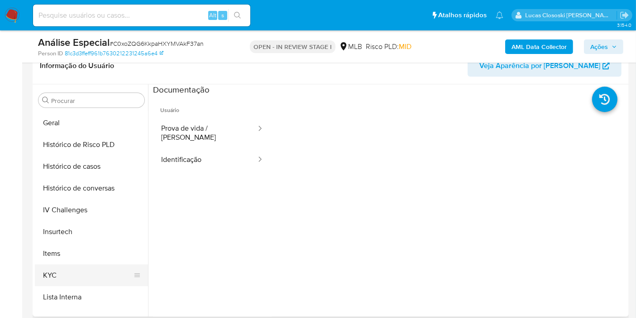
click at [44, 280] on button "KYC" at bounding box center [88, 275] width 106 height 22
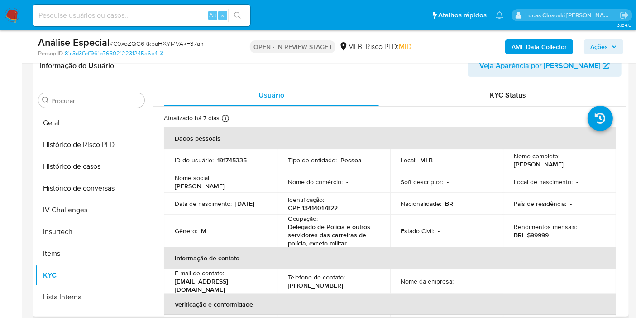
click at [326, 208] on p "CPF 13414017822" at bounding box center [313, 207] width 50 height 8
copy p "13414017822"
click at [132, 43] on span "# C0xoZQG6KkpaHXYMVAkF37an" at bounding box center [157, 43] width 94 height 9
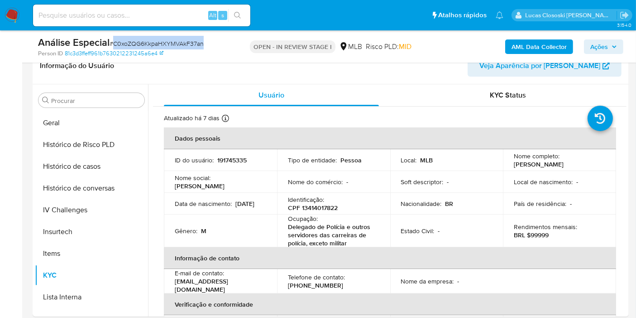
copy span "C0xoZQG6KkpaHXYMVAkF37an"
click at [74, 122] on button "Geral" at bounding box center [88, 123] width 106 height 22
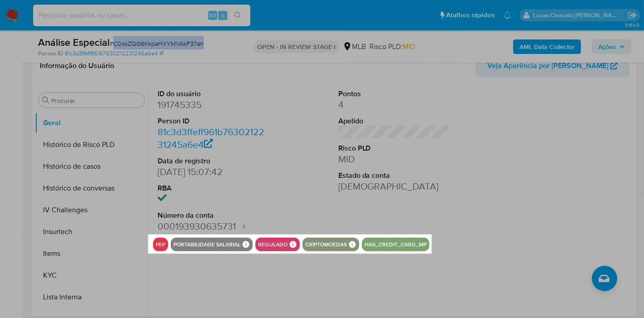
drag, startPoint x: 148, startPoint y: 234, endPoint x: 432, endPoint y: 253, distance: 284.2
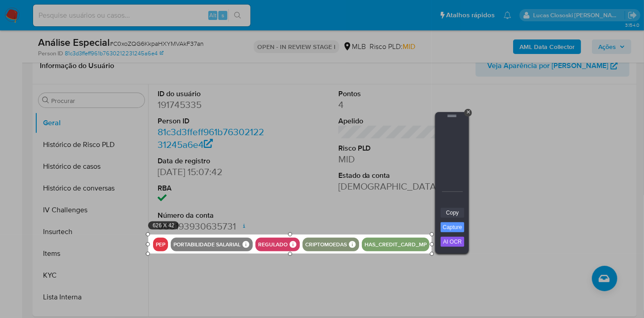
click at [446, 208] on link "Copy" at bounding box center [453, 212] width 24 height 10
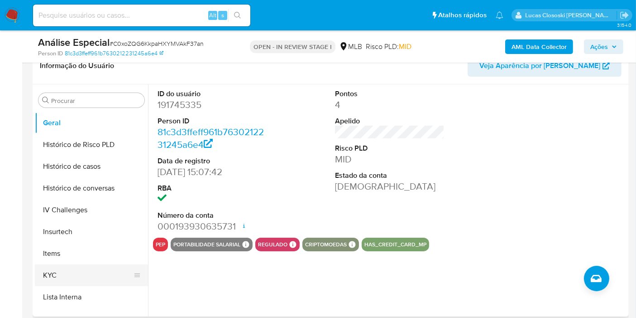
drag, startPoint x: 68, startPoint y: 274, endPoint x: 67, endPoint y: 265, distance: 8.3
click at [68, 274] on button "KYC" at bounding box center [88, 275] width 106 height 22
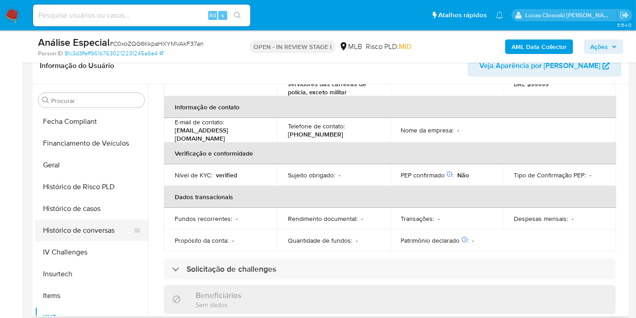
scroll to position [102, 0]
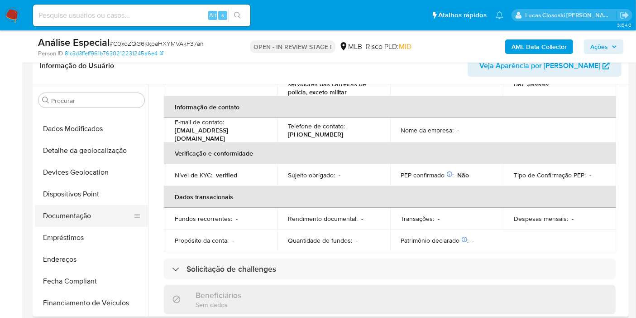
click at [75, 224] on button "Documentação" at bounding box center [88, 216] width 106 height 22
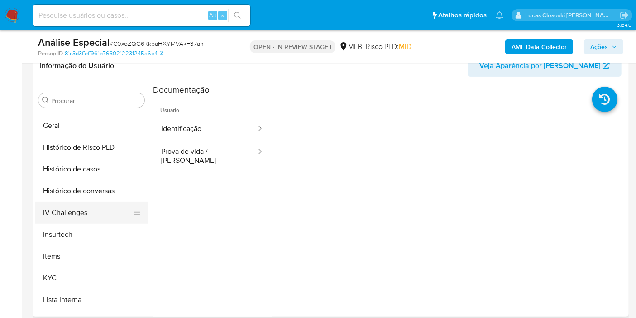
scroll to position [354, 0]
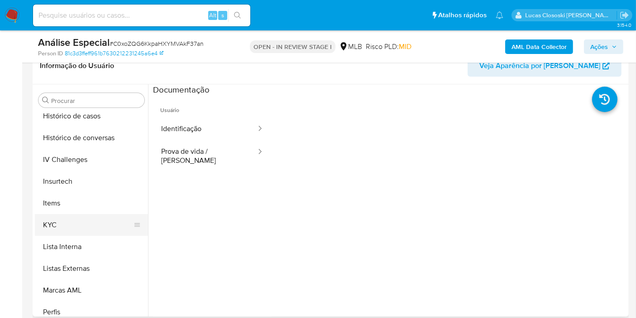
click at [63, 227] on button "KYC" at bounding box center [88, 225] width 106 height 22
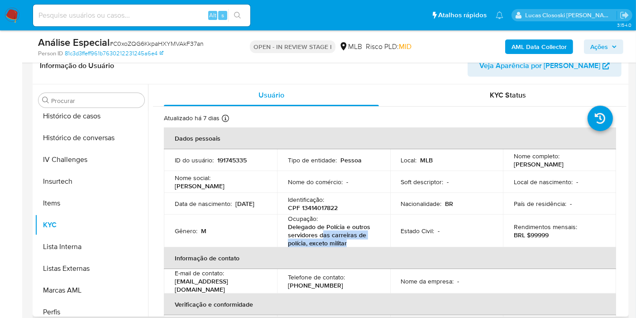
drag, startPoint x: 322, startPoint y: 238, endPoint x: 294, endPoint y: 231, distance: 28.9
click at [315, 236] on p "Delegado de Polícia e outros servidores das carreiras de polícia, exceto militar" at bounding box center [332, 234] width 88 height 24
drag, startPoint x: 294, startPoint y: 231, endPoint x: 289, endPoint y: 229, distance: 5.7
click at [289, 229] on p "Delegado de Polícia e outros servidores das carreiras de polícia, exceto militar" at bounding box center [332, 234] width 88 height 24
click at [298, 234] on p "Delegado de Polícia e outros servidores das carreiras de polícia, exceto militar" at bounding box center [332, 234] width 88 height 24
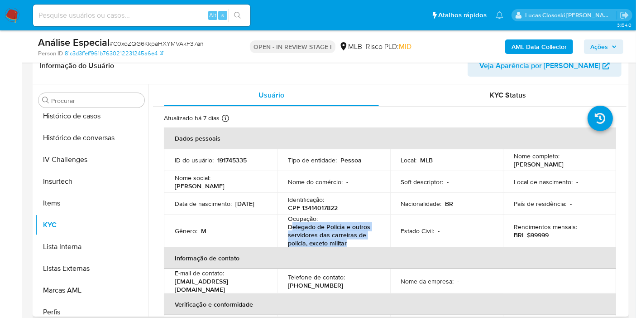
drag, startPoint x: 351, startPoint y: 241, endPoint x: 291, endPoint y: 230, distance: 60.9
click at [291, 230] on p "Delegado de Polícia e outros servidores das carreiras de polícia, exceto militar" at bounding box center [332, 234] width 88 height 24
copy p "elegado de Polícia e outros servidores das carreiras de polícia, exceto militar"
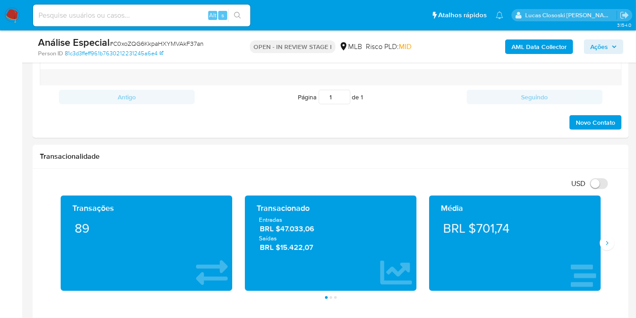
scroll to position [604, 0]
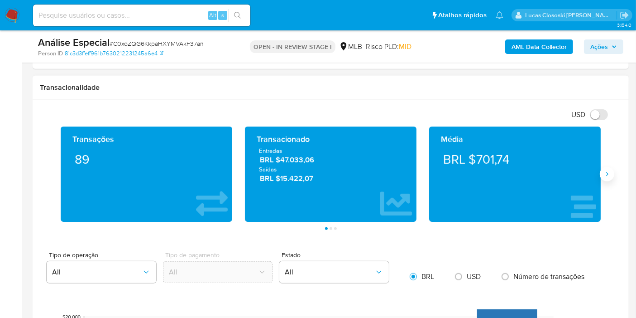
click at [609, 174] on icon "Siguiente" at bounding box center [607, 173] width 7 height 7
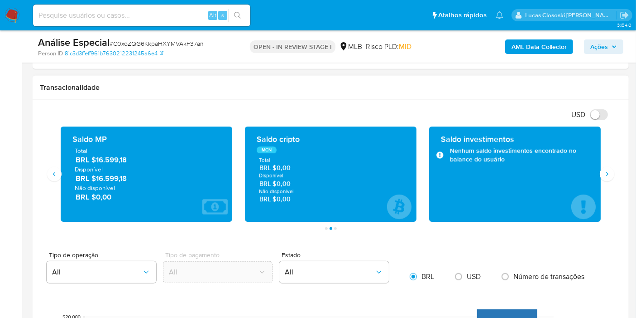
drag, startPoint x: 132, startPoint y: 162, endPoint x: 97, endPoint y: 162, distance: 35.3
click at [97, 162] on span "BRL $16.599,18" at bounding box center [147, 159] width 143 height 10
click at [178, 118] on div "USD Alternar entre moeda local e dólar" at bounding box center [327, 114] width 575 height 15
click at [606, 34] on div "Análise Especial # C0xoZQG6KkpaHXYMVAkF37an Person ID 81c3d3ffeff961b7630212231…" at bounding box center [331, 46] width 597 height 32
click at [612, 49] on icon "button" at bounding box center [614, 46] width 5 height 5
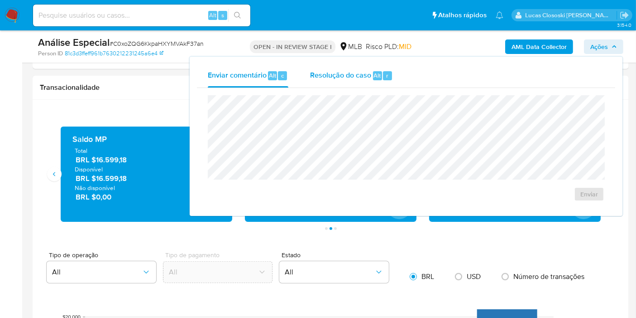
drag, startPoint x: 343, startPoint y: 77, endPoint x: 343, endPoint y: 84, distance: 6.8
click at [343, 84] on div "Resolução do caso Alt r" at bounding box center [351, 76] width 83 height 24
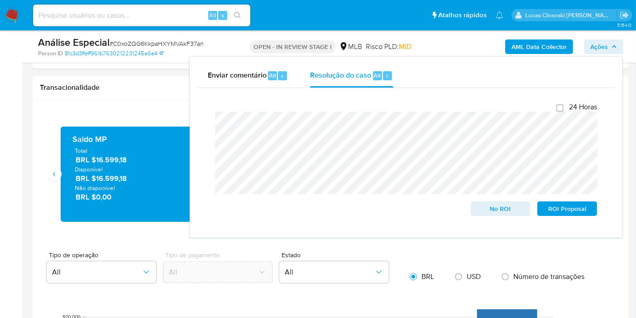
click at [597, 45] on span "Ações" at bounding box center [600, 46] width 18 height 14
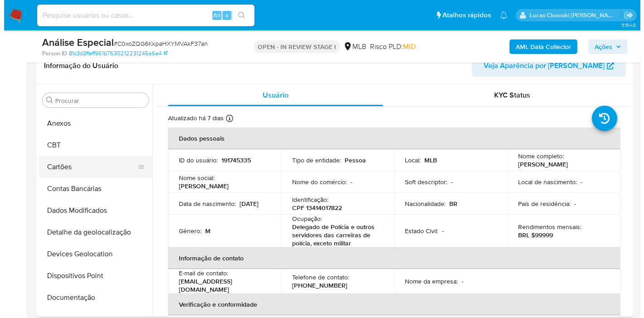
scroll to position [0, 0]
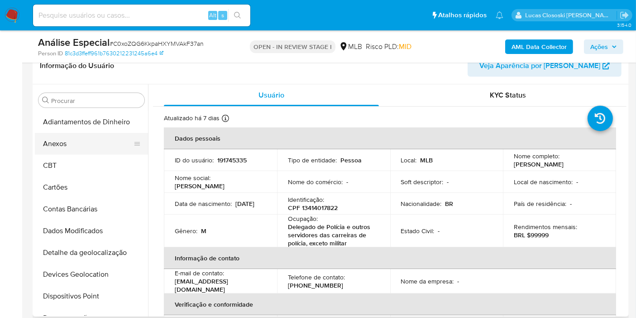
click at [73, 142] on button "Anexos" at bounding box center [88, 144] width 106 height 22
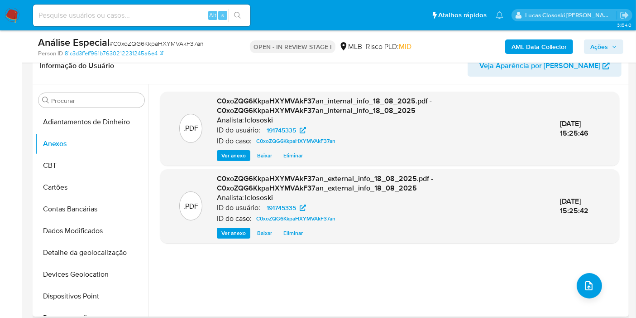
click at [351, 274] on div ".PDF C0xoZQG6KkpaHXYMVAkF37an_internal_info_18_08_2025.pdf - C0xoZQG6KkpaHXYMVA…" at bounding box center [389, 199] width 459 height 217
click at [595, 282] on button "upload-file" at bounding box center [589, 285] width 25 height 25
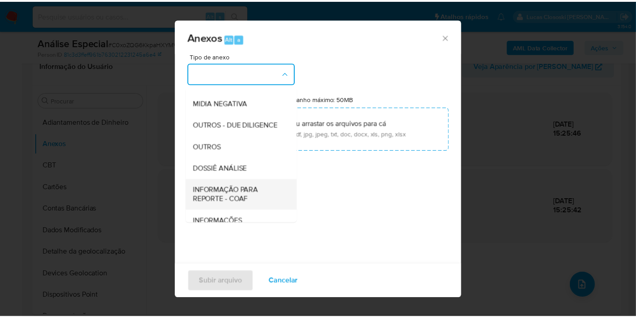
scroll to position [139, 0]
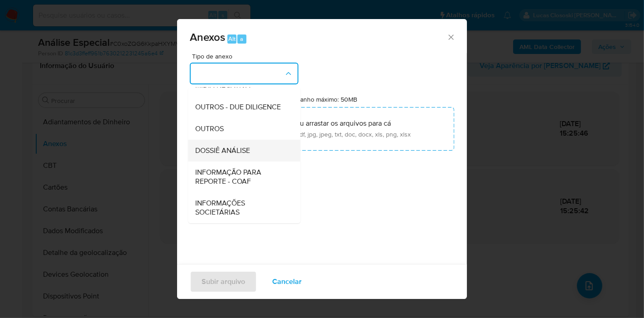
click at [224, 153] on span "DOSSIÊ ANÁLISE" at bounding box center [222, 150] width 55 height 9
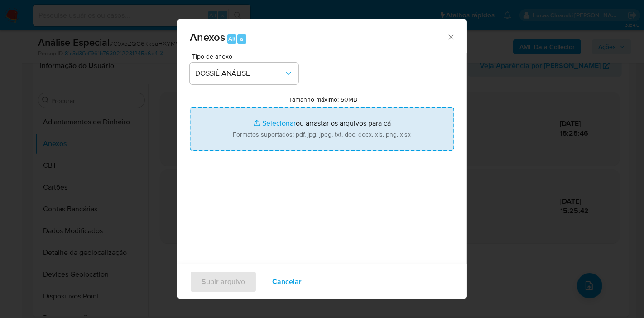
click at [252, 125] on input "Tamanho máximo: 50MB Selecionar arquivos" at bounding box center [322, 128] width 265 height 43
type input "C:\fakepath\SAR - XXXX - CPF 13414017822 - MIGUEL LOURENCO DA SILVA.pdf"
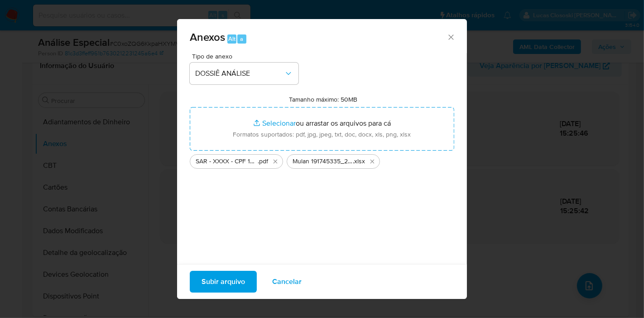
drag, startPoint x: 252, startPoint y: 125, endPoint x: 233, endPoint y: 284, distance: 160.1
click at [233, 284] on span "Subir arquivo" at bounding box center [223, 281] width 43 height 20
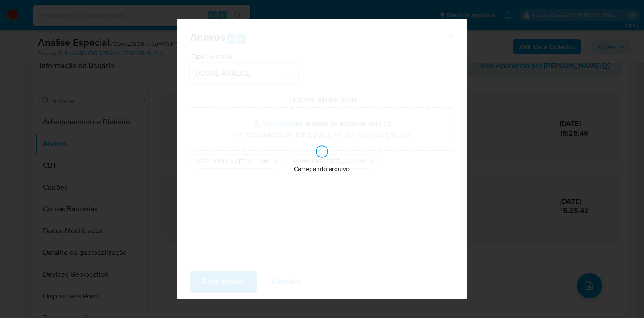
click at [365, 316] on div "Anexos Alt a Tipo de anexo DOSSIÊ ANÁLISE Tamanho máximo: 50MB Selecionar arqui…" at bounding box center [322, 159] width 644 height 318
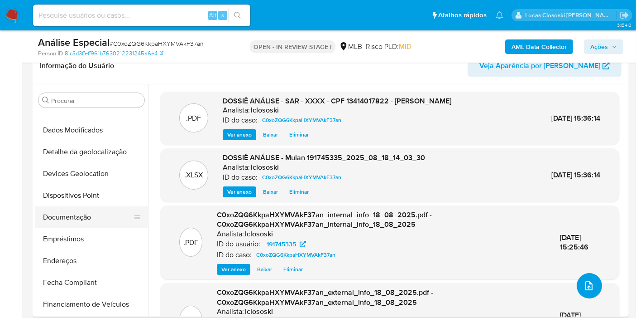
scroll to position [201, 0]
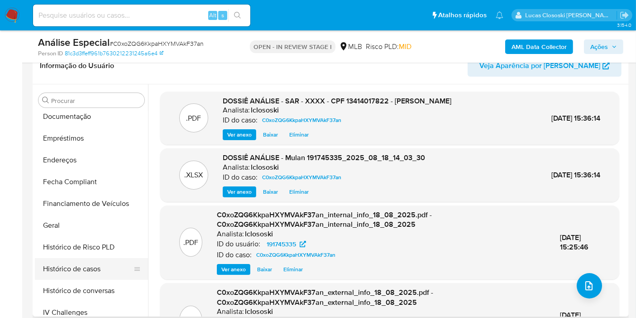
click at [96, 265] on button "Histórico de casos" at bounding box center [88, 269] width 106 height 22
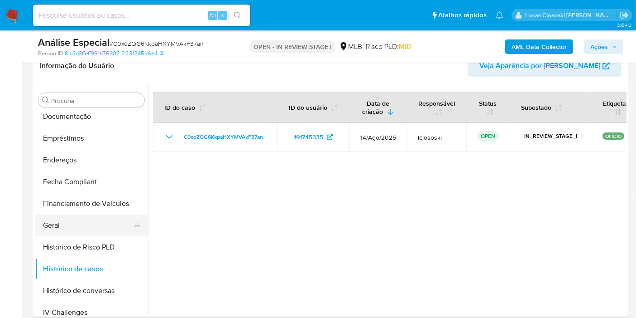
click at [86, 218] on button "Geral" at bounding box center [88, 225] width 106 height 22
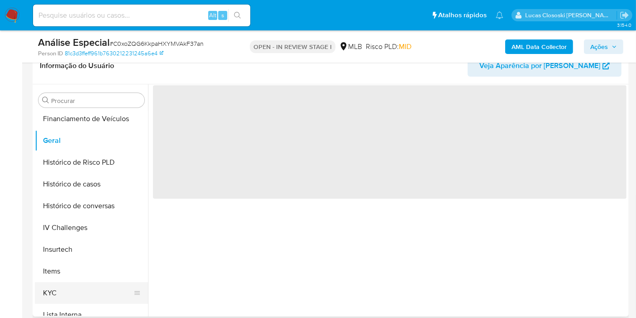
scroll to position [352, 0]
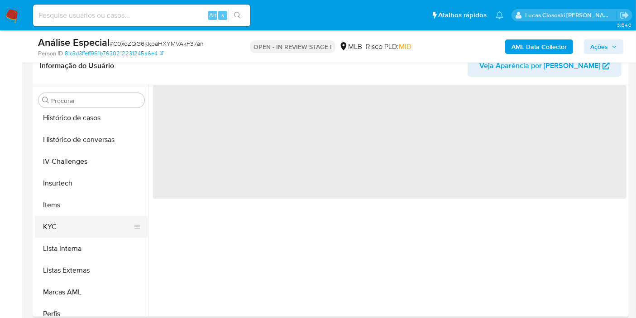
click at [80, 219] on button "KYC" at bounding box center [88, 227] width 106 height 22
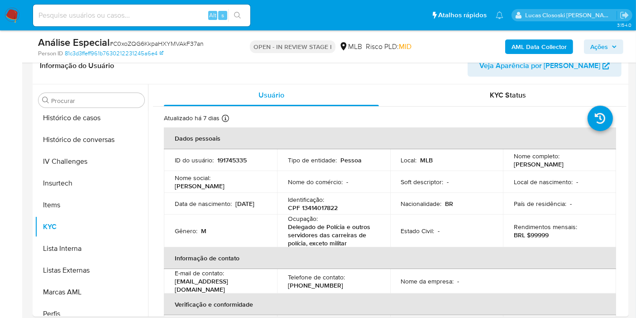
click at [602, 44] on span "Ações" at bounding box center [600, 46] width 18 height 14
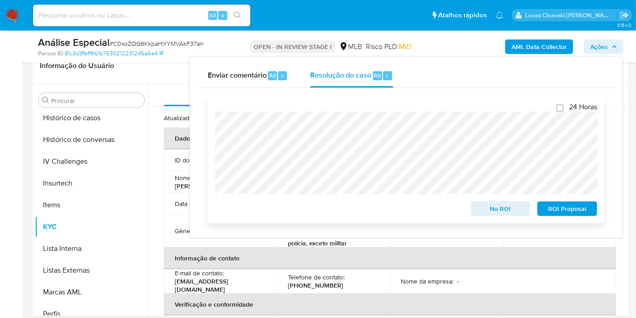
click at [573, 208] on span "ROI Proposal" at bounding box center [567, 208] width 47 height 13
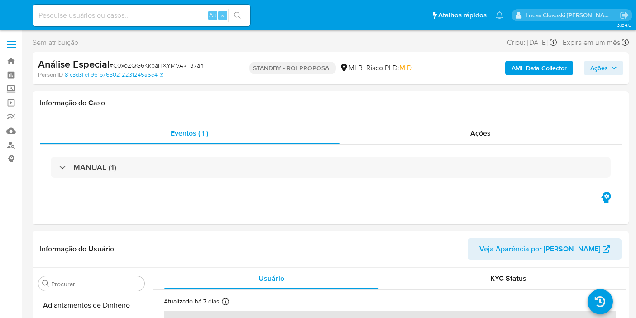
select select "10"
click at [14, 20] on img at bounding box center [12, 15] width 15 height 15
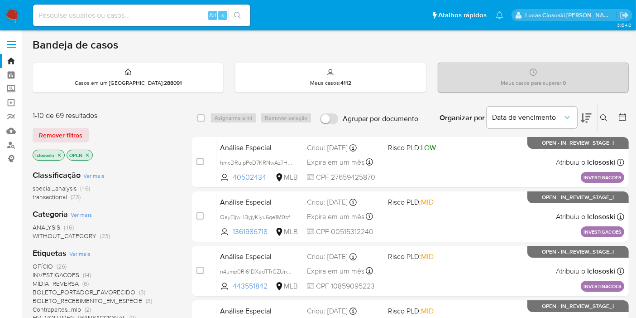
click at [592, 117] on icon at bounding box center [586, 117] width 11 height 11
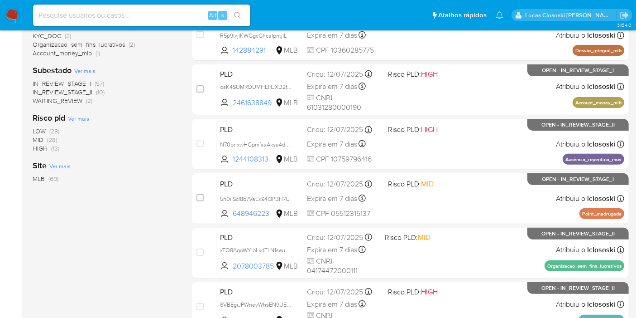
scroll to position [396, 0]
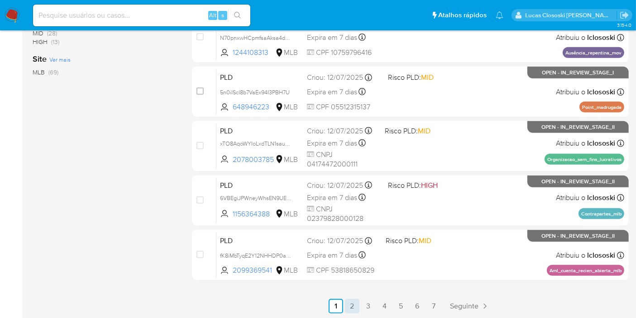
click at [359, 302] on link "2" at bounding box center [352, 305] width 14 height 14
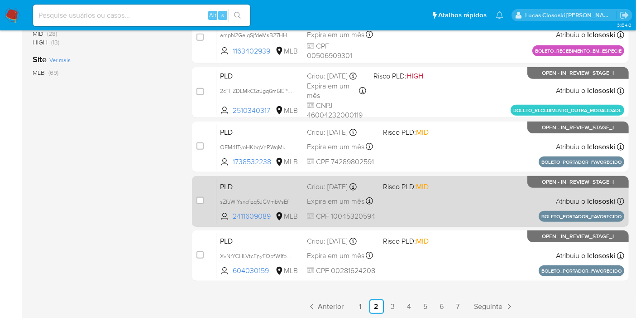
scroll to position [396, 0]
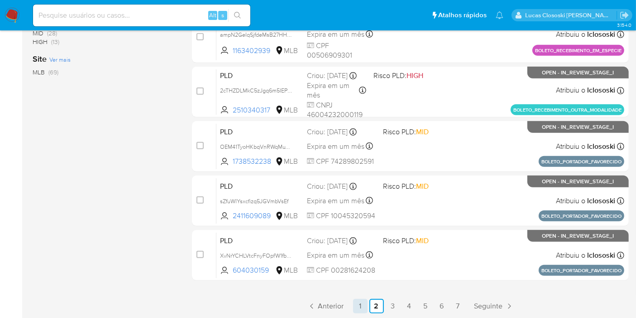
click at [361, 305] on link "1" at bounding box center [360, 305] width 14 height 14
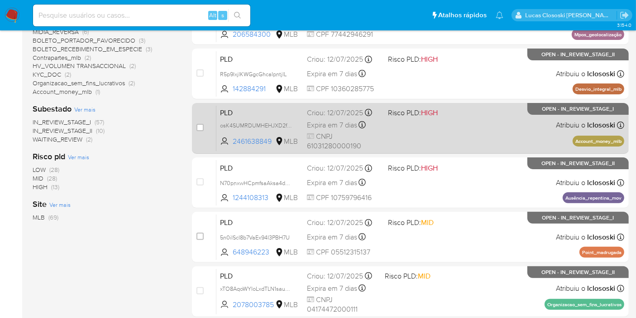
scroll to position [151, 0]
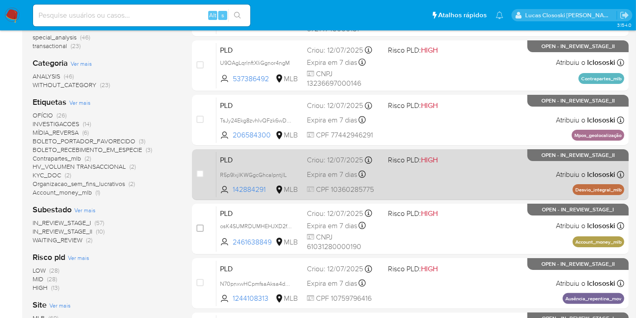
click at [420, 165] on div "PLD R5p9lxjlKWGgcGhcaIpntjlL 142884291 MLB Risco PLD: HIGH Criou: 12/07/2025 Cr…" at bounding box center [421, 174] width 408 height 46
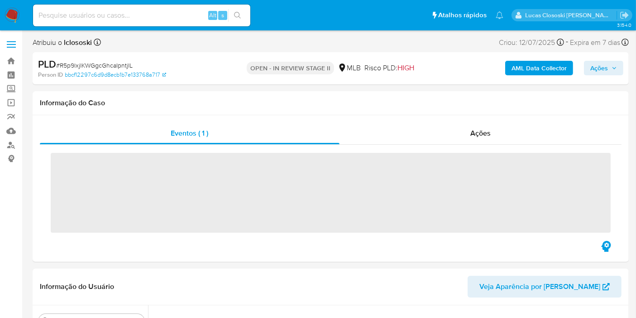
scroll to position [404, 0]
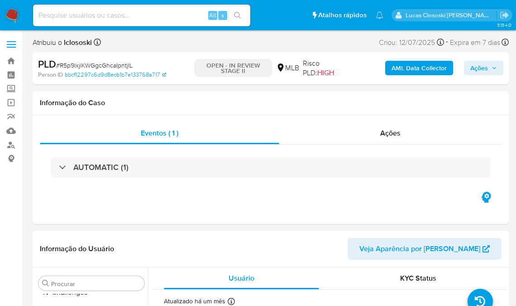
select select "10"
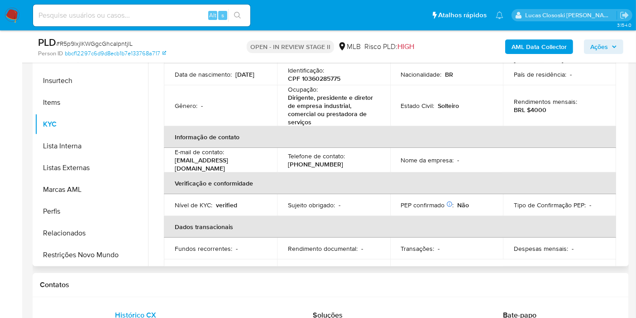
scroll to position [151, 0]
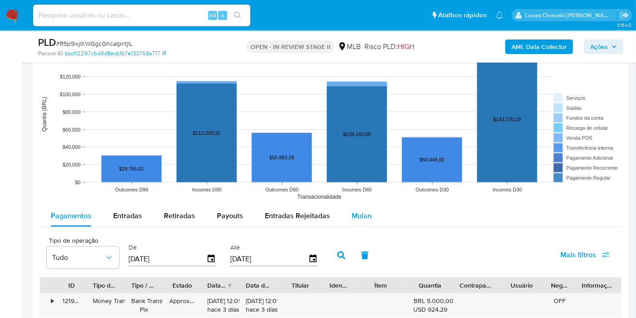
click at [373, 212] on button "Mulan" at bounding box center [362, 216] width 42 height 22
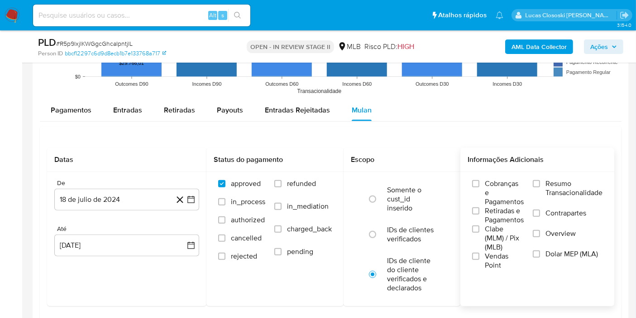
scroll to position [906, 0]
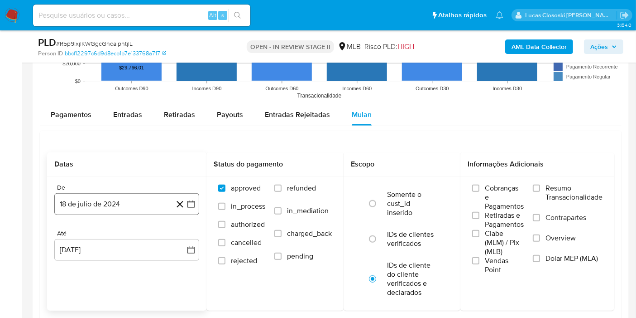
click at [194, 202] on icon "button" at bounding box center [191, 203] width 7 height 7
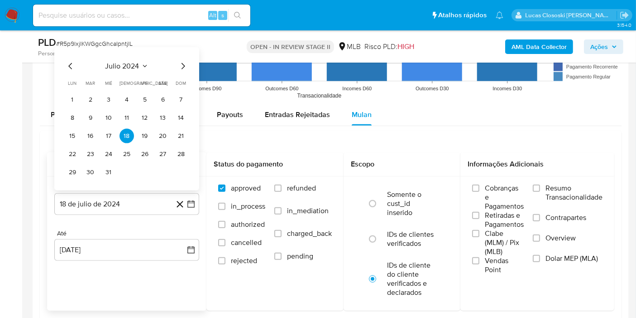
click at [124, 65] on span "julio 2024" at bounding box center [123, 66] width 34 height 9
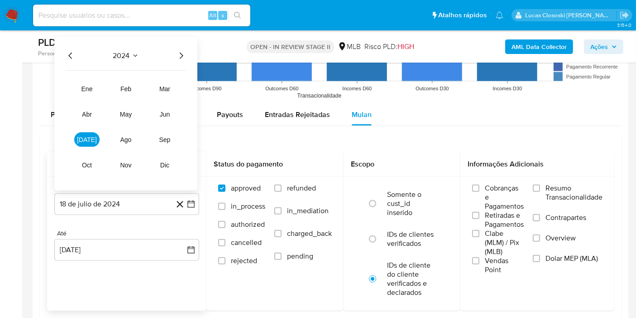
click at [183, 53] on icon "Año siguiente" at bounding box center [181, 55] width 11 height 11
click at [173, 108] on button "jun" at bounding box center [164, 114] width 25 height 14
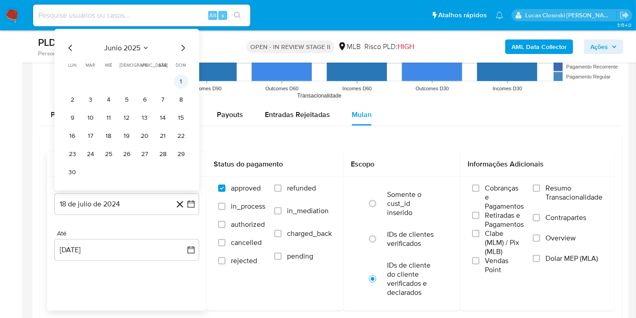
click at [175, 86] on td "1" at bounding box center [181, 81] width 14 height 14
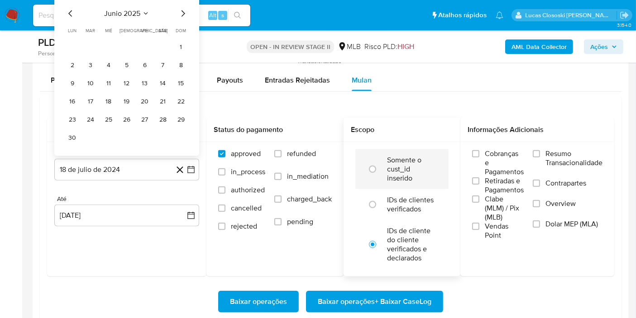
scroll to position [956, 0]
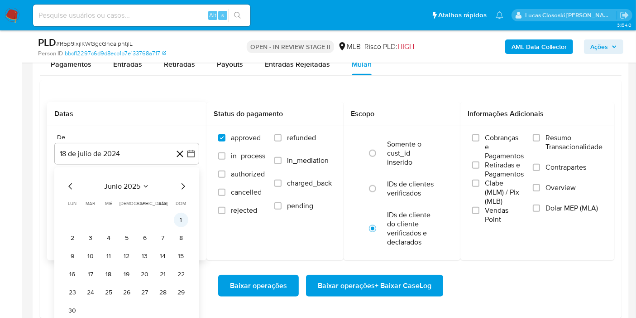
click at [185, 219] on button "1" at bounding box center [181, 219] width 14 height 14
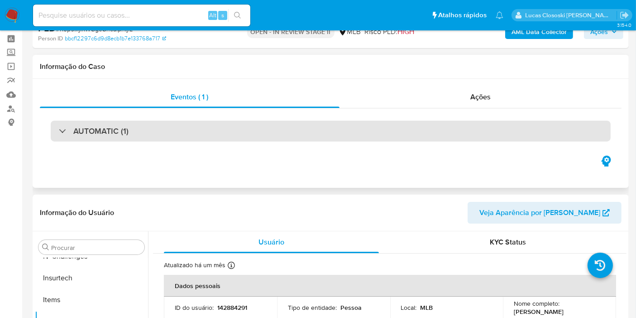
scroll to position [0, 0]
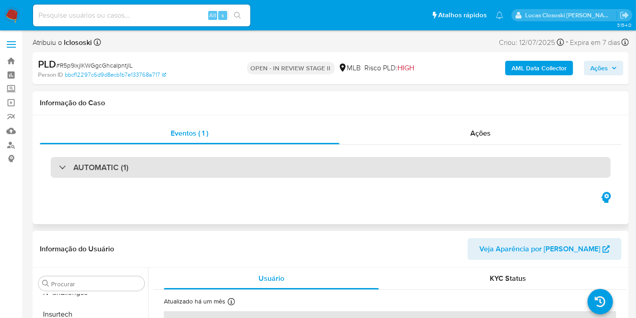
click at [191, 166] on div "AUTOMATIC (1)" at bounding box center [331, 167] width 560 height 21
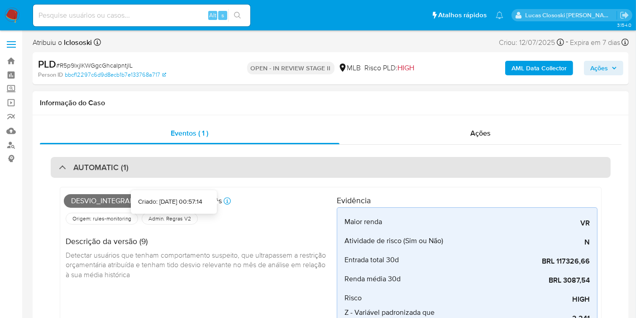
click at [247, 170] on div "AUTOMATIC (1)" at bounding box center [331, 167] width 560 height 21
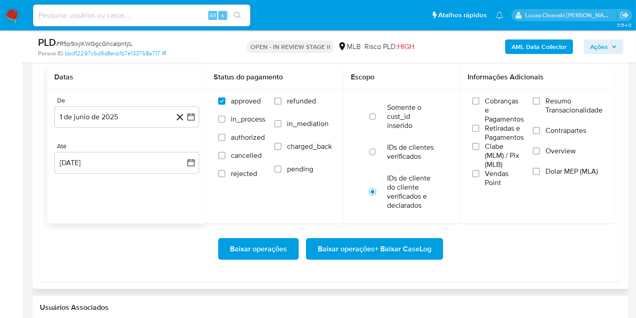
scroll to position [1057, 0]
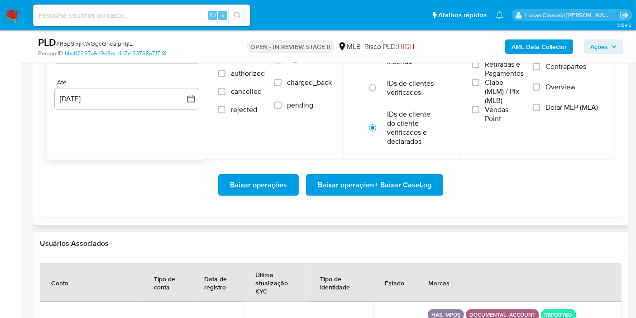
click at [396, 192] on span "Baixar operações + Baixar CaseLog" at bounding box center [375, 185] width 114 height 20
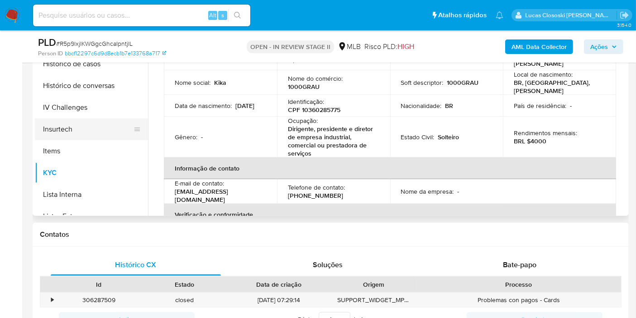
scroll to position [253, 0]
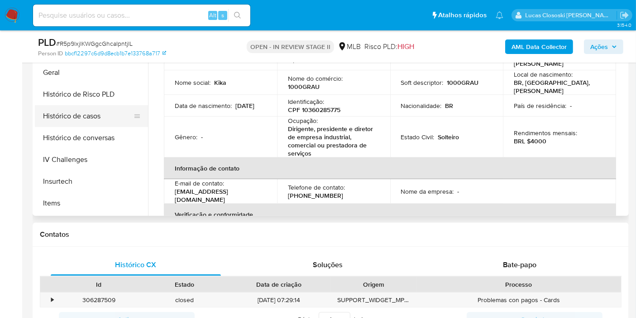
click at [91, 117] on button "Histórico de casos" at bounding box center [88, 116] width 106 height 22
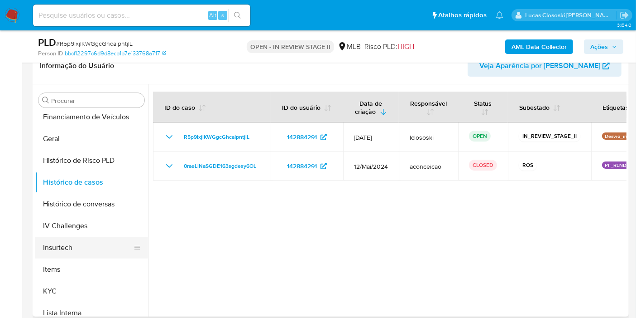
scroll to position [303, 0]
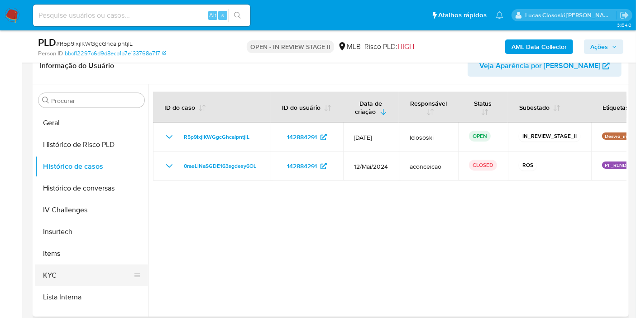
click at [88, 272] on button "KYC" at bounding box center [88, 275] width 106 height 22
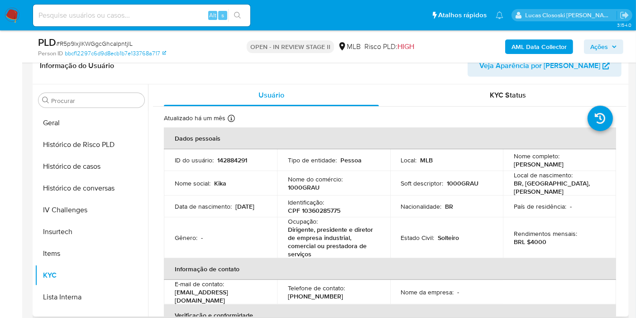
click at [331, 201] on div "Identificação : CPF 10360285775" at bounding box center [333, 206] width 91 height 16
click at [329, 211] on p "CPF 10360285775" at bounding box center [314, 210] width 53 height 8
copy p "10360285775"
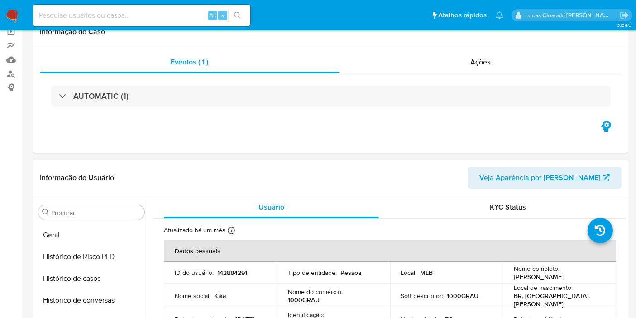
scroll to position [0, 0]
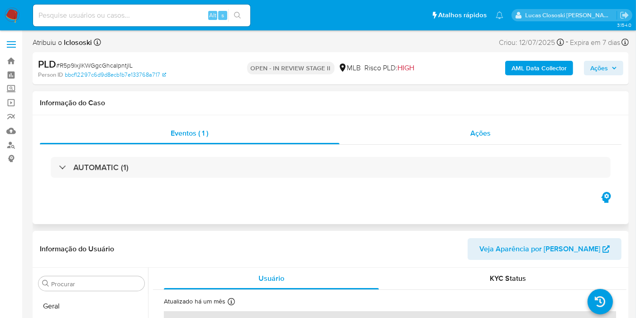
click at [446, 136] on div "Ações" at bounding box center [481, 133] width 283 height 22
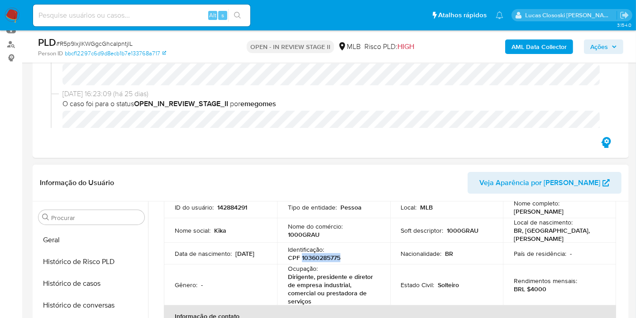
scroll to position [101, 0]
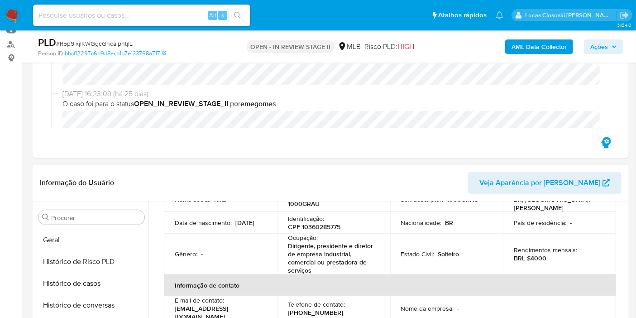
click at [407, 191] on header "Informação do Usuário Veja Aparência por Pessoa" at bounding box center [331, 183] width 582 height 22
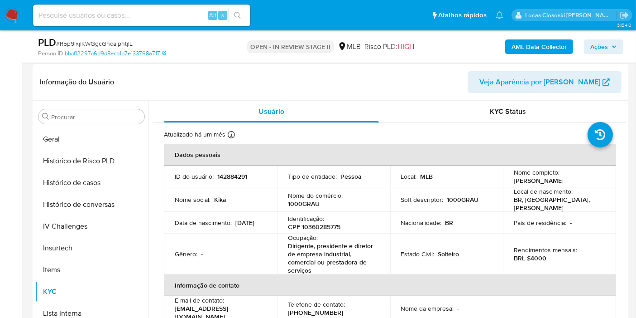
scroll to position [226, 0]
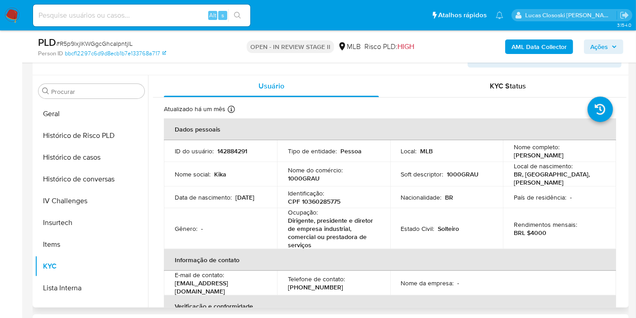
click at [318, 206] on td "Identificação : CPF 10360285775" at bounding box center [333, 197] width 113 height 22
click at [312, 201] on p "CPF 10360285775" at bounding box center [314, 201] width 53 height 8
copy p "10360285775"
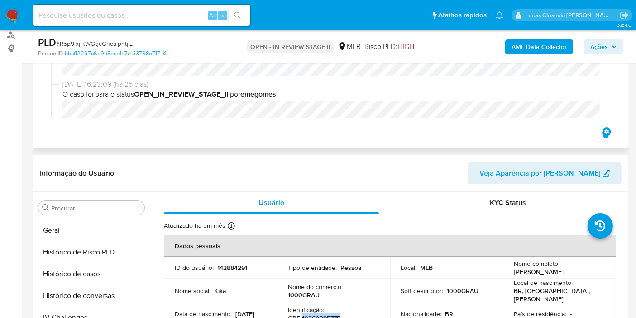
scroll to position [76, 0]
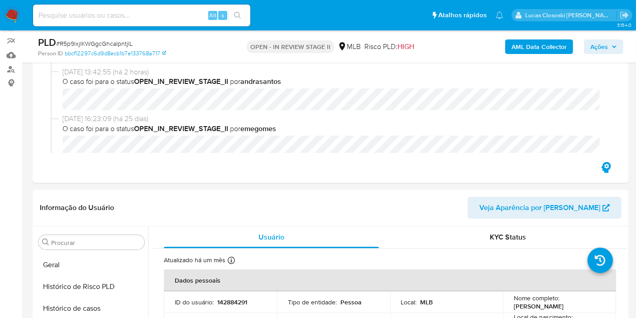
click at [548, 43] on b "AML Data Collector" at bounding box center [539, 46] width 55 height 14
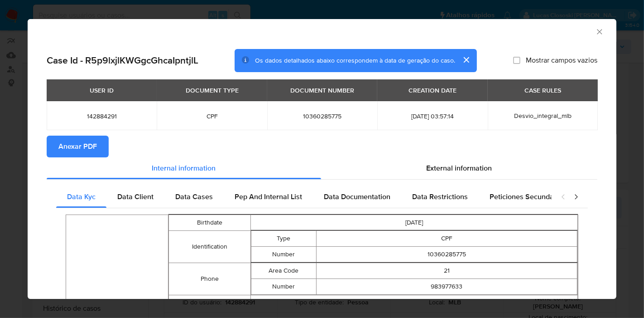
click at [93, 149] on span "Anexar PDF" at bounding box center [77, 146] width 38 height 20
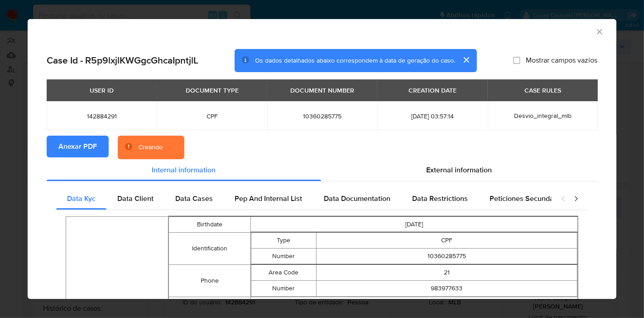
click at [447, 173] on span "External information" at bounding box center [460, 169] width 66 height 10
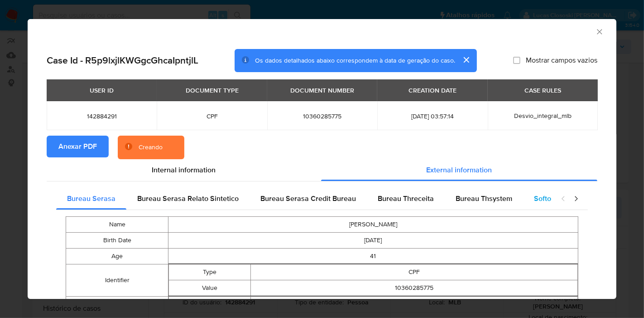
click at [534, 192] on div "Softon" at bounding box center [544, 199] width 43 height 22
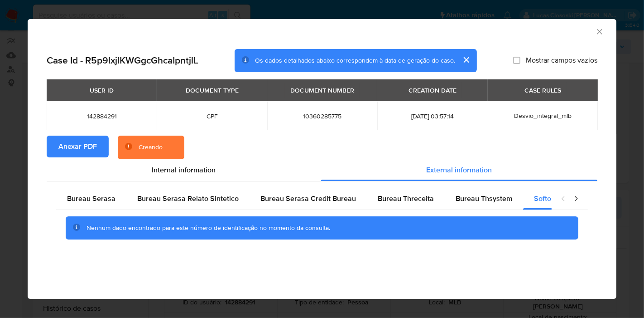
click at [598, 29] on icon "Fechar a janela" at bounding box center [599, 31] width 9 height 9
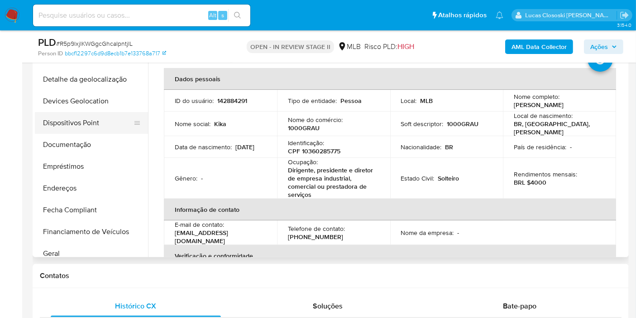
scroll to position [52, 0]
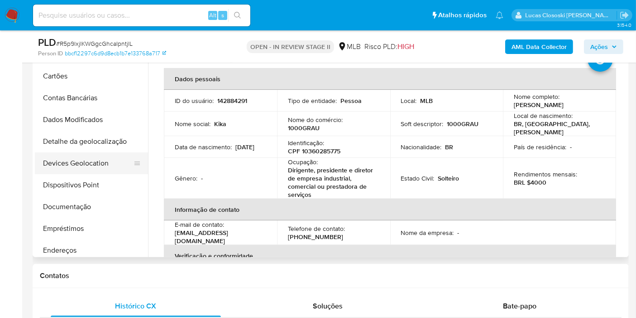
click at [101, 157] on button "Devices Geolocation" at bounding box center [88, 163] width 106 height 22
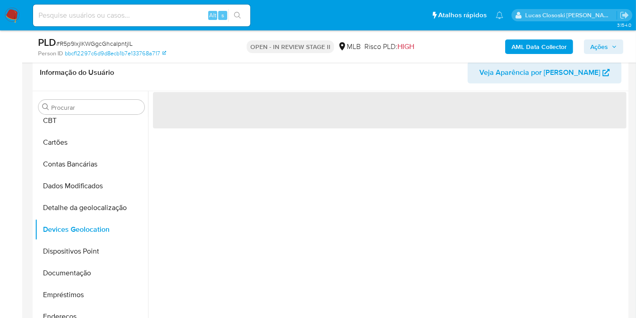
scroll to position [226, 0]
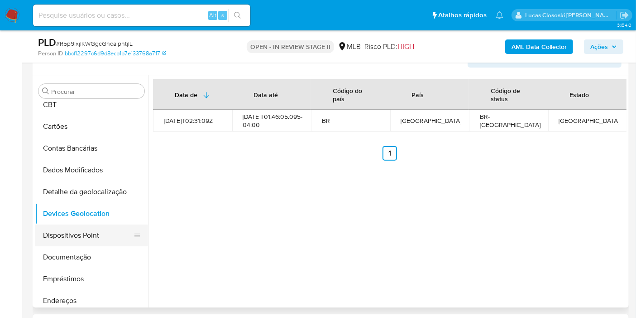
click at [80, 226] on button "Dispositivos Point" at bounding box center [88, 235] width 106 height 22
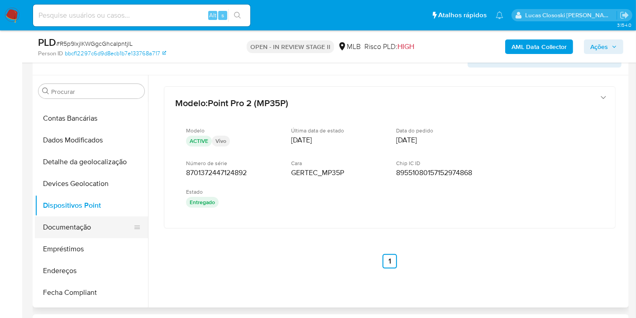
scroll to position [102, 0]
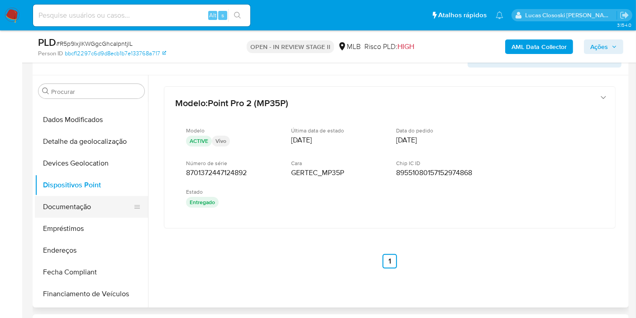
click at [72, 204] on button "Documentação" at bounding box center [88, 207] width 106 height 22
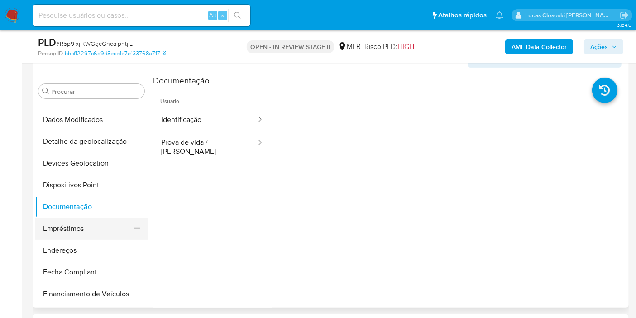
drag, startPoint x: 85, startPoint y: 250, endPoint x: 107, endPoint y: 217, distance: 39.8
click at [85, 250] on button "Endereços" at bounding box center [91, 250] width 113 height 22
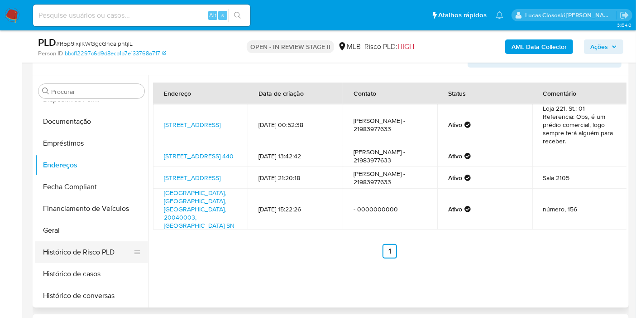
scroll to position [203, 0]
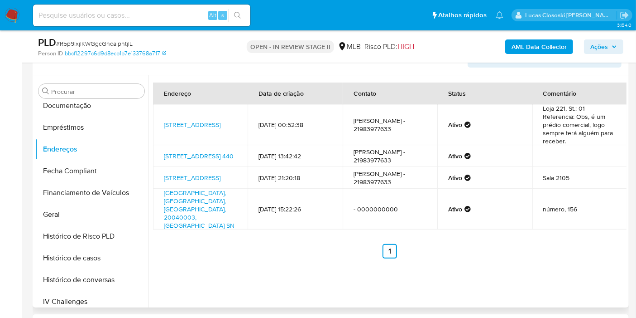
drag, startPoint x: 70, startPoint y: 213, endPoint x: 145, endPoint y: 175, distance: 84.5
click at [69, 213] on button "Geral" at bounding box center [91, 214] width 113 height 22
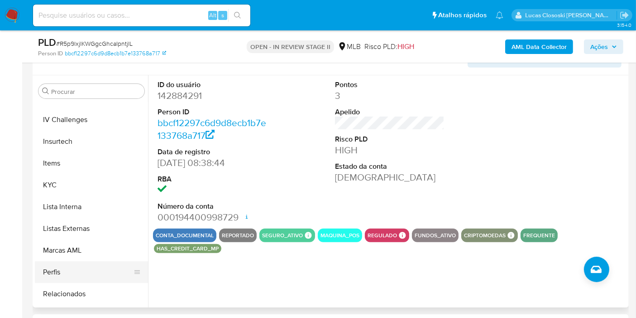
scroll to position [404, 0]
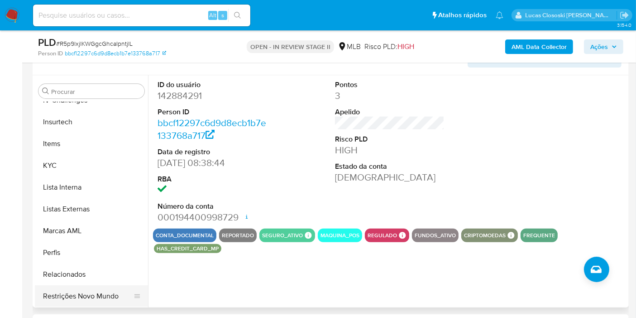
click at [111, 287] on button "Restrições Novo Mundo" at bounding box center [88, 296] width 106 height 22
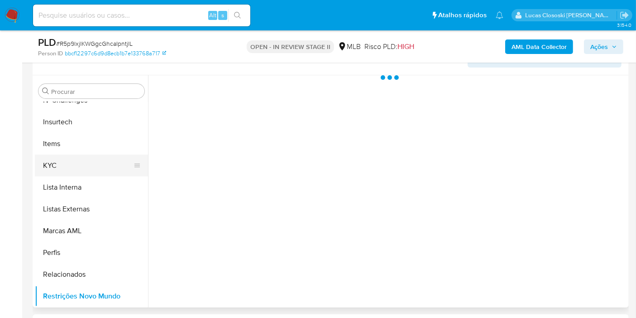
click at [72, 168] on button "KYC" at bounding box center [88, 165] width 106 height 22
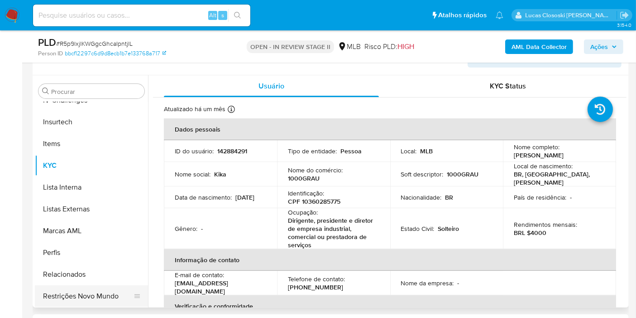
click at [84, 290] on button "Restrições Novo Mundo" at bounding box center [88, 296] width 106 height 22
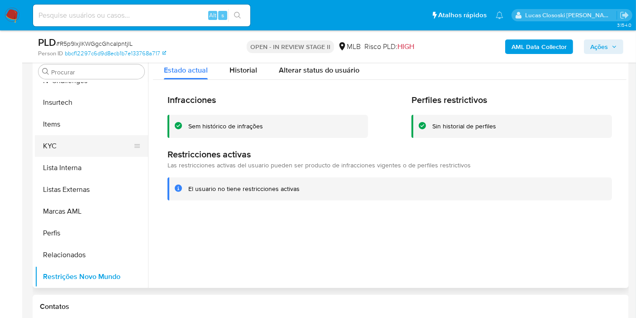
scroll to position [303, 0]
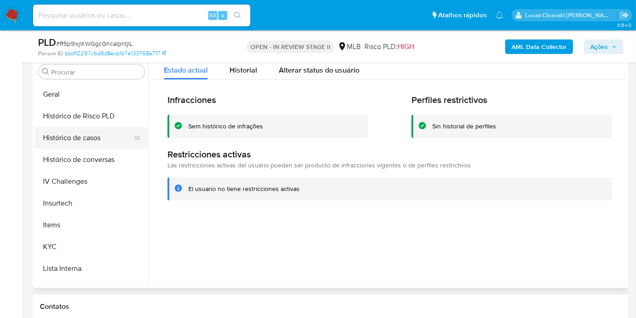
click at [80, 134] on button "Histórico de casos" at bounding box center [88, 138] width 106 height 22
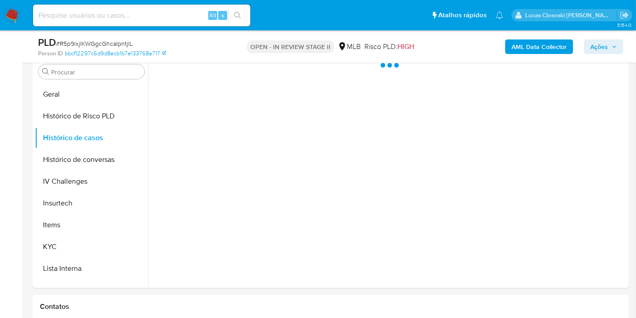
click at [223, 53] on div "Person ID bbcf12297c6d9d8ecb1b7e133768a717" at bounding box center [134, 53] width 193 height 8
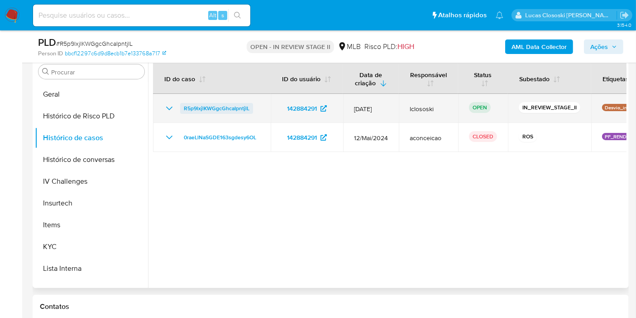
drag, startPoint x: 269, startPoint y: 104, endPoint x: 239, endPoint y: 106, distance: 29.5
click at [255, 106] on td "R5p9lxjlKWGgcGhcaIpntjlL" at bounding box center [212, 108] width 118 height 29
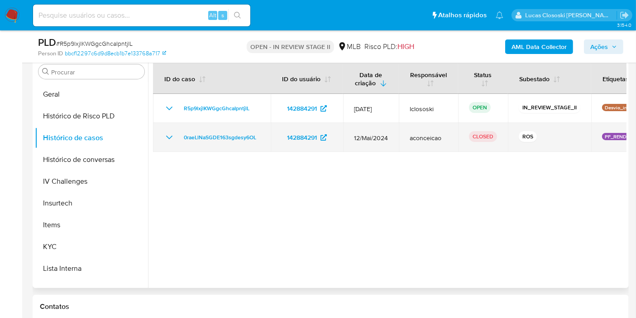
drag, startPoint x: 266, startPoint y: 140, endPoint x: 180, endPoint y: 140, distance: 86.1
click at [180, 140] on td "0raeLlNaSGDE163sgdesy6OL" at bounding box center [212, 137] width 118 height 29
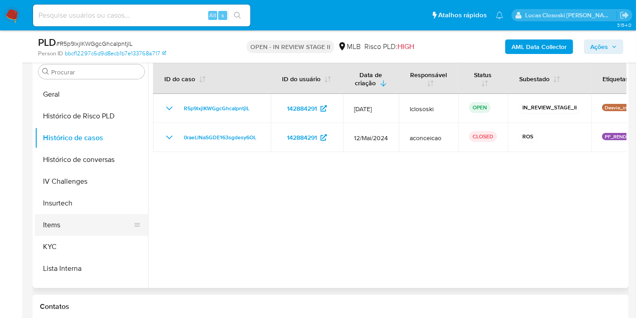
click at [48, 233] on button "Items" at bounding box center [88, 225] width 106 height 22
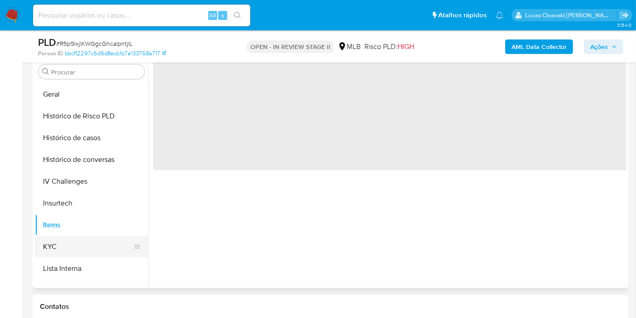
click at [54, 246] on button "KYC" at bounding box center [88, 247] width 106 height 22
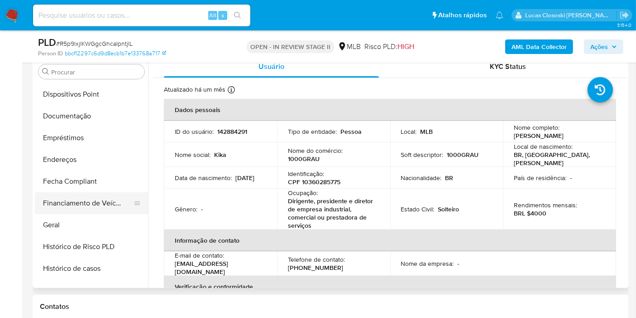
scroll to position [153, 0]
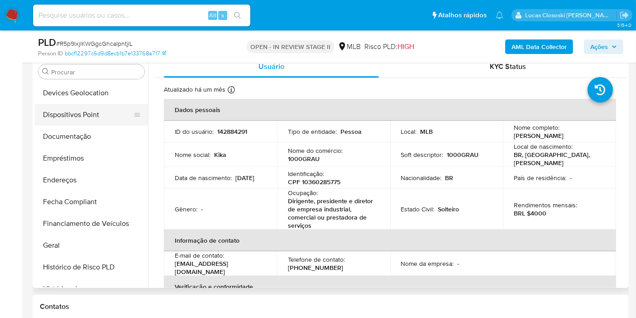
click at [81, 121] on button "Dispositivos Point" at bounding box center [88, 115] width 106 height 22
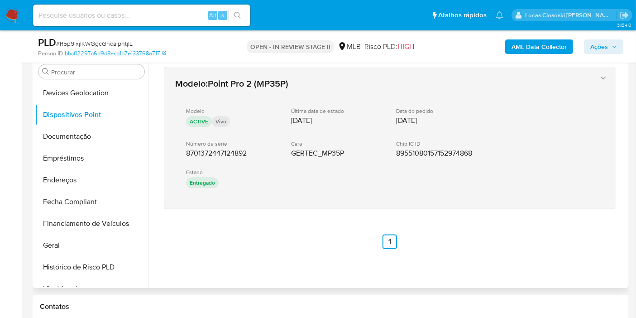
drag, startPoint x: 265, startPoint y: 244, endPoint x: 186, endPoint y: 152, distance: 121.4
click at [186, 152] on div "Modelo : Point Pro 2 (MP35P) Modelo ACTIVE Vivo Última data de estado 22/08/202…" at bounding box center [390, 158] width 474 height 204
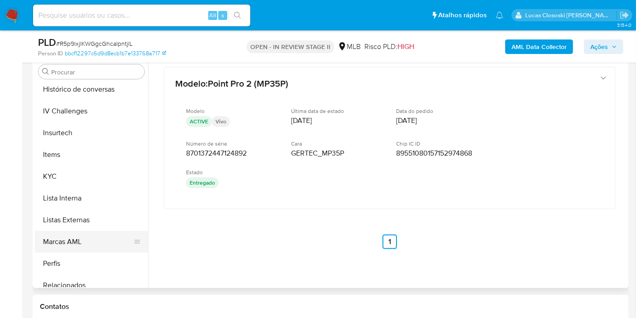
scroll to position [404, 0]
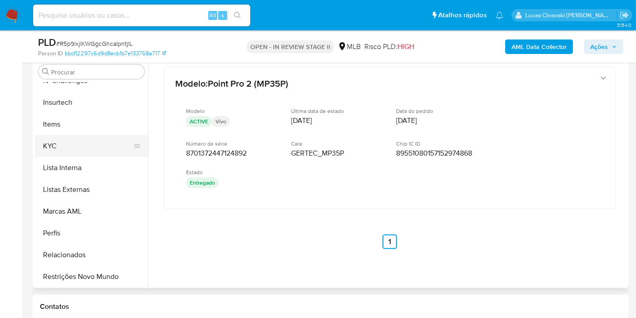
click at [52, 154] on button "KYC" at bounding box center [88, 146] width 106 height 22
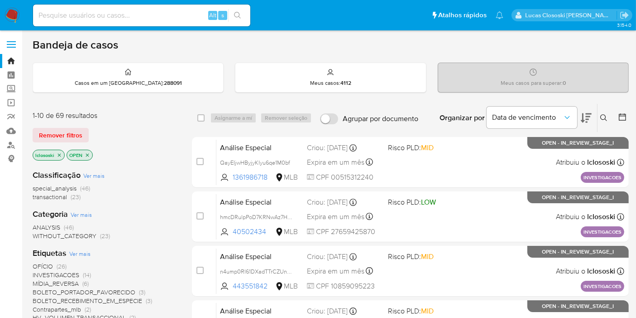
click at [592, 119] on icon at bounding box center [586, 117] width 11 height 11
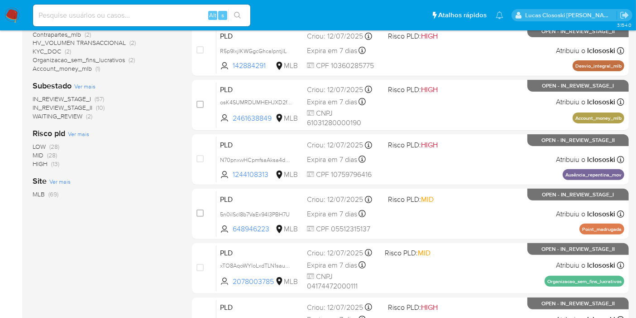
scroll to position [396, 0]
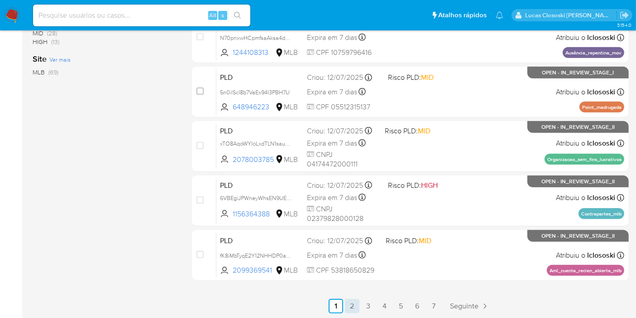
click at [351, 302] on link "2" at bounding box center [352, 305] width 14 height 14
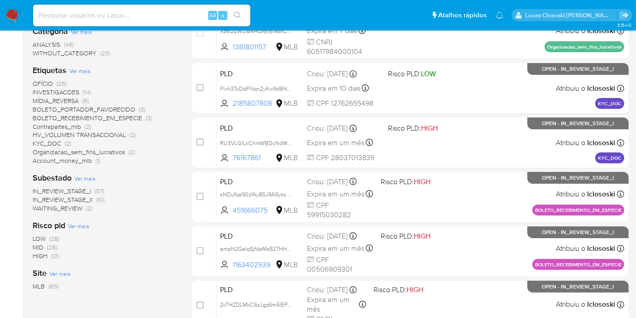
scroll to position [396, 0]
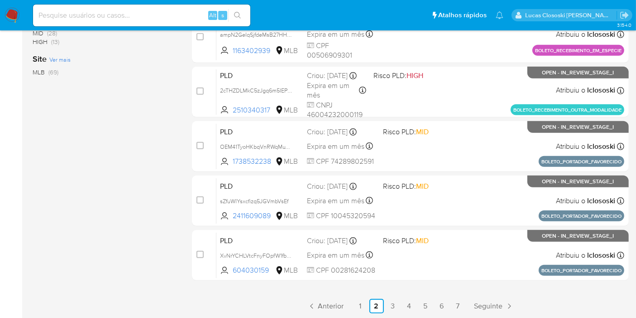
click at [369, 303] on ul "Anterior 1 2 3 4 5 6 7 Seguinte" at bounding box center [410, 305] width 437 height 14
click at [362, 303] on link "1" at bounding box center [360, 305] width 14 height 14
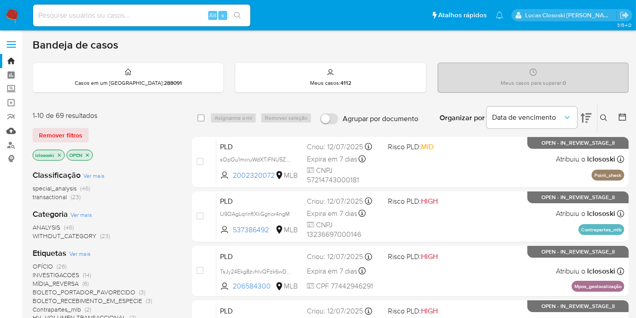
click at [7, 132] on link "Mulan" at bounding box center [54, 131] width 108 height 14
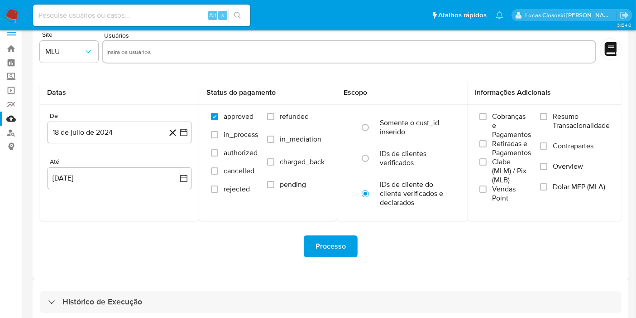
scroll to position [24, 0]
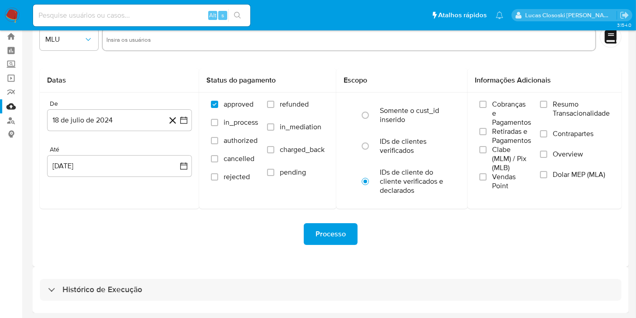
click at [167, 277] on div "Histórico de Execução" at bounding box center [331, 289] width 597 height 46
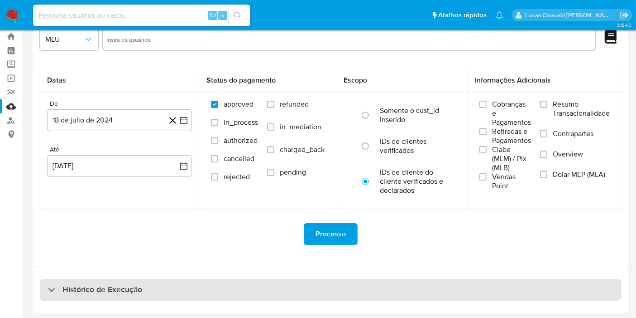
click at [173, 293] on div "Histórico de Execução" at bounding box center [331, 290] width 582 height 22
select select "10"
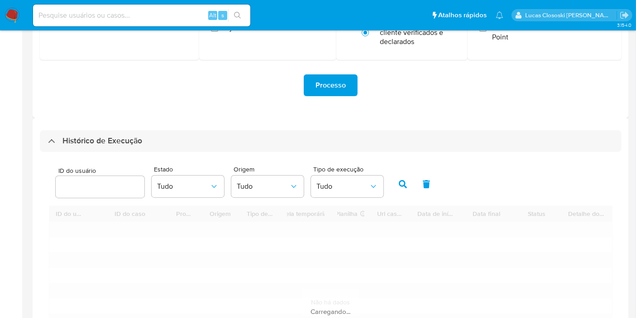
scroll to position [276, 0]
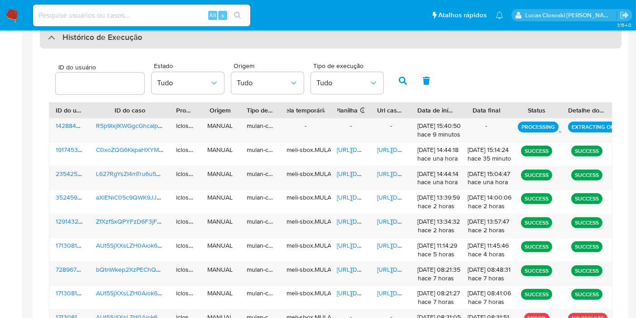
click at [206, 46] on div "Histórico de Execução" at bounding box center [331, 38] width 582 height 22
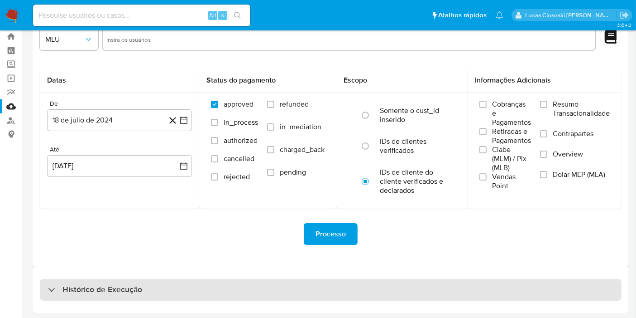
click at [190, 290] on div "Histórico de Execução" at bounding box center [331, 290] width 582 height 22
select select "10"
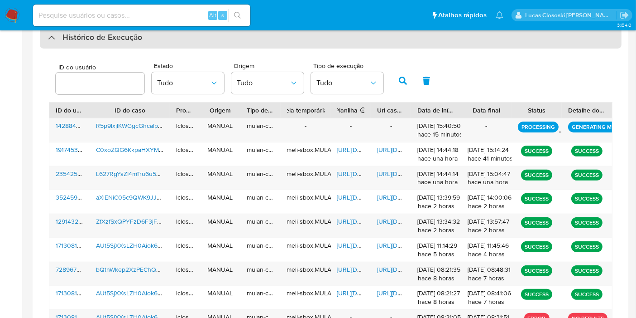
click at [263, 46] on div "Histórico de Execução" at bounding box center [331, 38] width 582 height 22
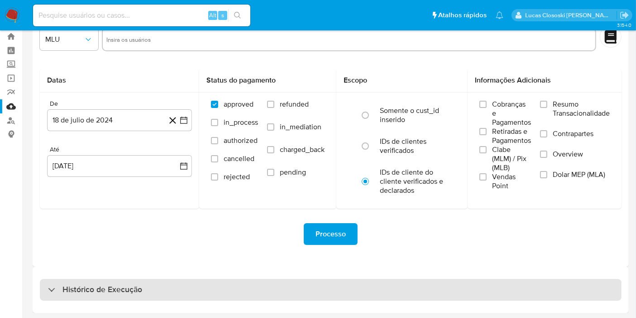
click at [253, 294] on div "Histórico de Execução" at bounding box center [331, 290] width 582 height 22
select select "10"
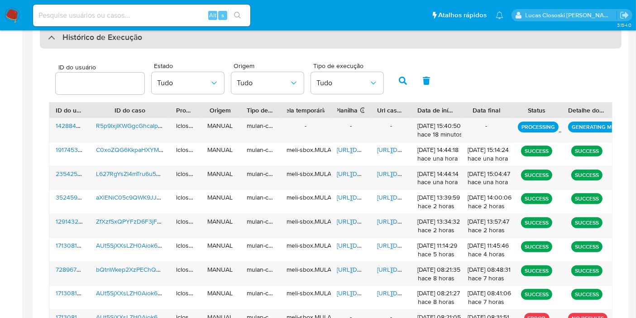
click at [259, 39] on div "Histórico de Execução" at bounding box center [331, 38] width 582 height 22
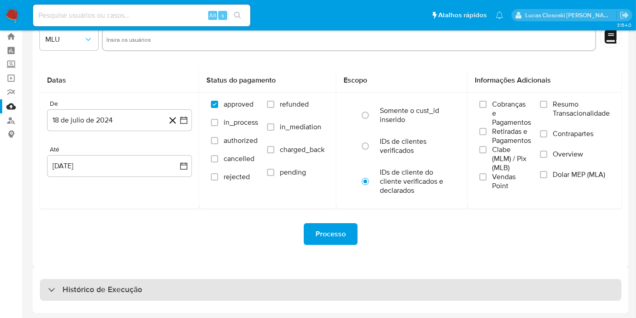
click at [248, 290] on div "Histórico de Execução" at bounding box center [331, 290] width 582 height 22
select select "10"
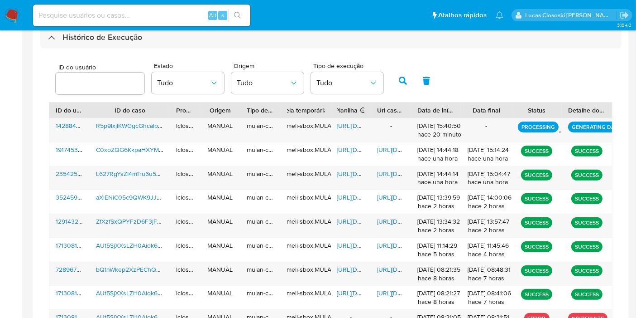
click at [241, 29] on nav "Pausado Ver notificaciones Alt s Atalhos rápidos Presiona las siguientes teclas…" at bounding box center [318, 15] width 636 height 30
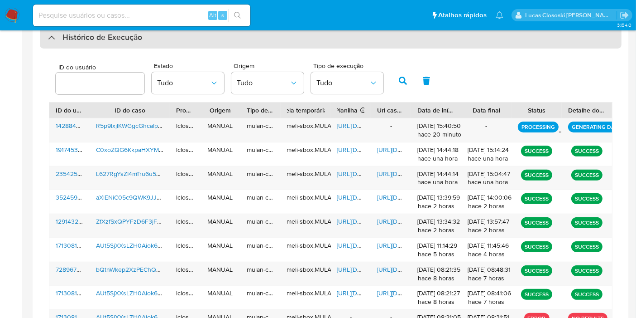
click at [241, 31] on div "Histórico de Execução" at bounding box center [331, 38] width 582 height 22
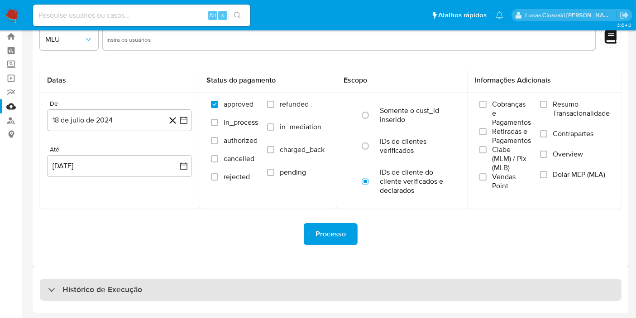
click at [212, 296] on div "Histórico de Execução" at bounding box center [331, 290] width 582 height 22
select select "10"
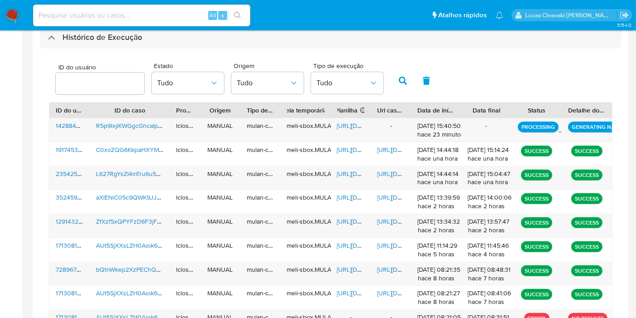
drag, startPoint x: 218, startPoint y: 44, endPoint x: 193, endPoint y: 179, distance: 136.7
click at [218, 44] on div "Histórico de Execução" at bounding box center [331, 38] width 582 height 22
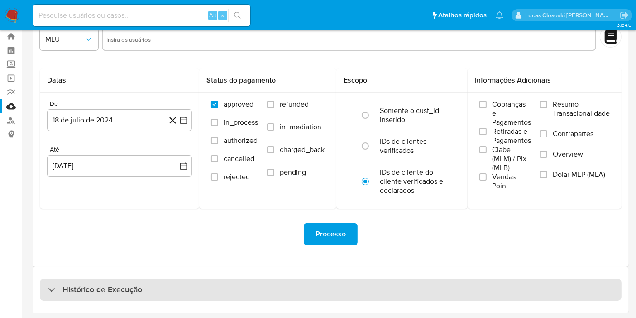
click at [188, 279] on div "Histórico de Execução" at bounding box center [331, 290] width 582 height 22
select select "10"
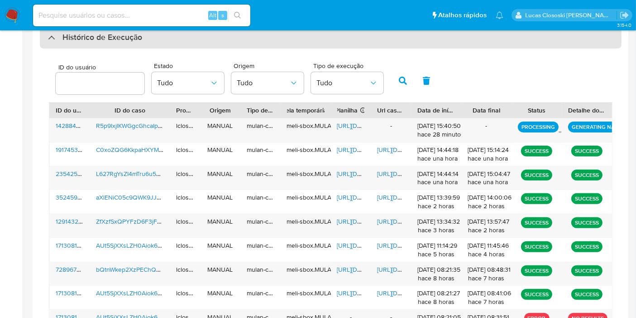
click at [310, 43] on div "Histórico de Execução" at bounding box center [331, 38] width 582 height 22
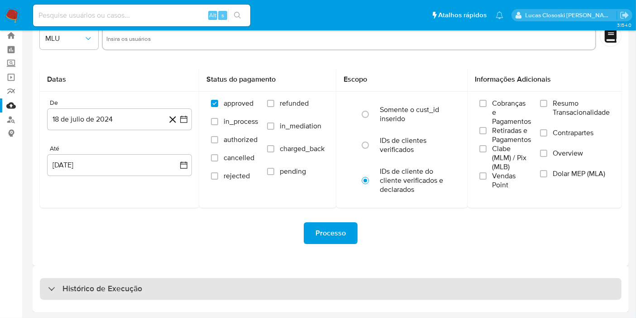
scroll to position [24, 0]
click at [163, 288] on div "Histórico de Execução" at bounding box center [331, 290] width 582 height 22
select select "10"
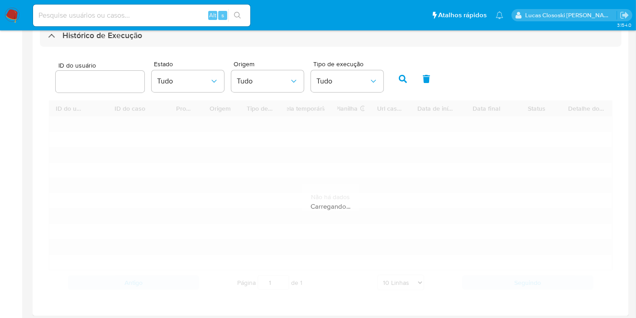
scroll to position [279, 0]
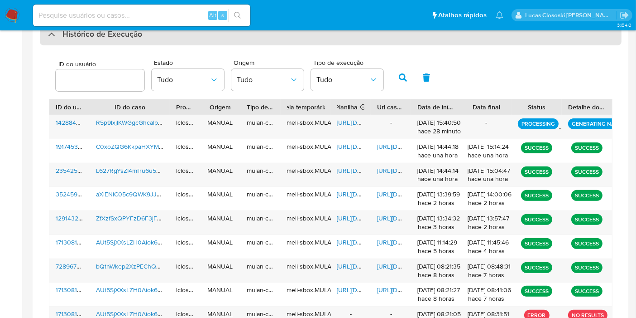
click at [194, 40] on div "Histórico de Execução" at bounding box center [331, 35] width 582 height 22
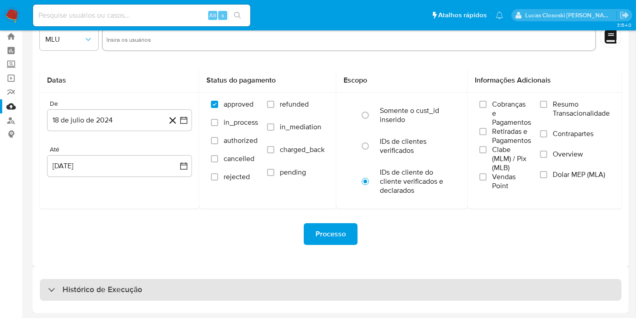
click at [159, 291] on div "Histórico de Execução" at bounding box center [331, 290] width 582 height 22
select select "10"
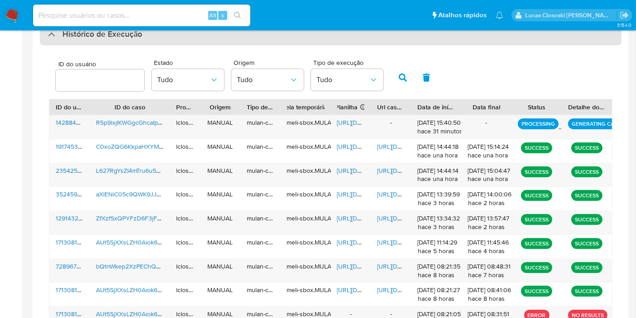
click at [177, 41] on div "Histórico de Execução" at bounding box center [331, 35] width 582 height 22
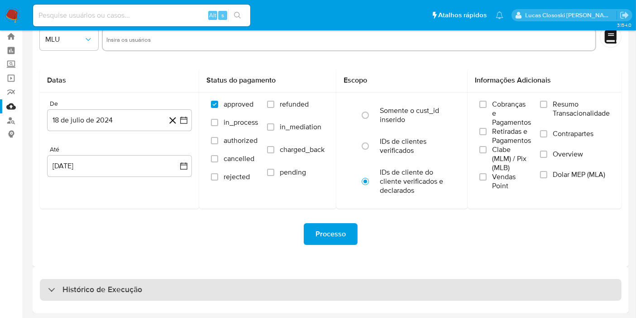
click at [213, 293] on div "Histórico de Execução" at bounding box center [331, 290] width 582 height 22
select select "10"
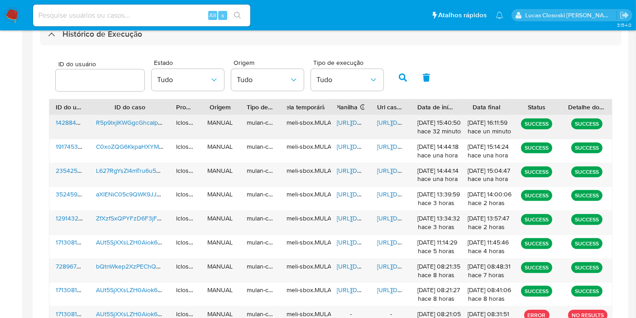
click at [358, 121] on span "[URL][DOMAIN_NAME]" at bounding box center [368, 122] width 63 height 9
click at [385, 124] on span "[URL][DOMAIN_NAME]" at bounding box center [408, 122] width 63 height 9
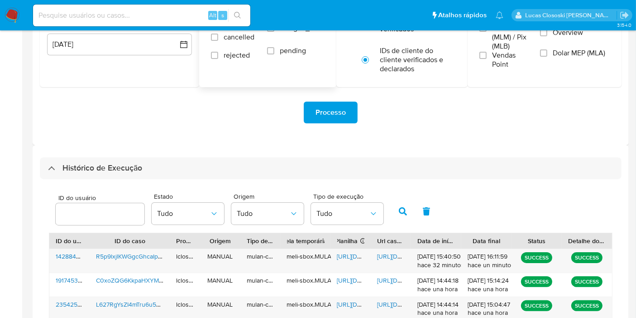
scroll to position [129, 0]
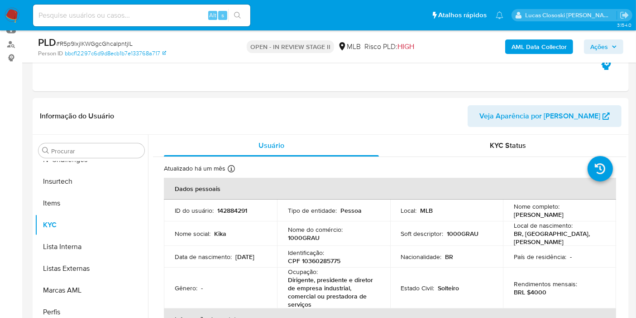
scroll to position [201, 0]
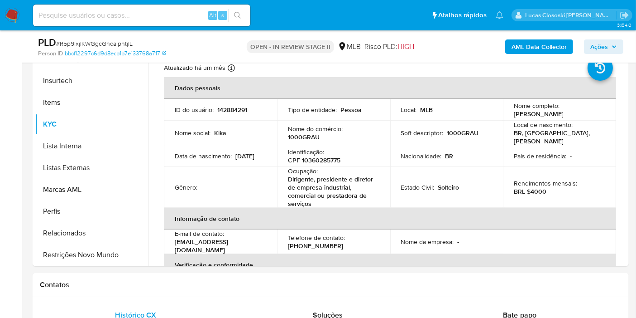
select select "10"
click at [94, 45] on span "# R5p9lxjlKWGgcGhcaIpntjlL" at bounding box center [94, 43] width 77 height 9
copy span "R5p9lxjlKWGgcGhcaIpntjlL"
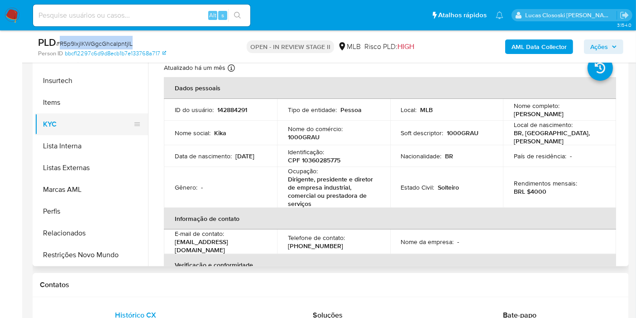
scroll to position [253, 0]
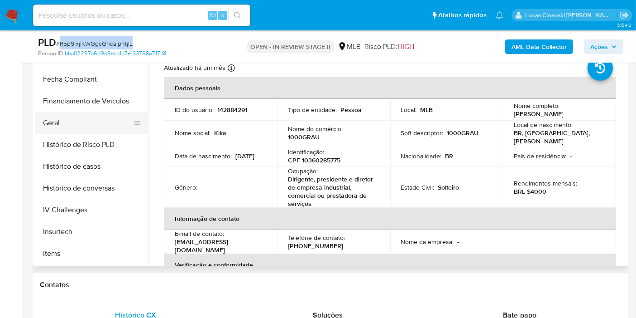
click at [77, 126] on button "Geral" at bounding box center [88, 123] width 106 height 22
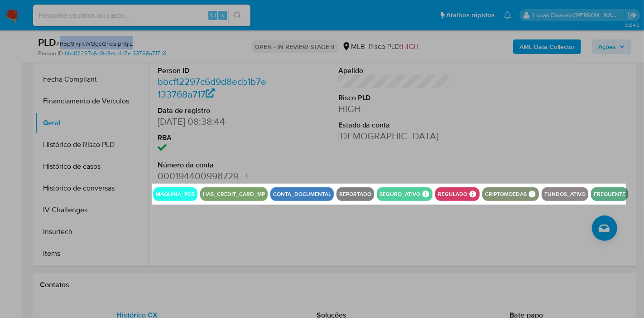
drag, startPoint x: 152, startPoint y: 183, endPoint x: 626, endPoint y: 204, distance: 474.2
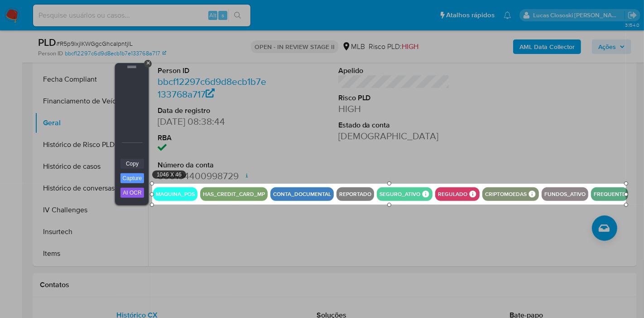
click at [139, 159] on link "Copy" at bounding box center [132, 164] width 24 height 10
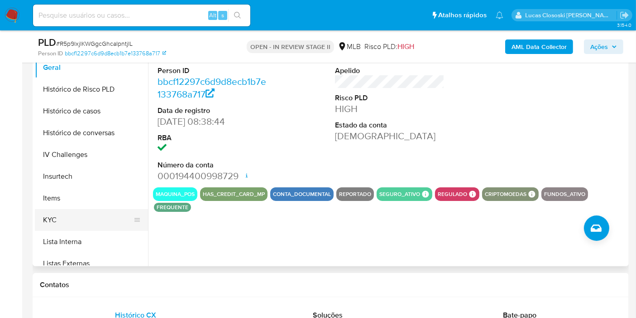
scroll to position [354, 0]
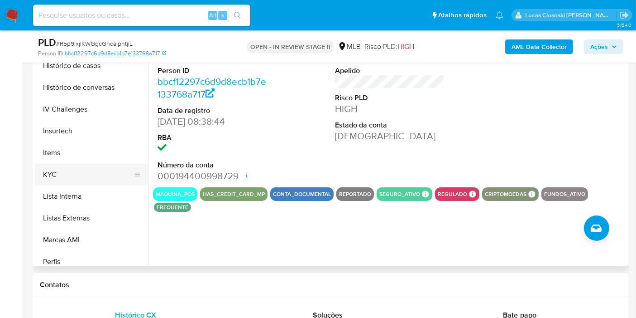
click at [64, 177] on button "KYC" at bounding box center [88, 175] width 106 height 22
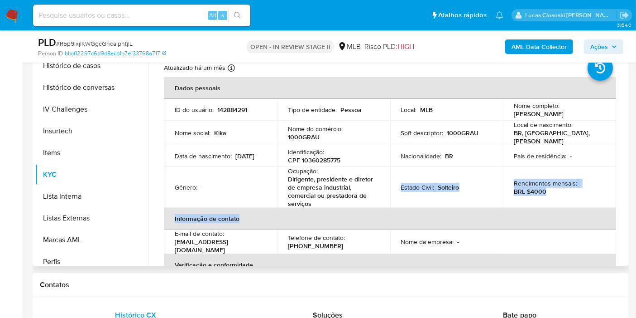
drag, startPoint x: 316, startPoint y: 207, endPoint x: 303, endPoint y: 186, distance: 24.6
click at [313, 199] on table "Dados pessoais ID do usuário : 142884291 Tipo de entidade : Pessoa Local : MLB …" at bounding box center [390, 219] width 452 height 285
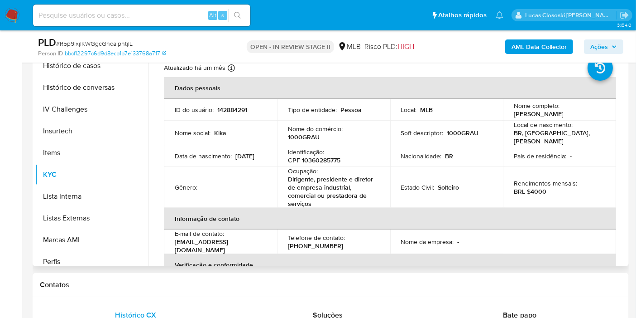
click at [304, 188] on p "Dirigente, presidente e diretor de empresa industrial, comercial ou prestadora …" at bounding box center [332, 191] width 88 height 33
drag, startPoint x: 311, startPoint y: 200, endPoint x: 291, endPoint y: 179, distance: 28.8
click at [291, 179] on p "Dirigente, presidente e diretor de empresa industrial, comercial ou prestadora …" at bounding box center [332, 191] width 88 height 33
copy p "irigente, presidente e diretor de empresa industrial, comercial ou prestadora d…"
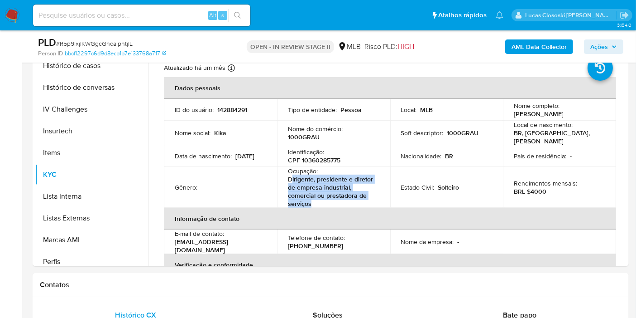
click at [602, 49] on span "Ações" at bounding box center [600, 46] width 18 height 14
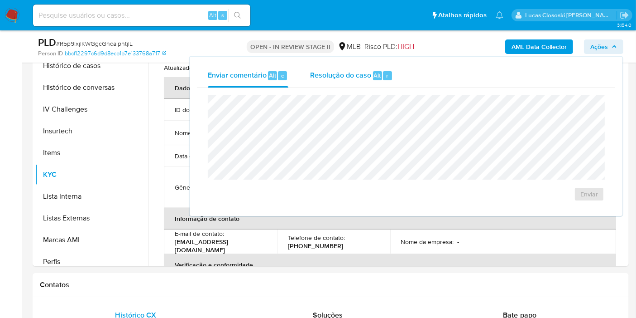
drag, startPoint x: 330, startPoint y: 88, endPoint x: 330, endPoint y: 77, distance: 11.3
click at [330, 88] on div "Enviar" at bounding box center [406, 148] width 419 height 120
drag, startPoint x: 330, startPoint y: 77, endPoint x: 330, endPoint y: 86, distance: 9.1
click at [330, 77] on span "Resolução do caso" at bounding box center [340, 75] width 61 height 10
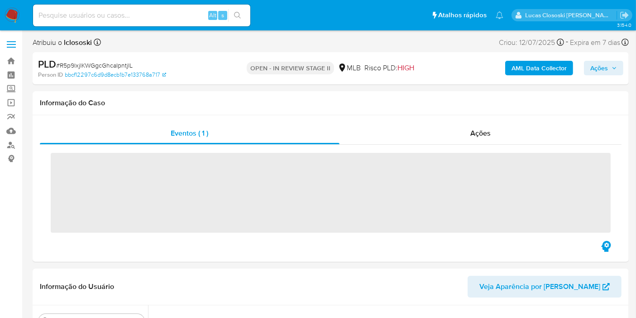
scroll to position [404, 0]
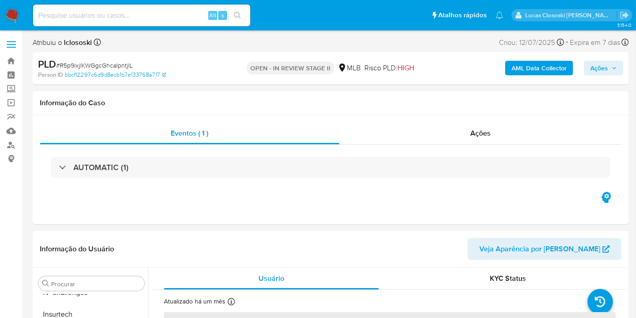
click at [607, 76] on div "AML Data Collector Ações" at bounding box center [527, 68] width 193 height 21
select select "10"
click at [603, 69] on span "Ações" at bounding box center [600, 68] width 18 height 14
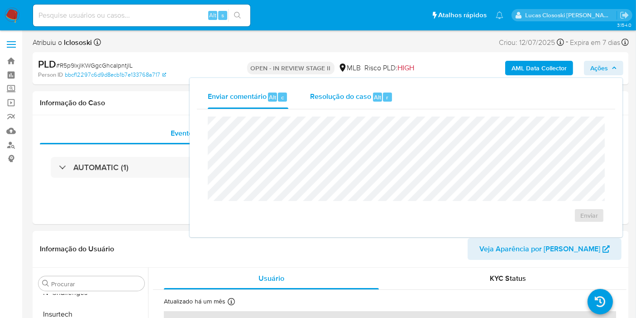
click at [386, 100] on span "r" at bounding box center [387, 97] width 2 height 9
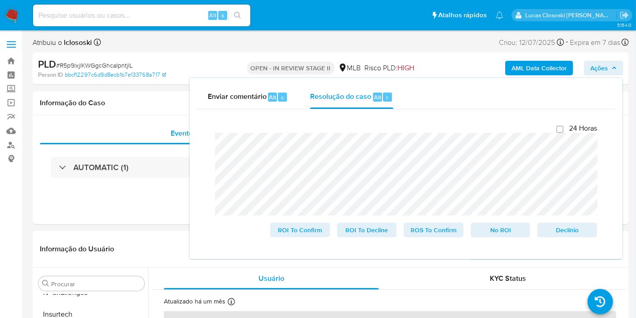
click at [611, 64] on span "Ações" at bounding box center [604, 68] width 27 height 13
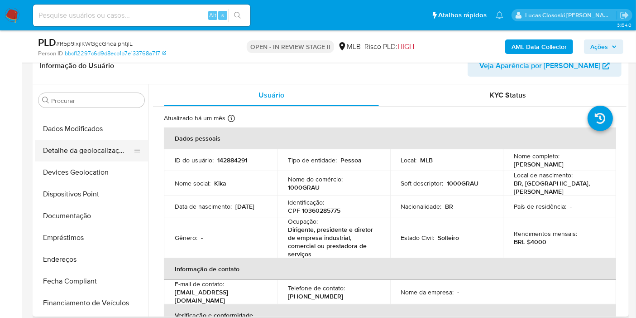
scroll to position [0, 0]
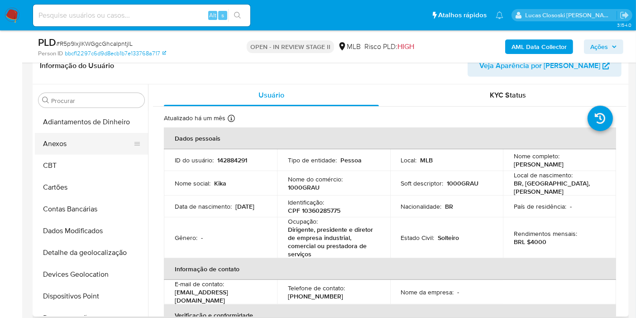
click at [59, 146] on button "Anexos" at bounding box center [88, 144] width 106 height 22
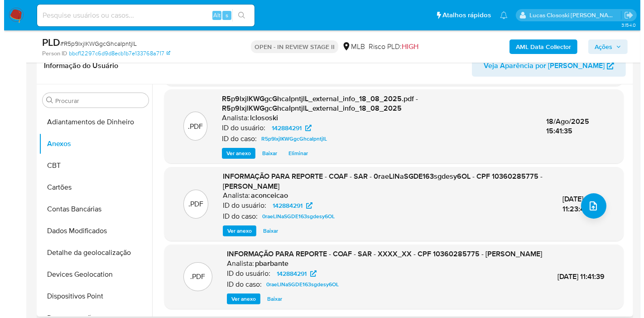
scroll to position [101, 0]
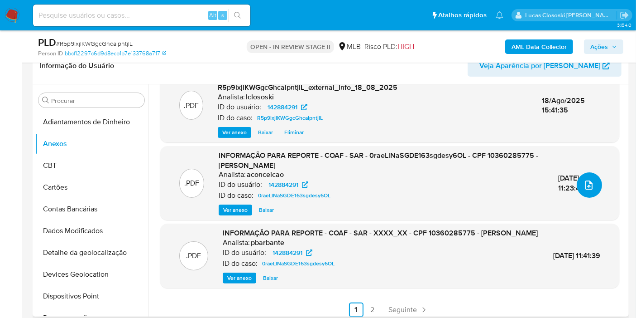
click at [584, 190] on button "upload-file" at bounding box center [589, 184] width 25 height 25
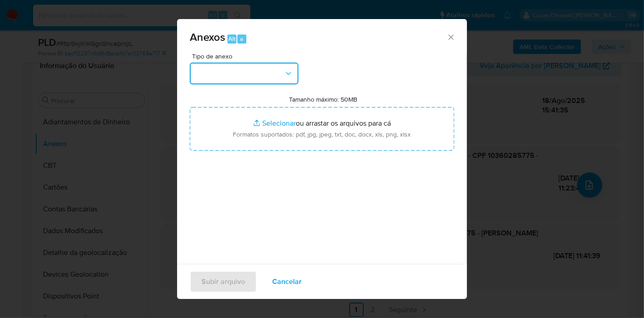
click at [260, 70] on button "button" at bounding box center [244, 74] width 109 height 22
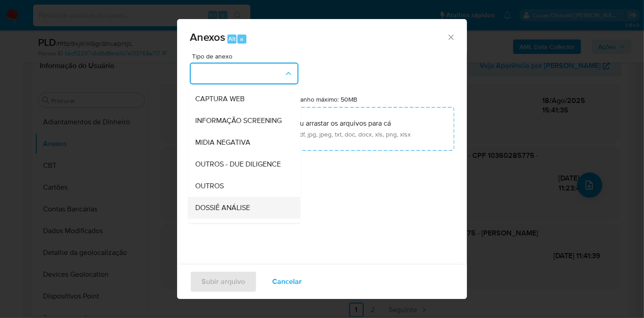
scroll to position [139, 0]
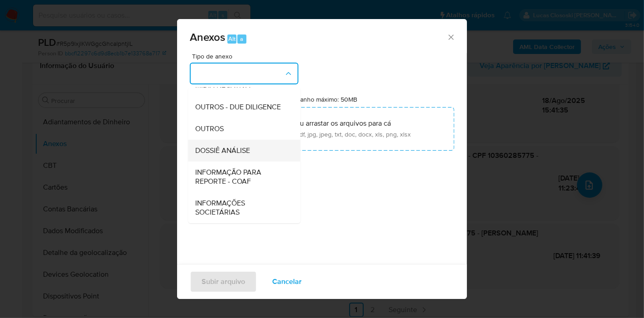
click at [247, 151] on span "DOSSIÊ ANÁLISE" at bounding box center [222, 150] width 55 height 9
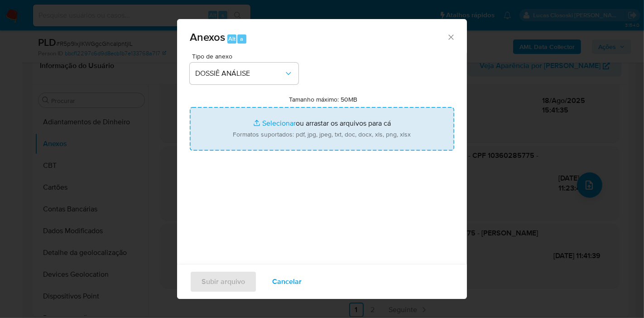
click at [250, 132] on input "Tamanho máximo: 50MB Selecionar arquivos" at bounding box center [322, 128] width 265 height 43
type input "C:\fakepath\Mulan 142884291_2025_08_18_14_58_48.xlsx"
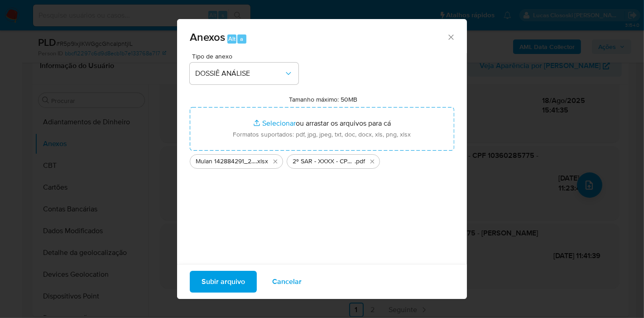
click at [210, 286] on span "Subir arquivo" at bounding box center [223, 281] width 43 height 20
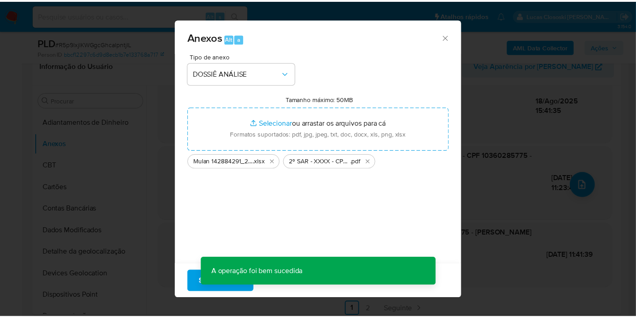
scroll to position [84, 0]
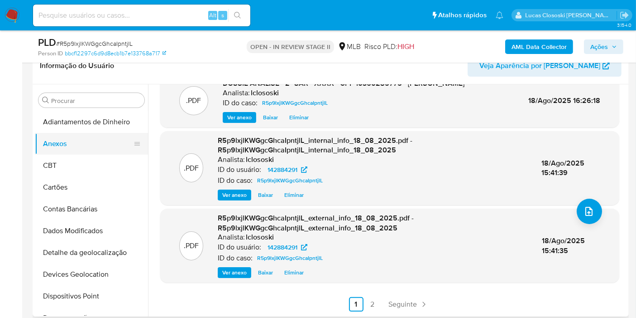
drag, startPoint x: 61, startPoint y: 159, endPoint x: 62, endPoint y: 138, distance: 21.3
click at [61, 159] on button "CBT" at bounding box center [91, 165] width 113 height 22
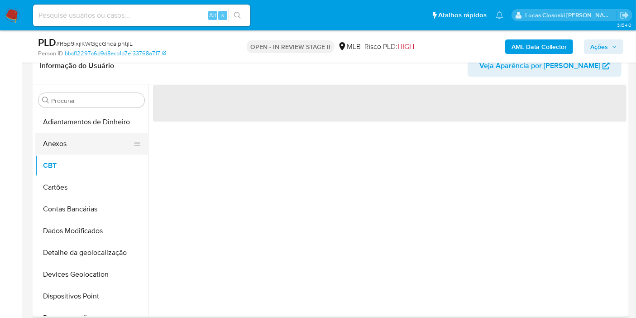
scroll to position [0, 0]
click at [62, 138] on button "Anexos" at bounding box center [88, 144] width 106 height 22
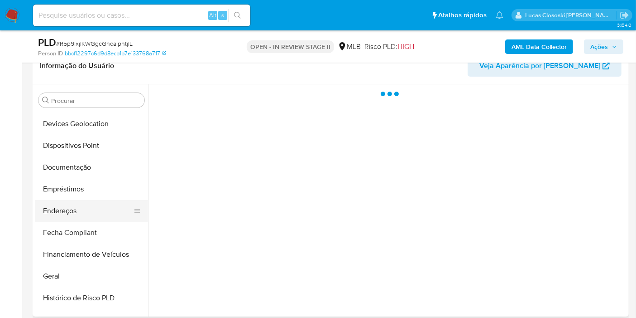
scroll to position [201, 0]
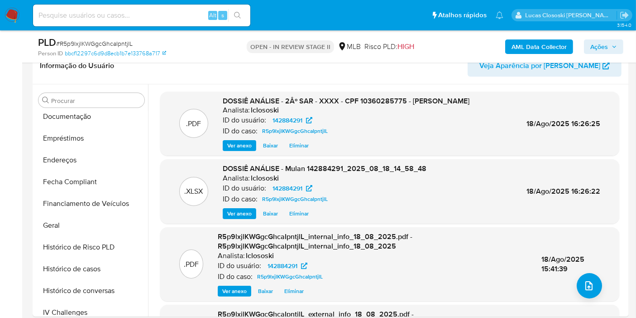
click at [598, 45] on span "Ações" at bounding box center [600, 46] width 18 height 14
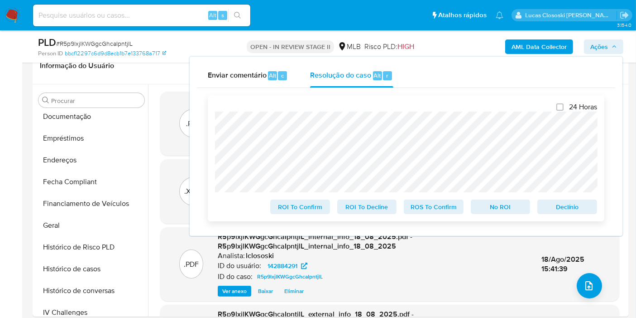
click at [443, 209] on span "ROS To Confirm" at bounding box center [433, 206] width 47 height 13
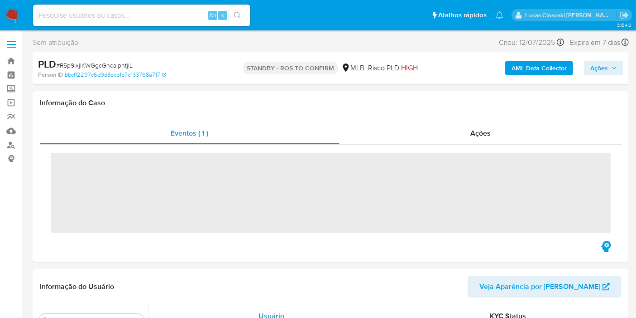
scroll to position [404, 0]
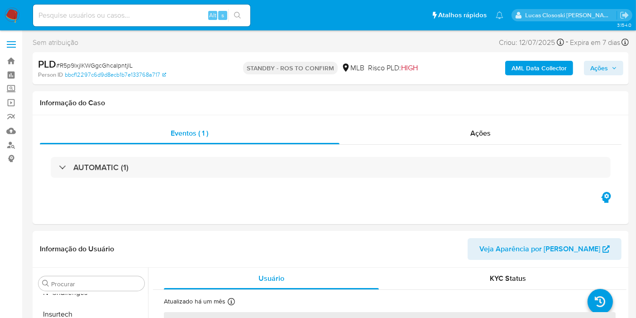
click at [613, 62] on span "Ações" at bounding box center [604, 68] width 27 height 13
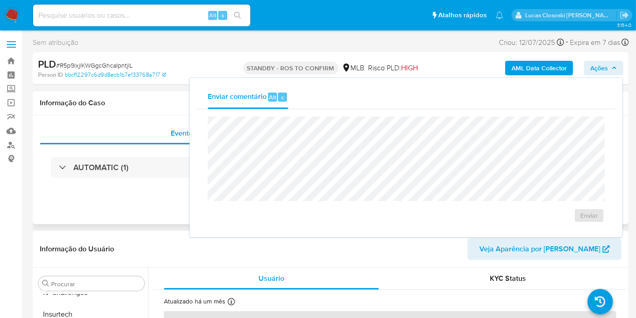
select select "10"
click at [98, 62] on span "# R5p9lxjlKWGgcGhcaIpntjlL" at bounding box center [94, 65] width 77 height 9
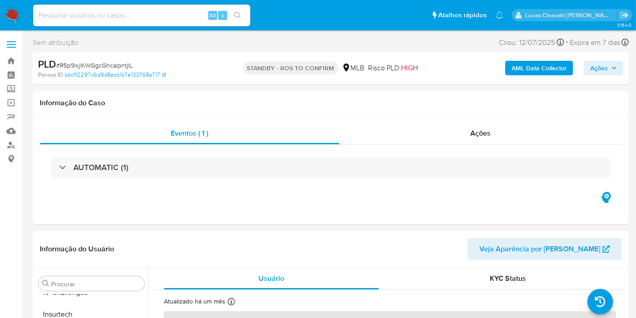
click at [98, 62] on span "# R5p9lxjlKWGgcGhcaIpntjlL" at bounding box center [94, 65] width 77 height 9
click at [453, 133] on div "Ações" at bounding box center [481, 133] width 283 height 22
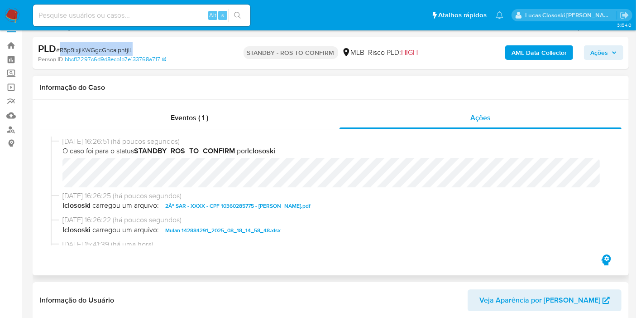
scroll to position [0, 0]
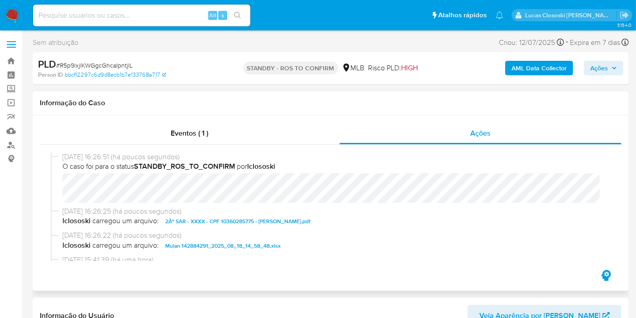
click at [180, 108] on div "Informação do Caso" at bounding box center [331, 103] width 597 height 24
click at [105, 64] on span "# R5p9lxjlKWGgcGhcaIpntjlL" at bounding box center [94, 65] width 77 height 9
copy span "R5p9lxjlKWGgcGhcaIpntjlL"
click at [7, 14] on img at bounding box center [12, 15] width 15 height 15
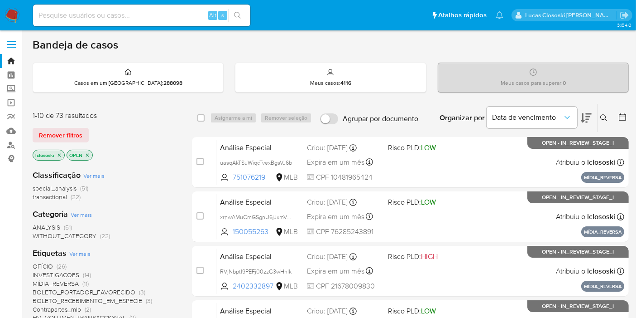
click at [585, 120] on icon at bounding box center [586, 117] width 11 height 11
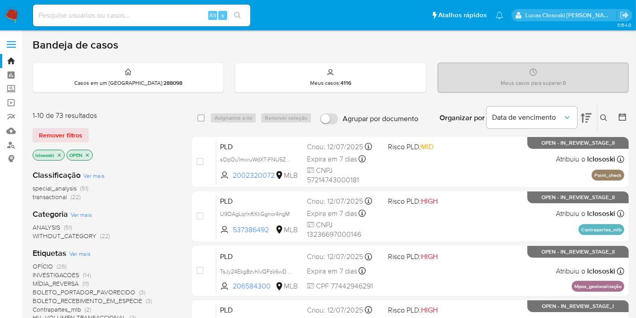
drag, startPoint x: 644, startPoint y: 174, endPoint x: 644, endPoint y: 237, distance: 63.4
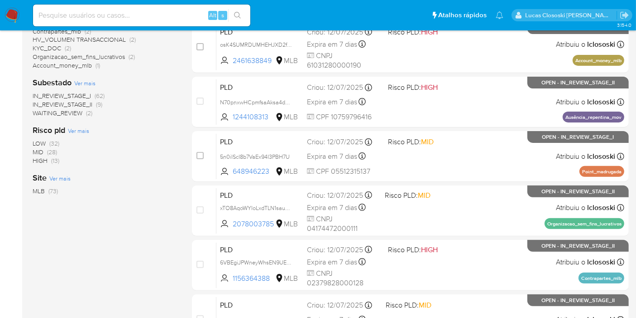
scroll to position [396, 0]
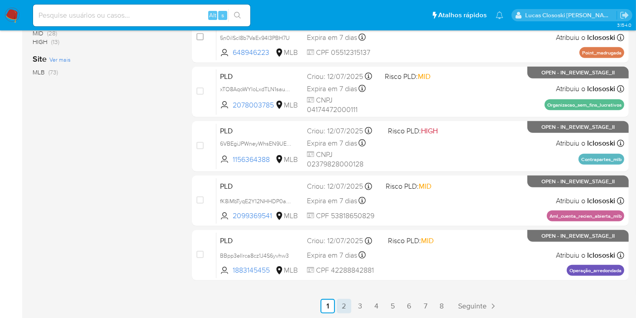
click at [348, 301] on link "2" at bounding box center [344, 305] width 14 height 14
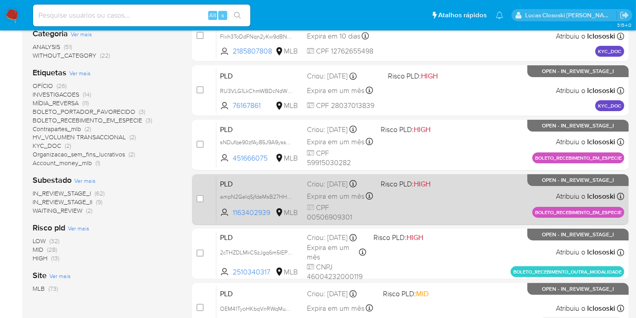
scroll to position [396, 0]
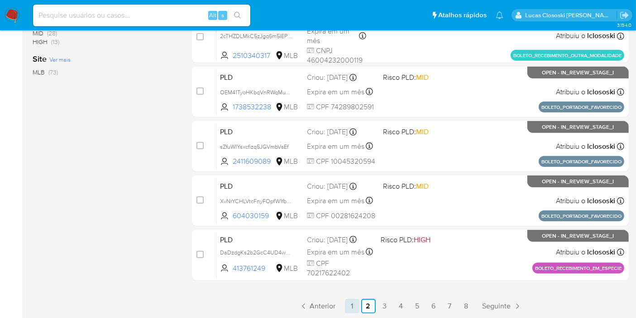
click at [356, 308] on link "1" at bounding box center [352, 305] width 14 height 14
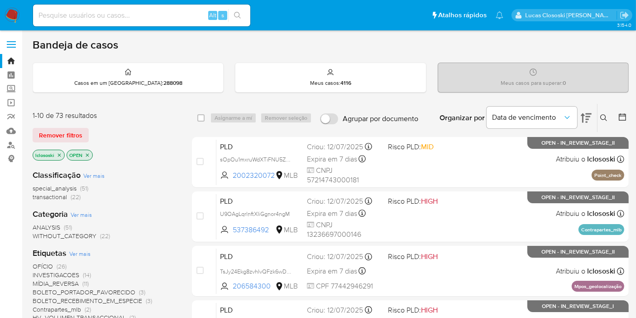
click at [155, 153] on div "lclososki OPEN" at bounding box center [105, 155] width 145 height 13
